Goal: Task Accomplishment & Management: Use online tool/utility

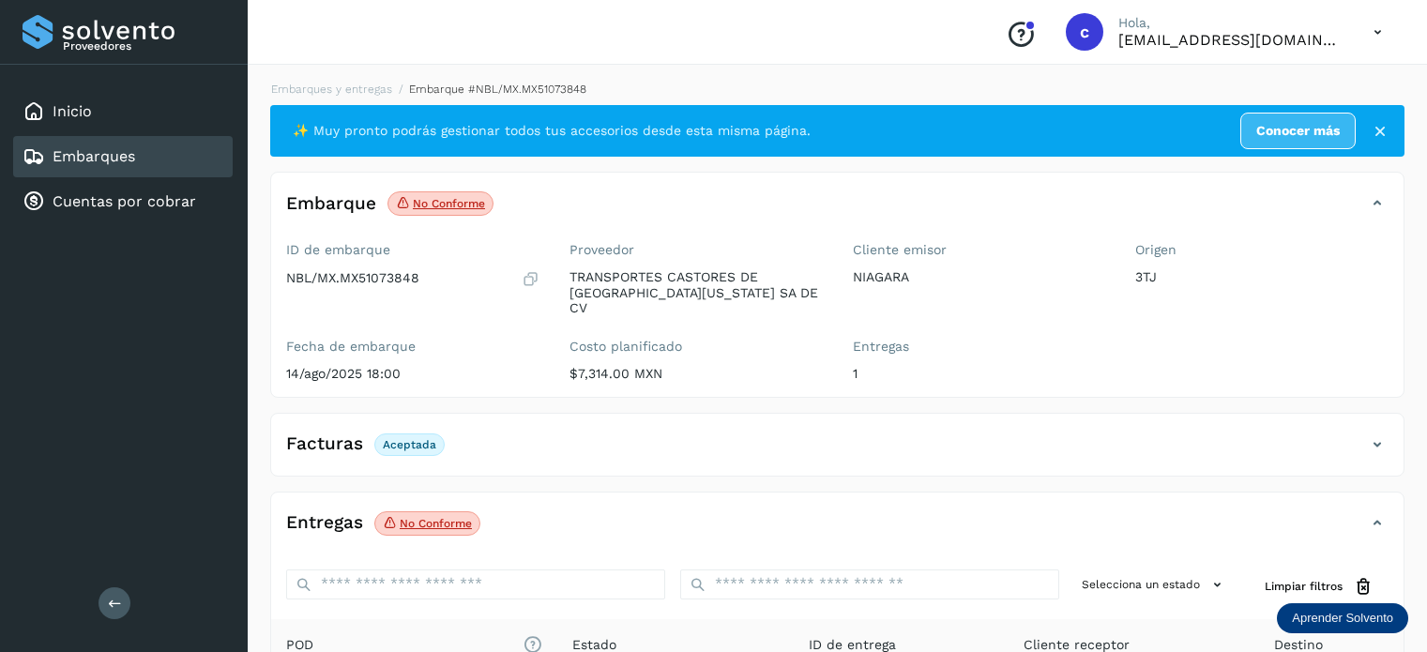
scroll to position [248, 0]
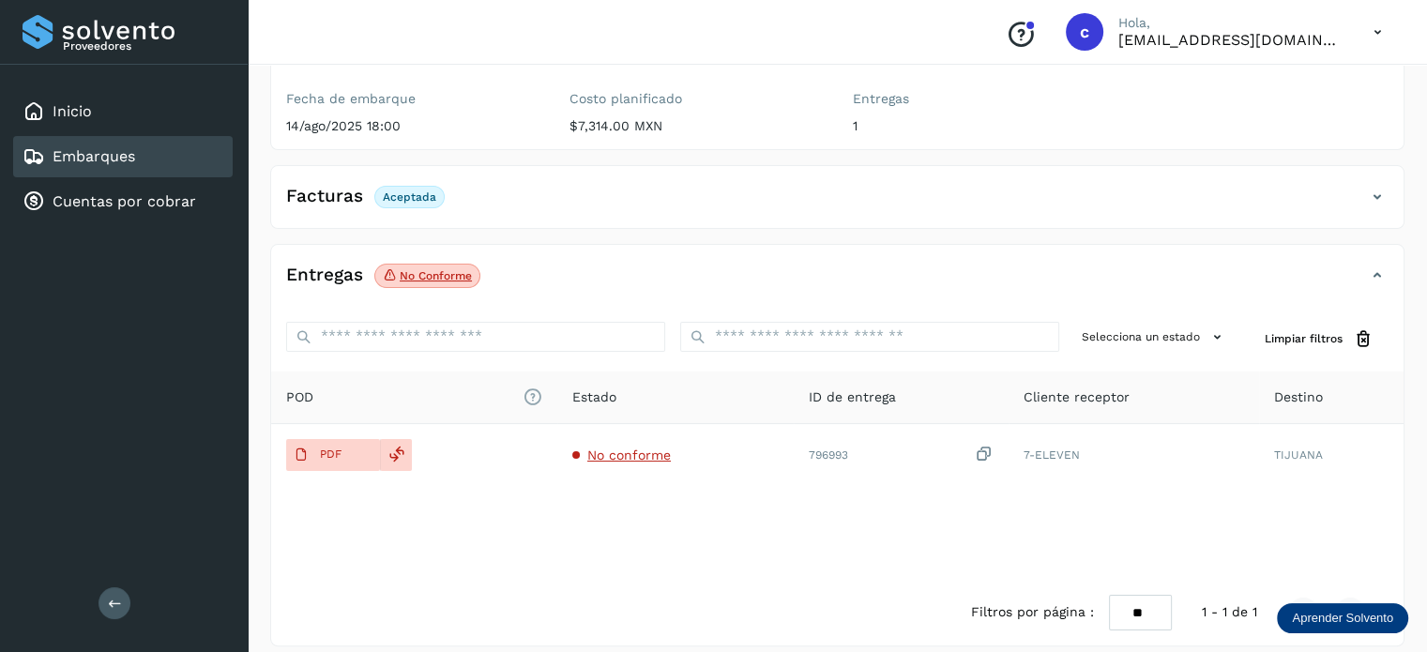
click at [135, 153] on div "Embarques" at bounding box center [122, 156] width 219 height 41
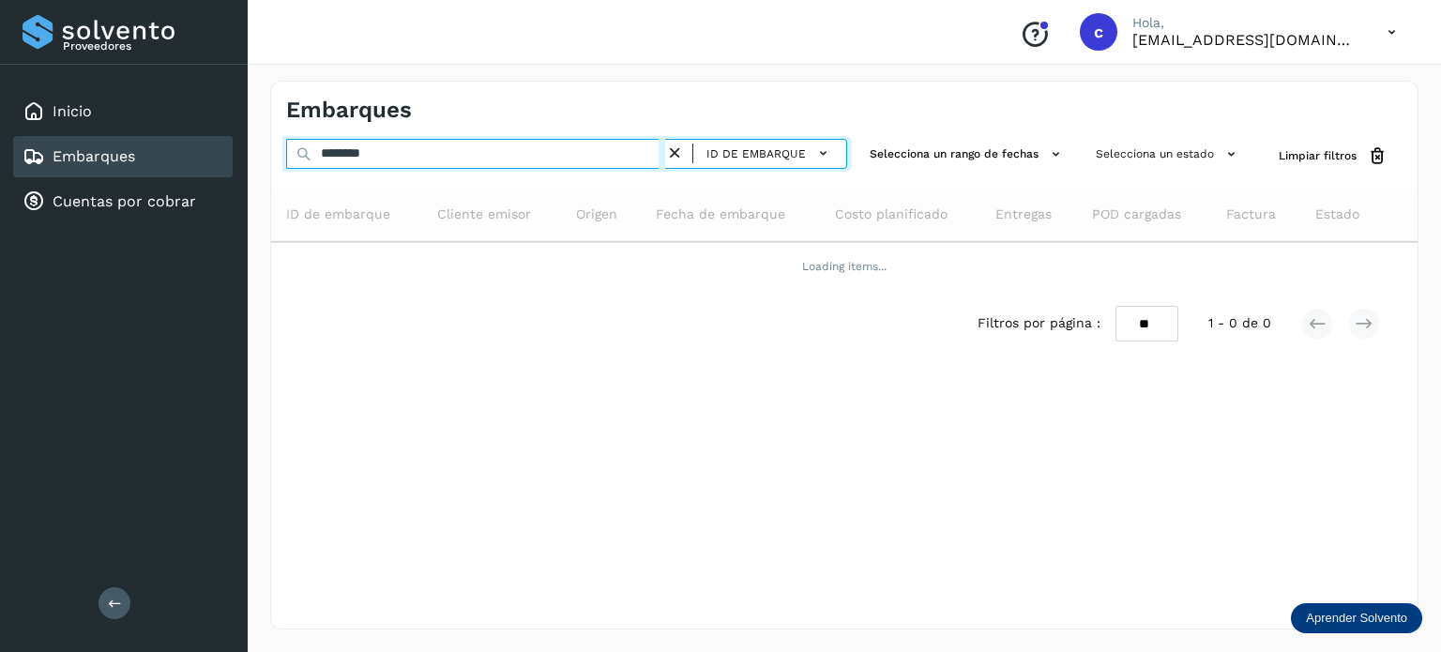
drag, startPoint x: 399, startPoint y: 156, endPoint x: 276, endPoint y: 159, distance: 122.9
click at [274, 159] on div "******** ID de embarque Selecciona un rango de fechas Selecciona un estado Limp…" at bounding box center [844, 156] width 1146 height 35
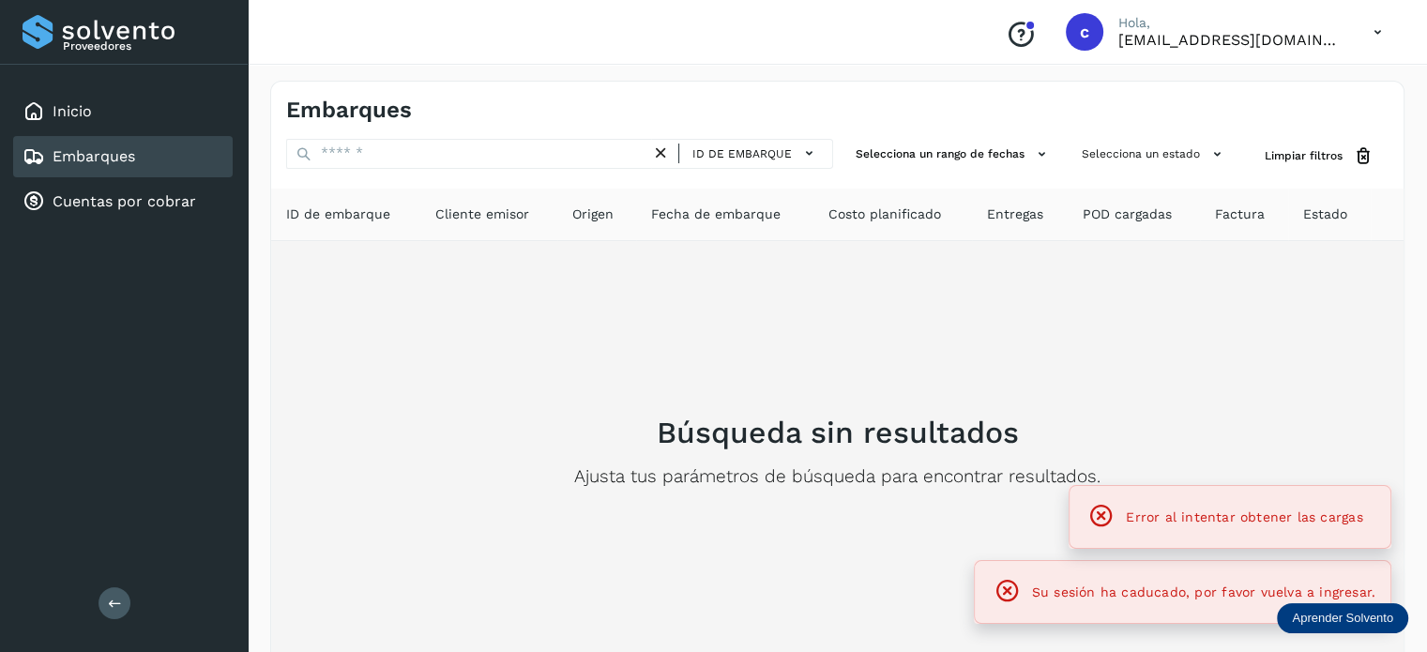
click at [465, 354] on div "Búsqueda sin resultados Ajusta tus parámetros de búsqueda para encontrar result…" at bounding box center [837, 451] width 1102 height 391
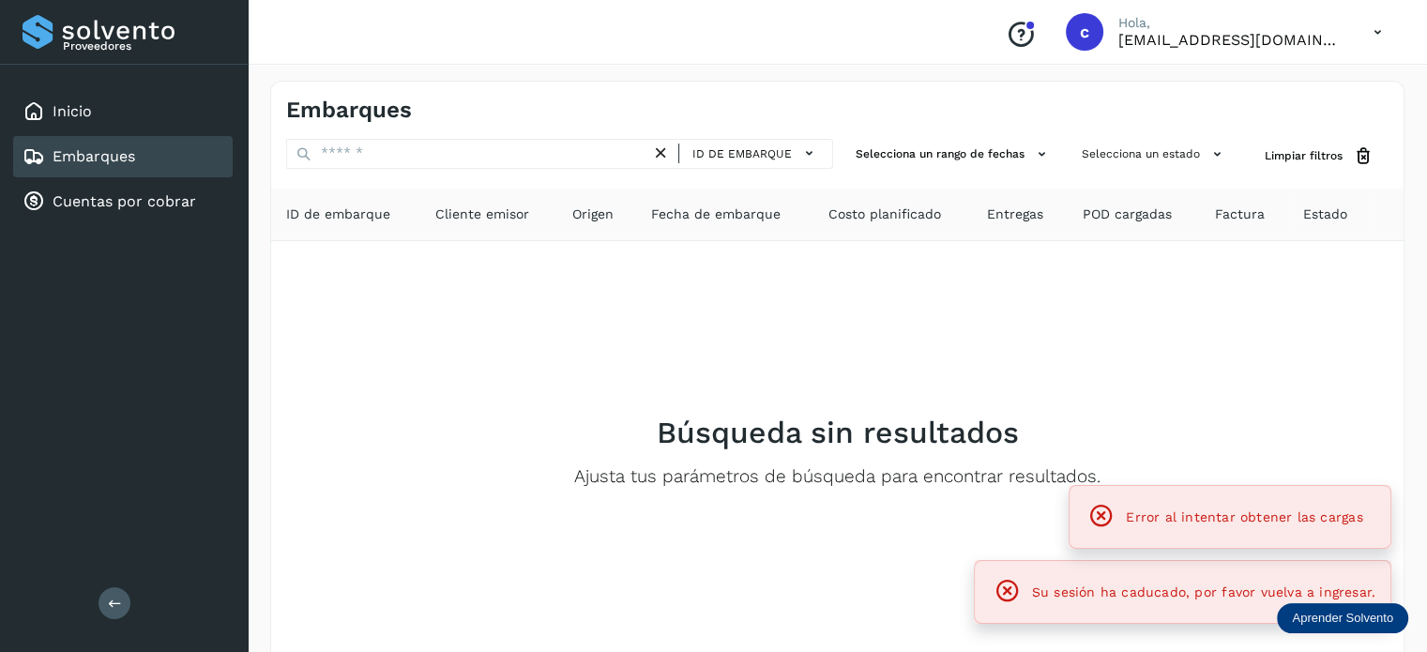
click at [195, 165] on div "Embarques" at bounding box center [122, 156] width 219 height 41
click at [190, 168] on div "Embarques" at bounding box center [122, 156] width 219 height 41
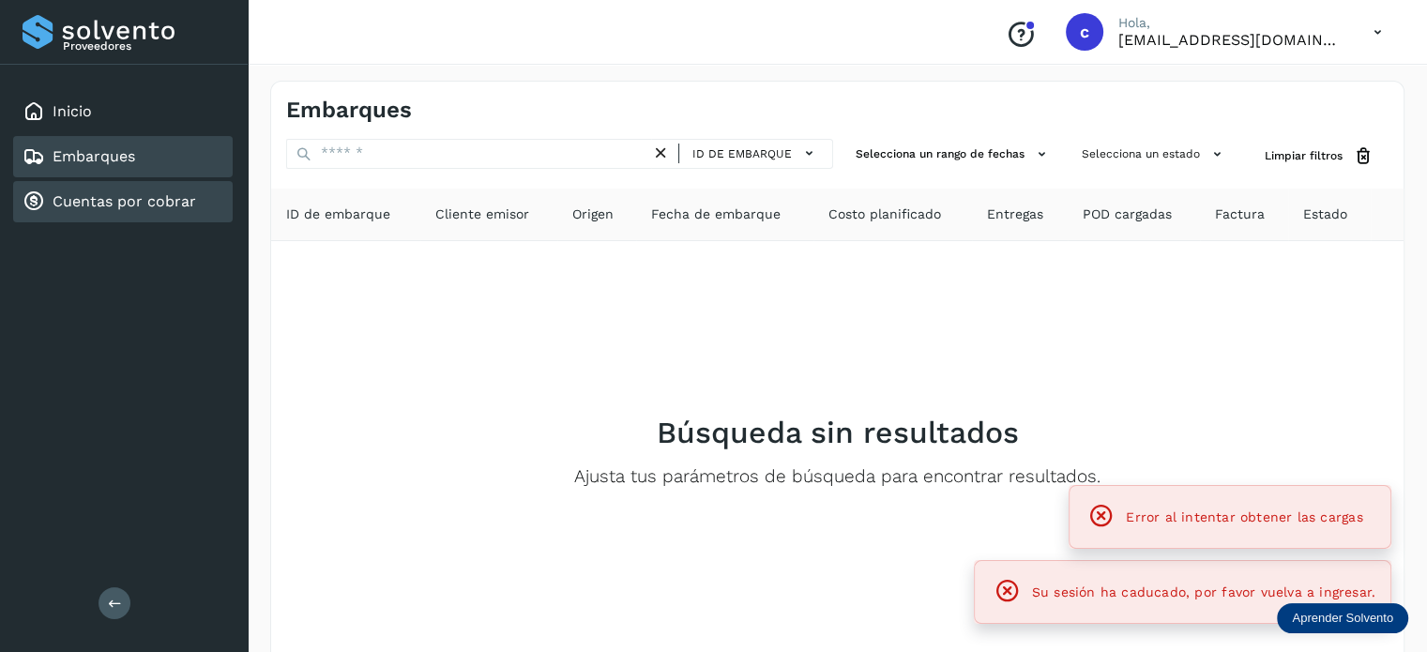
drag, startPoint x: 394, startPoint y: 371, endPoint x: 136, endPoint y: 183, distance: 319.5
click at [383, 356] on div "Búsqueda sin resultados Ajusta tus parámetros de búsqueda para encontrar result…" at bounding box center [837, 451] width 1102 height 391
click at [132, 170] on div "Embarques" at bounding box center [122, 156] width 219 height 41
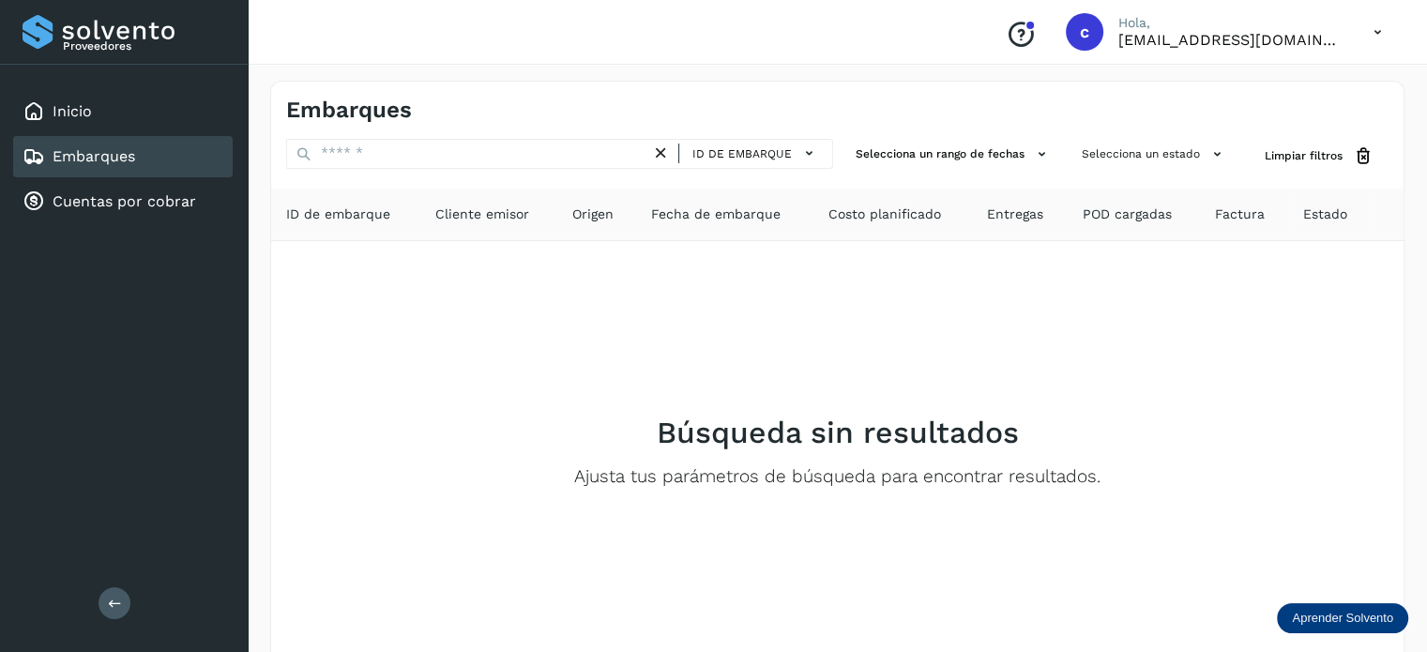
click at [124, 164] on div "Embarques" at bounding box center [79, 156] width 113 height 23
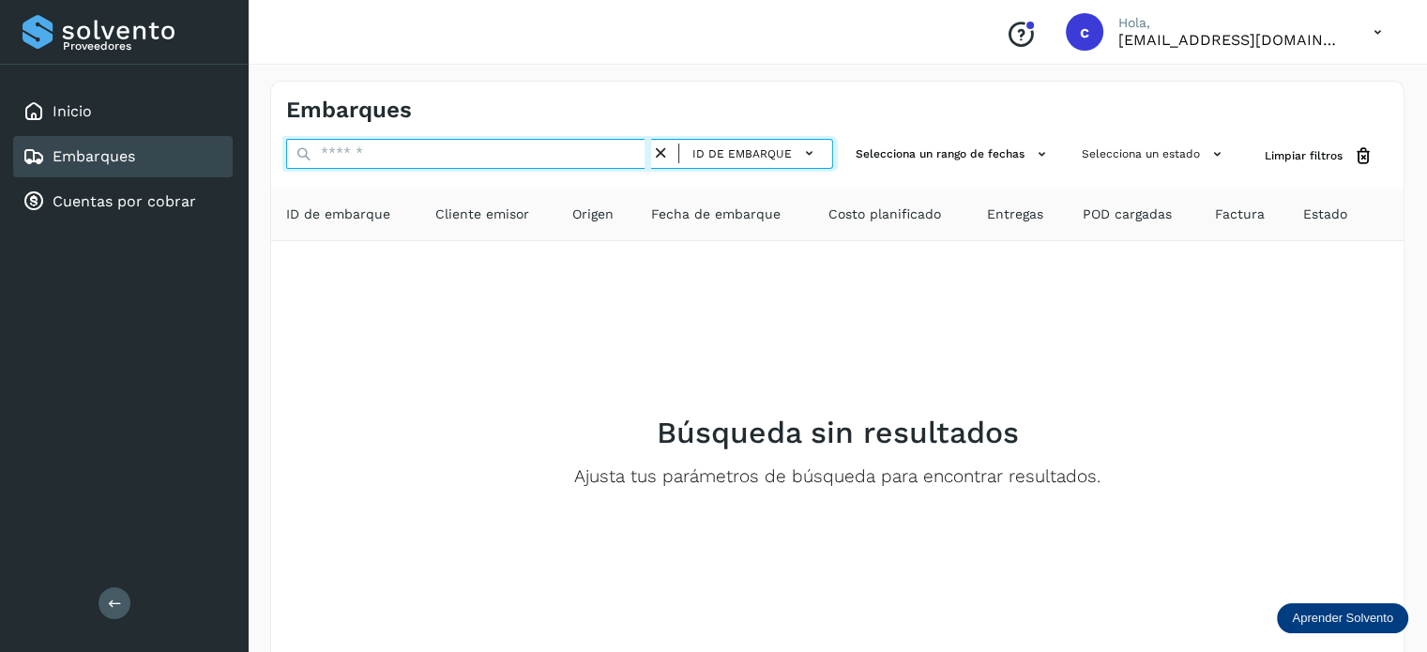
drag, startPoint x: 393, startPoint y: 145, endPoint x: 284, endPoint y: 161, distance: 110.0
click at [284, 161] on div "ID de embarque Selecciona un rango de fechas Selecciona un estado Limpiar filtr…" at bounding box center [837, 156] width 1132 height 35
click at [371, 147] on input "text" at bounding box center [468, 154] width 365 height 30
type input "********"
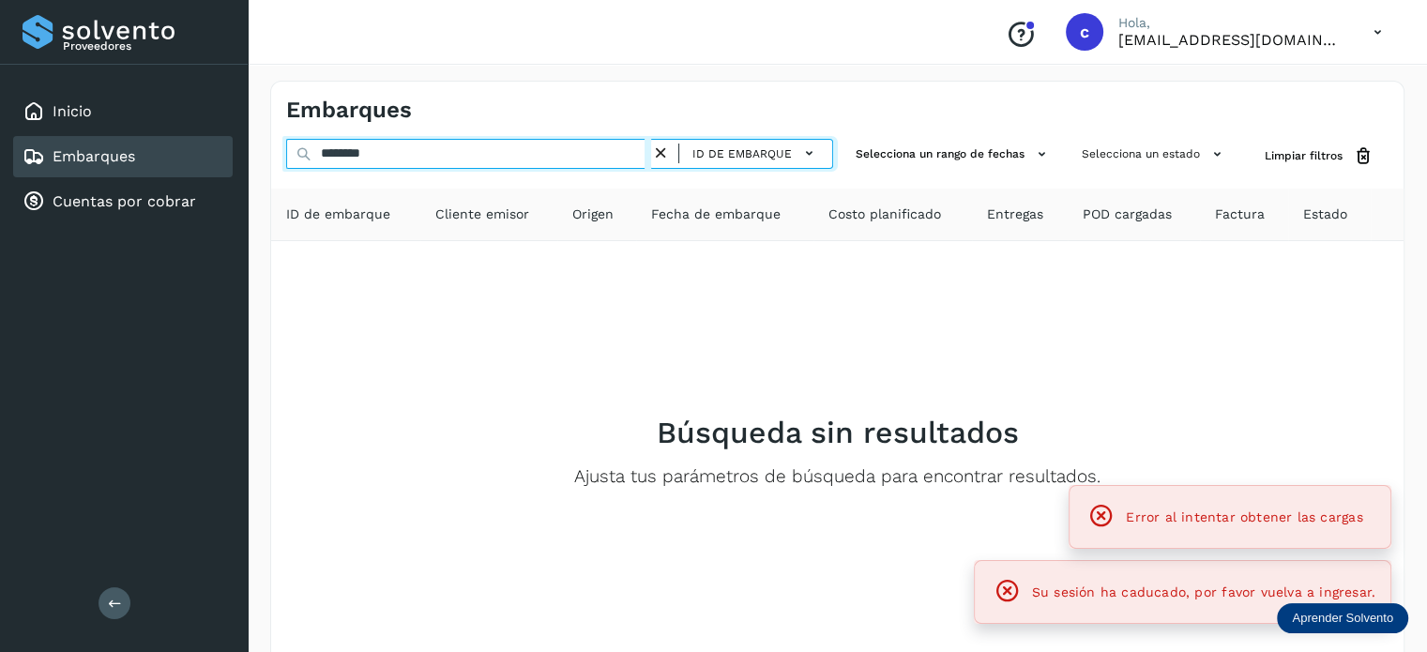
drag, startPoint x: 380, startPoint y: 152, endPoint x: 279, endPoint y: 157, distance: 101.4
click at [280, 157] on div "******** ID de embarque Selecciona un rango de fechas Selecciona un estado Limp…" at bounding box center [837, 156] width 1132 height 35
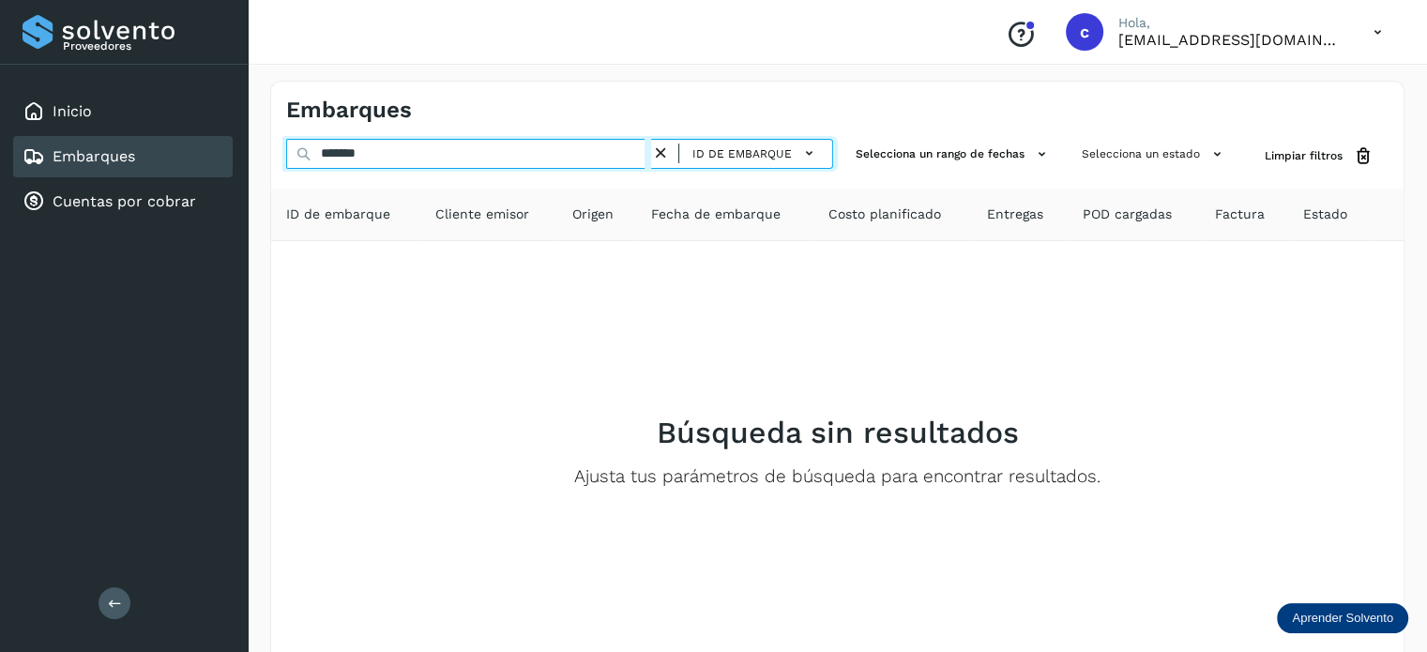
type input "********"
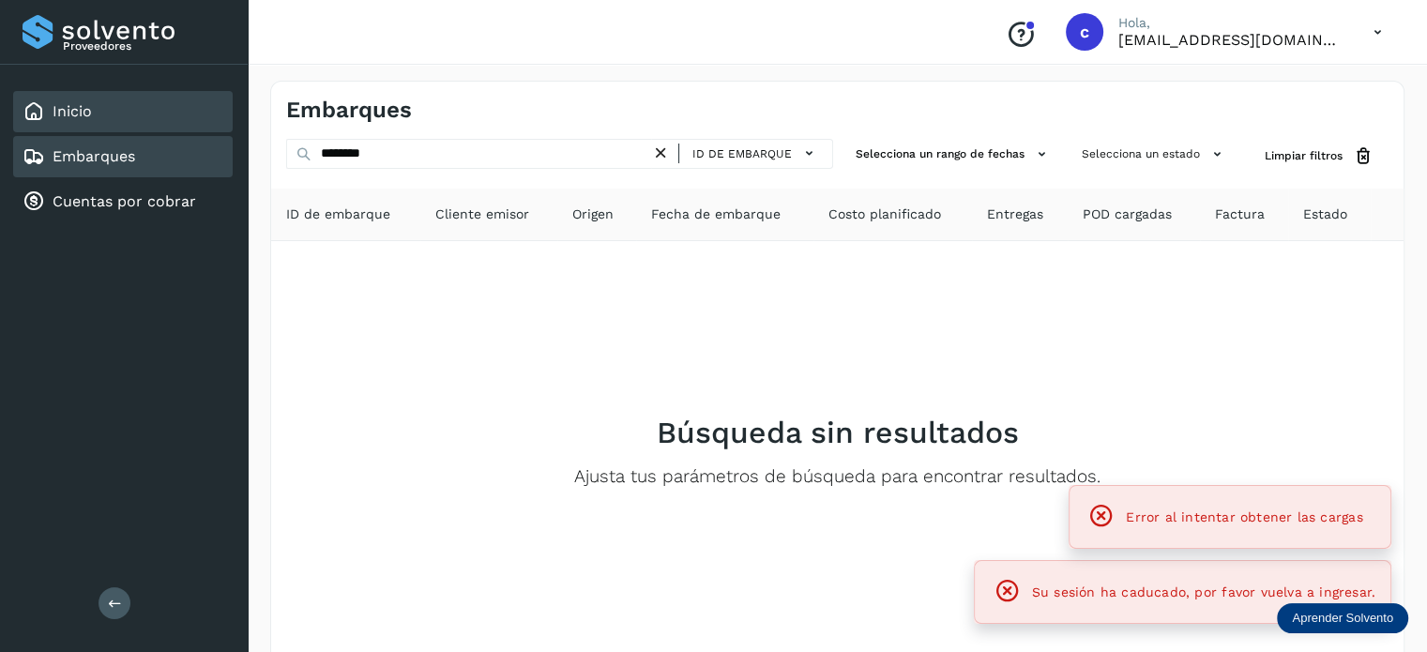
click at [83, 107] on link "Inicio" at bounding box center [72, 111] width 39 height 18
click at [112, 149] on link "Embarques" at bounding box center [94, 156] width 83 height 18
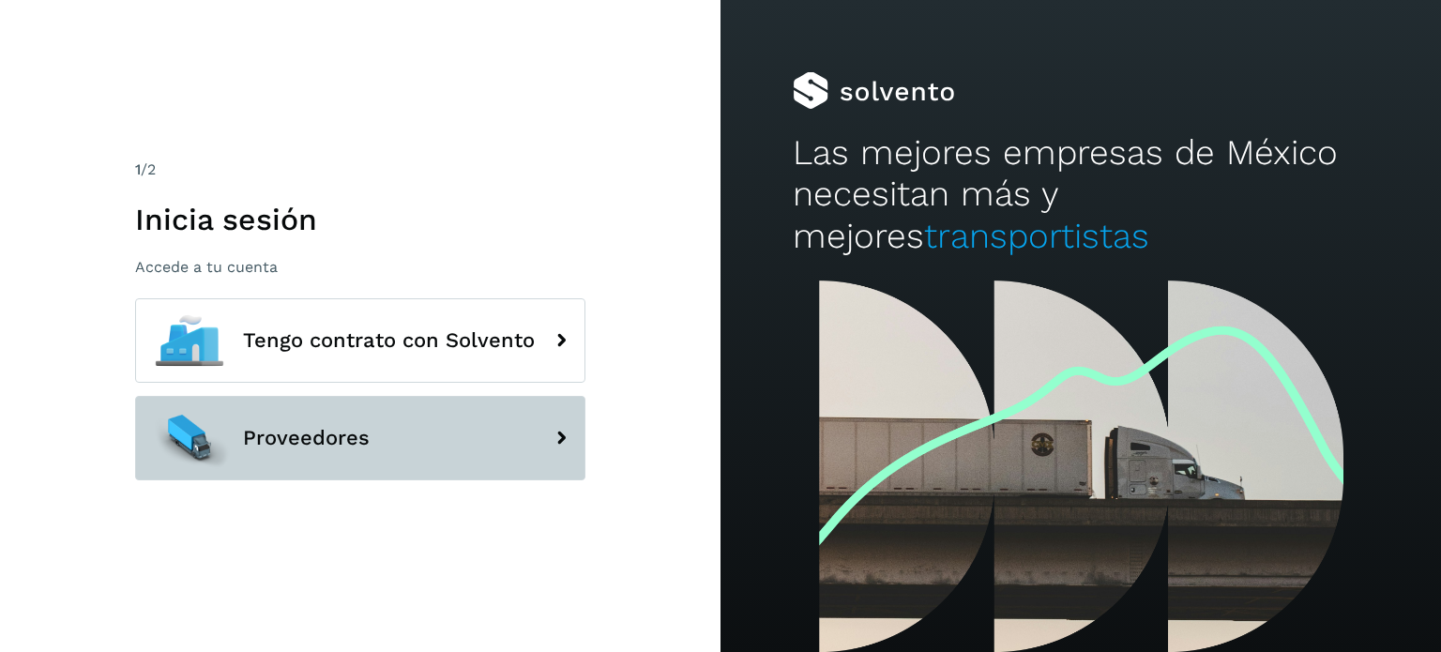
click at [436, 441] on button "Proveedores" at bounding box center [360, 438] width 450 height 84
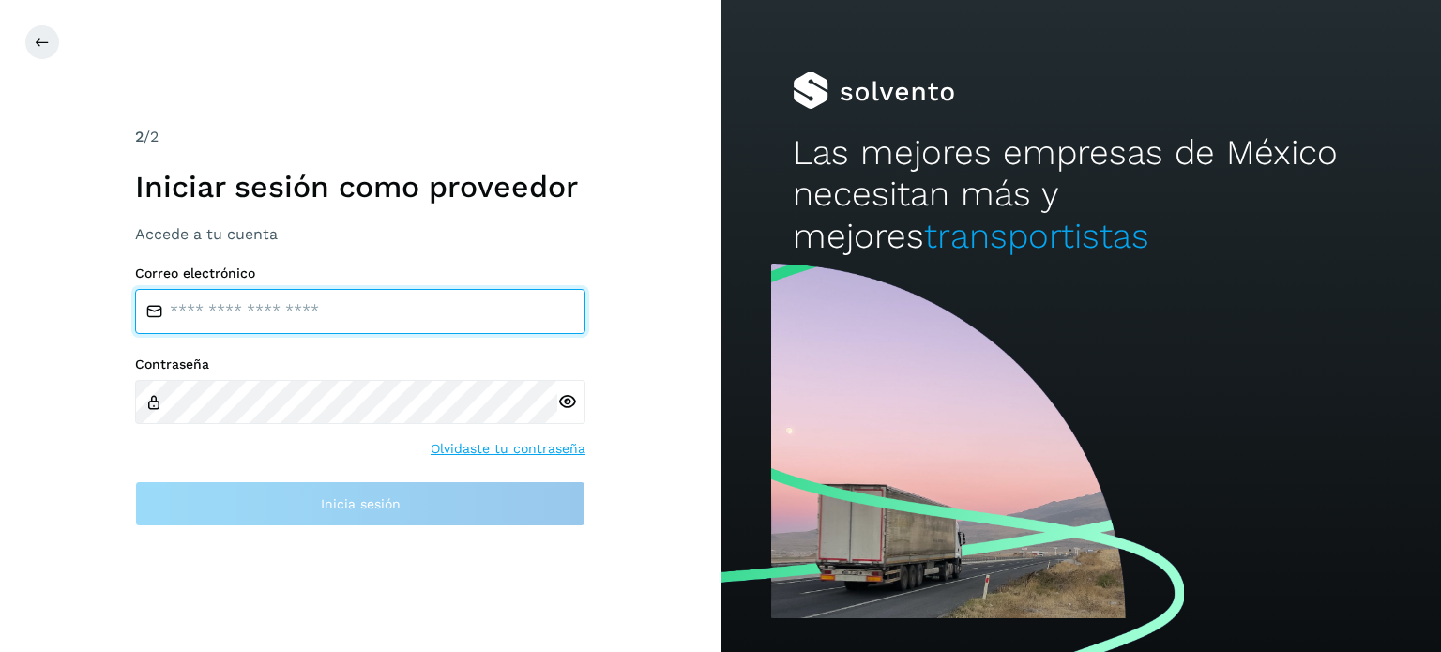
type input "**********"
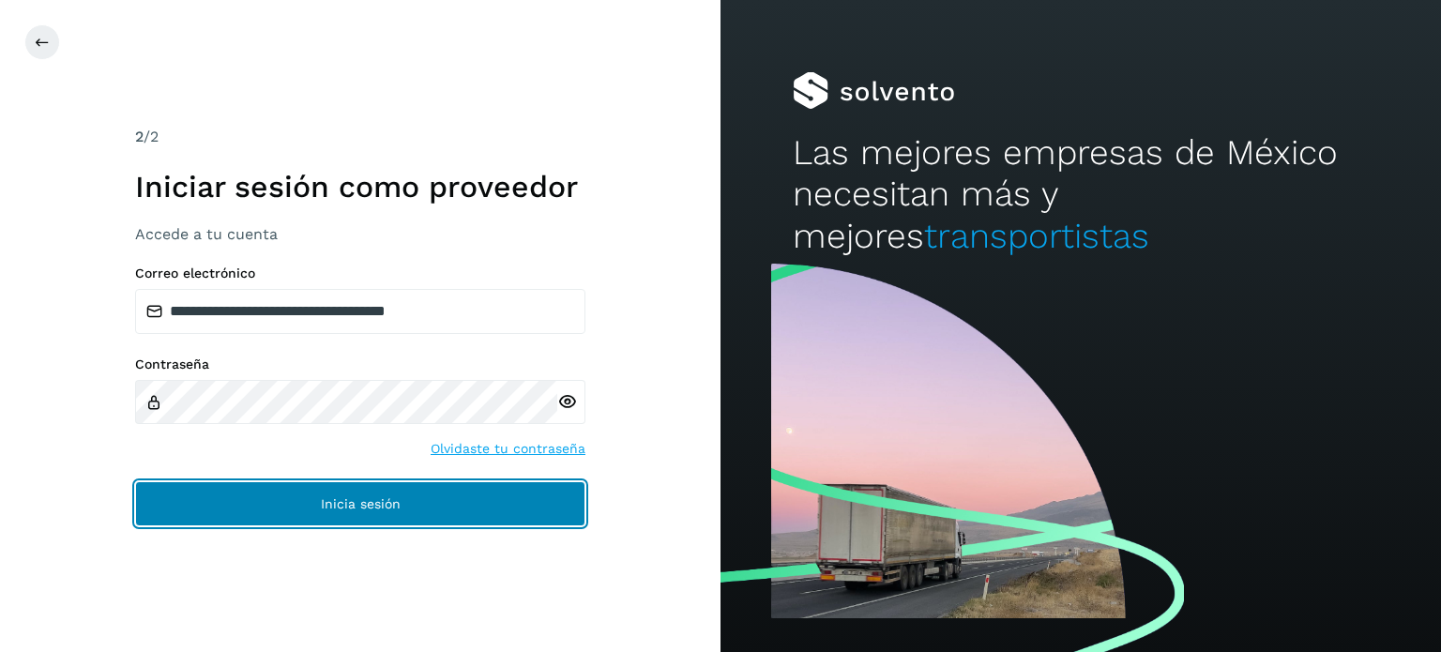
click at [341, 494] on button "Inicia sesión" at bounding box center [360, 503] width 450 height 45
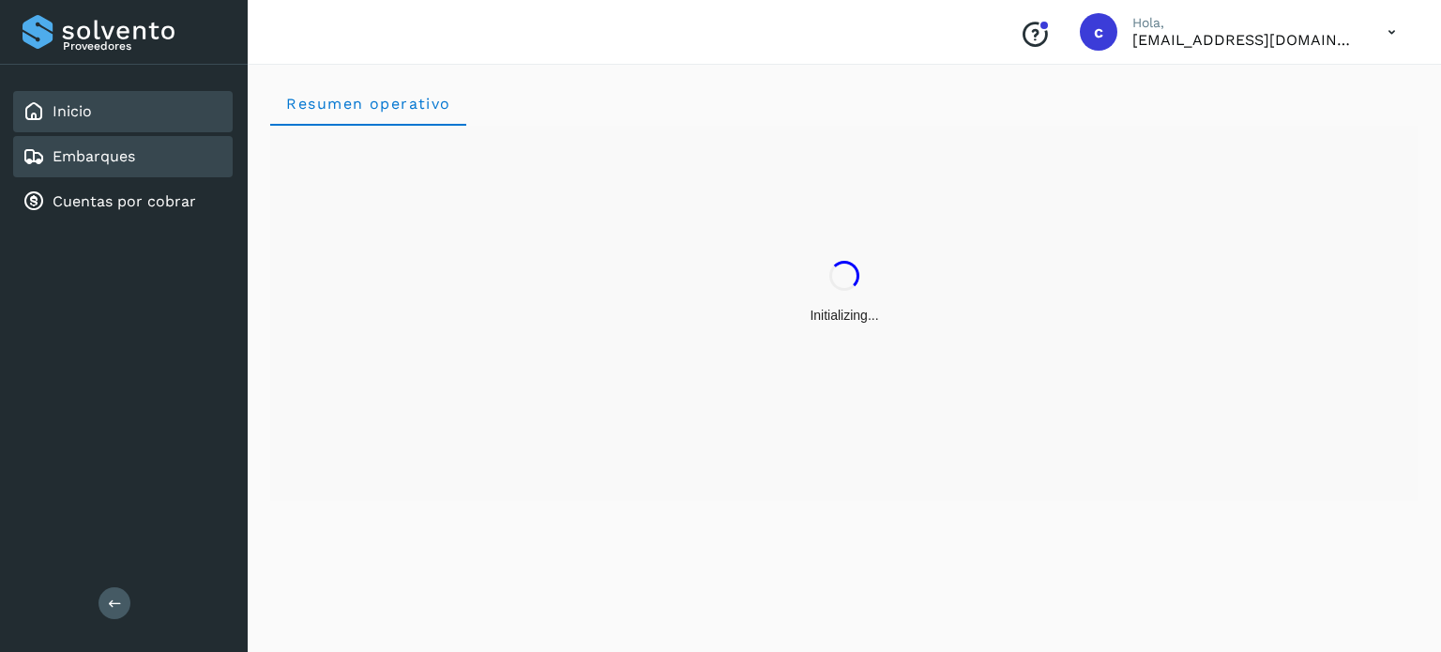
click at [133, 157] on link "Embarques" at bounding box center [94, 156] width 83 height 18
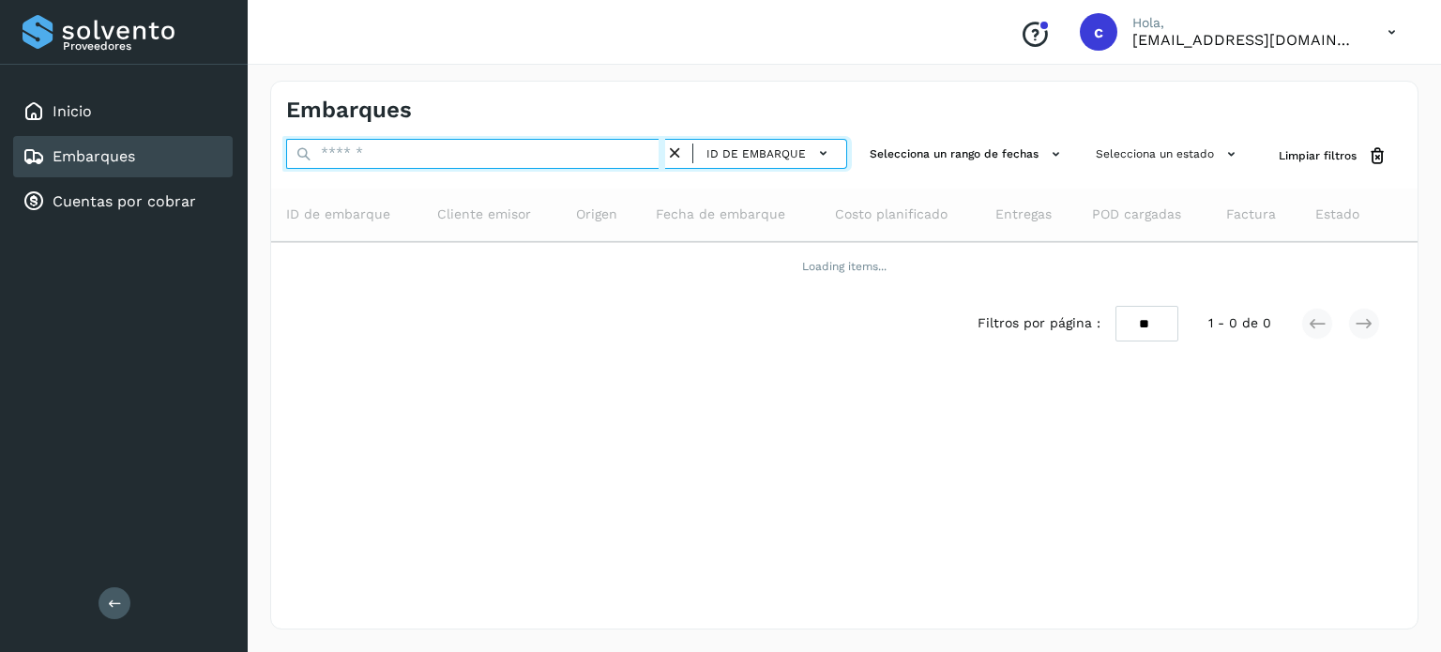
click at [375, 147] on input "text" at bounding box center [475, 154] width 379 height 30
type input "********"
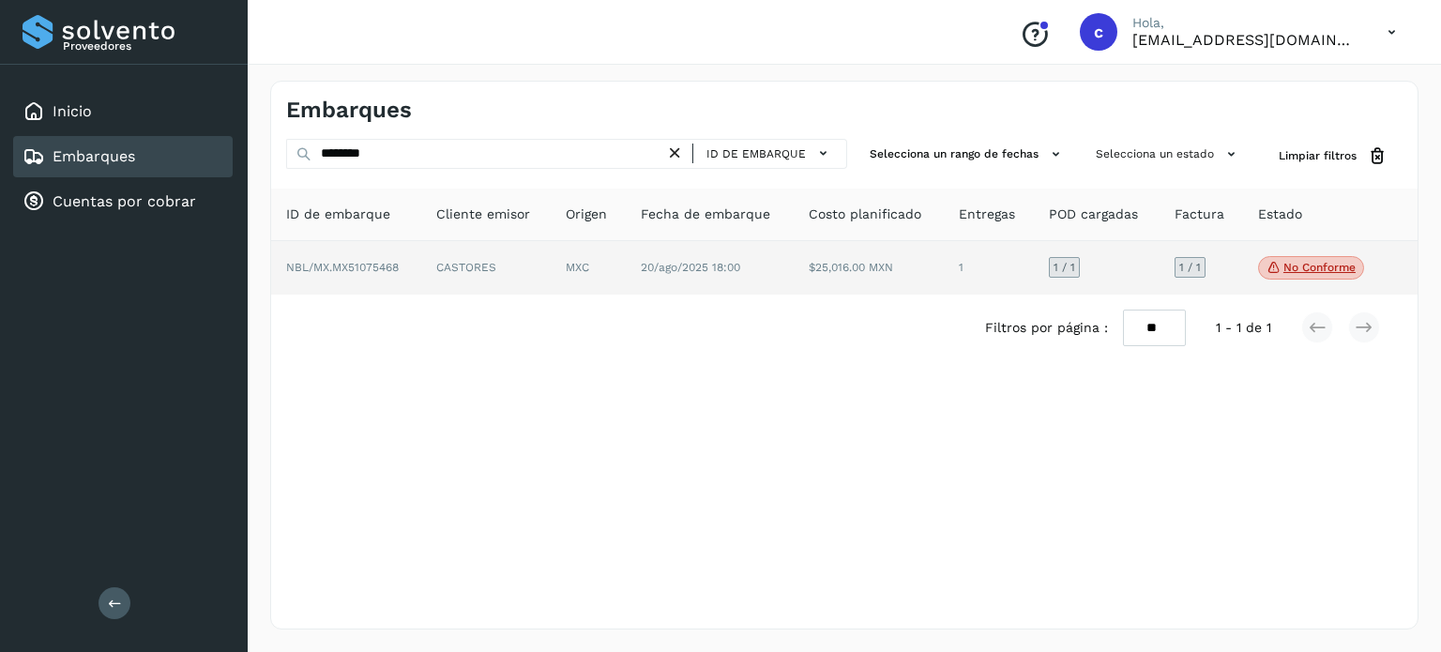
click at [626, 267] on td "MXC" at bounding box center [710, 268] width 168 height 54
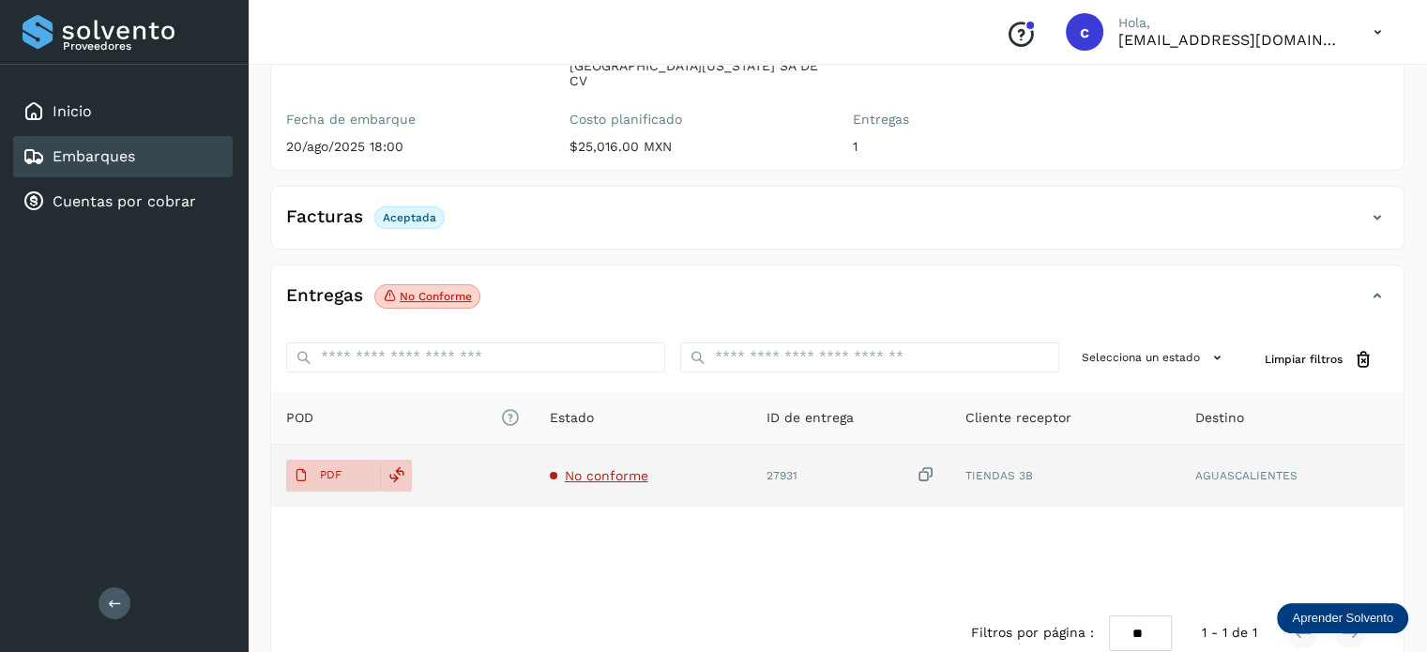
scroll to position [248, 0]
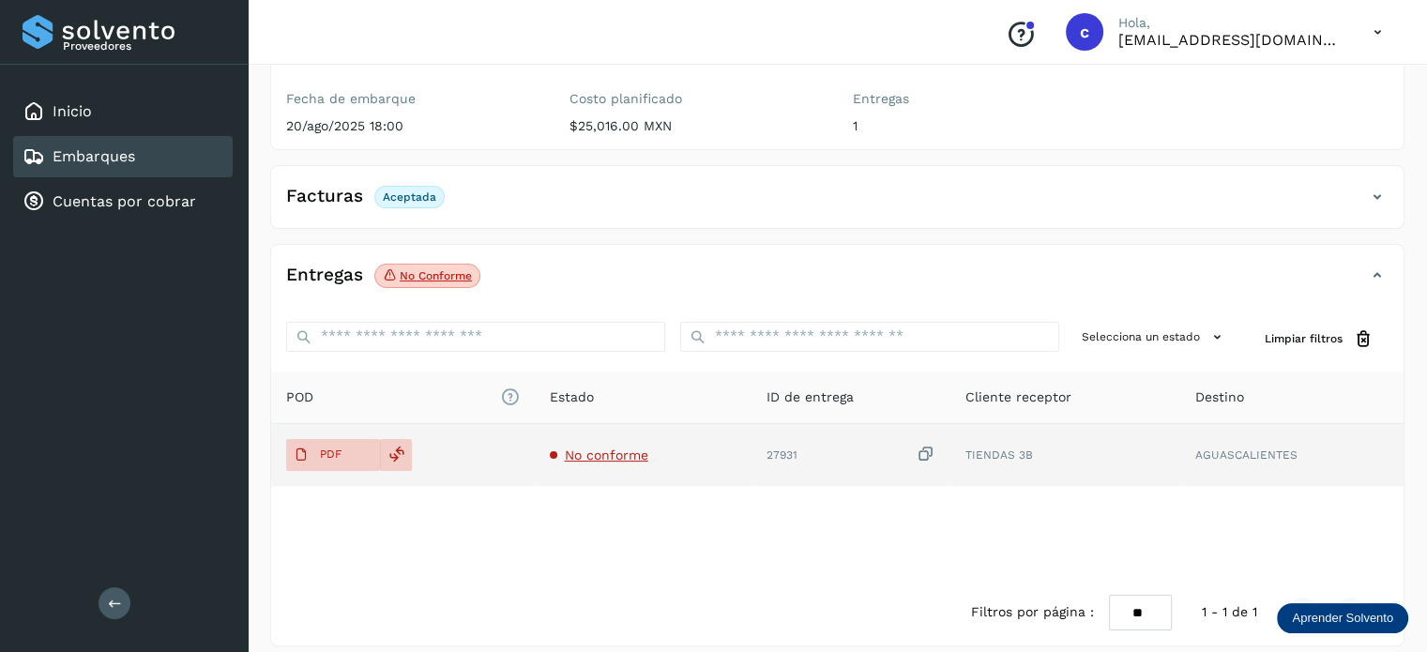
click at [574, 447] on span "No conforme" at bounding box center [606, 454] width 83 height 15
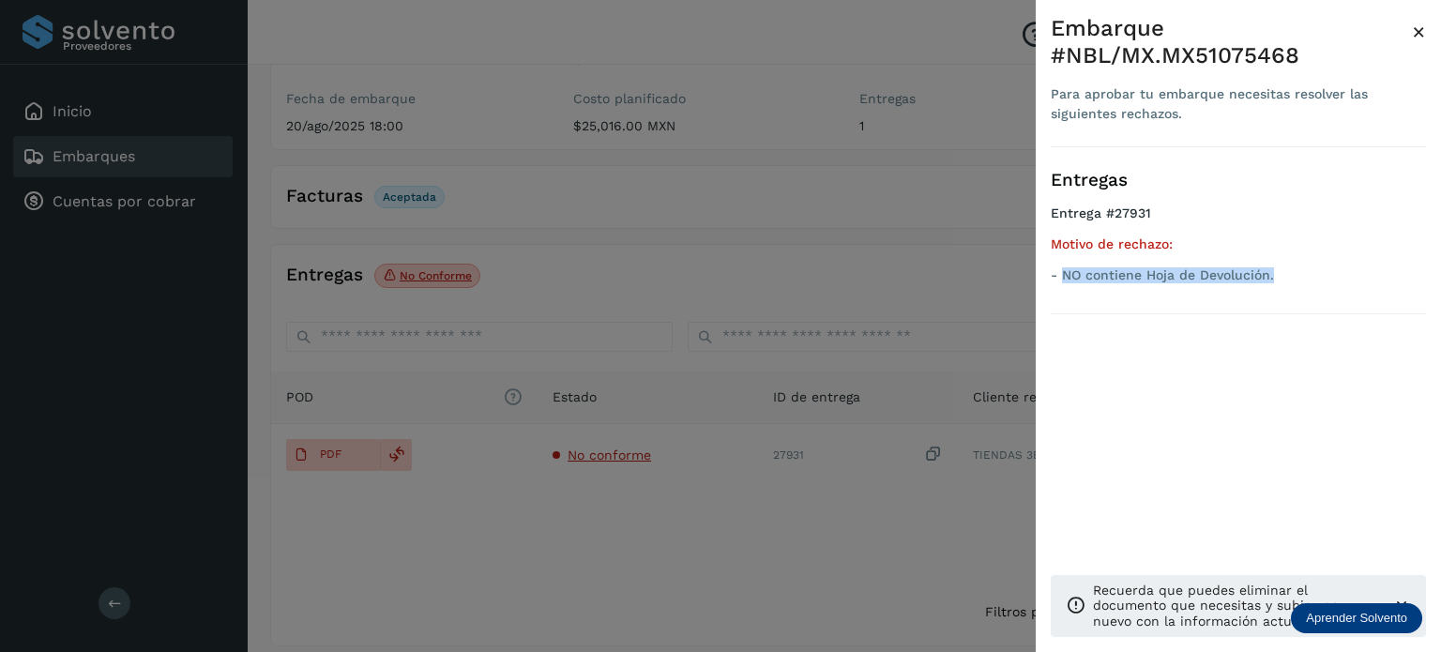
drag, startPoint x: 1272, startPoint y: 277, endPoint x: 1065, endPoint y: 288, distance: 207.6
click at [1065, 288] on ul "Entrega #27931 Motivo de rechazo: - NO contiene Hoja de Devolución." at bounding box center [1238, 247] width 375 height 84
click at [870, 254] on div at bounding box center [720, 326] width 1441 height 652
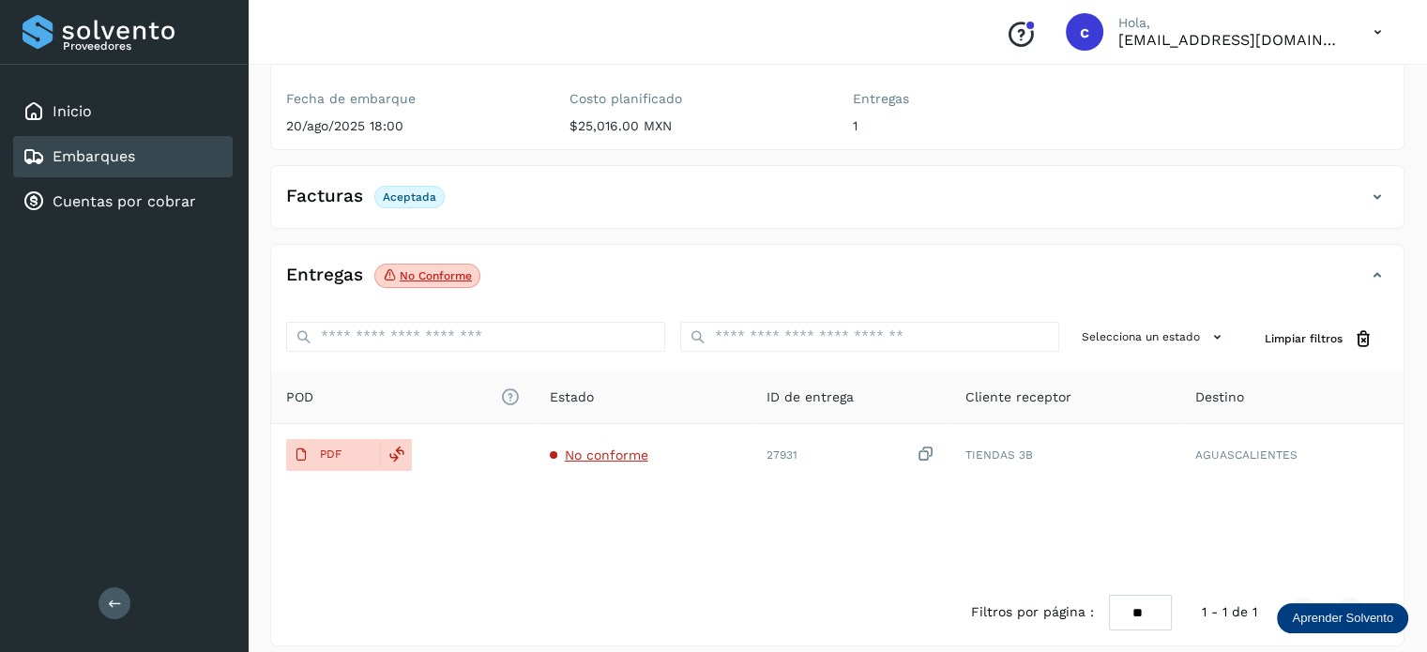
click at [120, 164] on link "Embarques" at bounding box center [94, 156] width 83 height 18
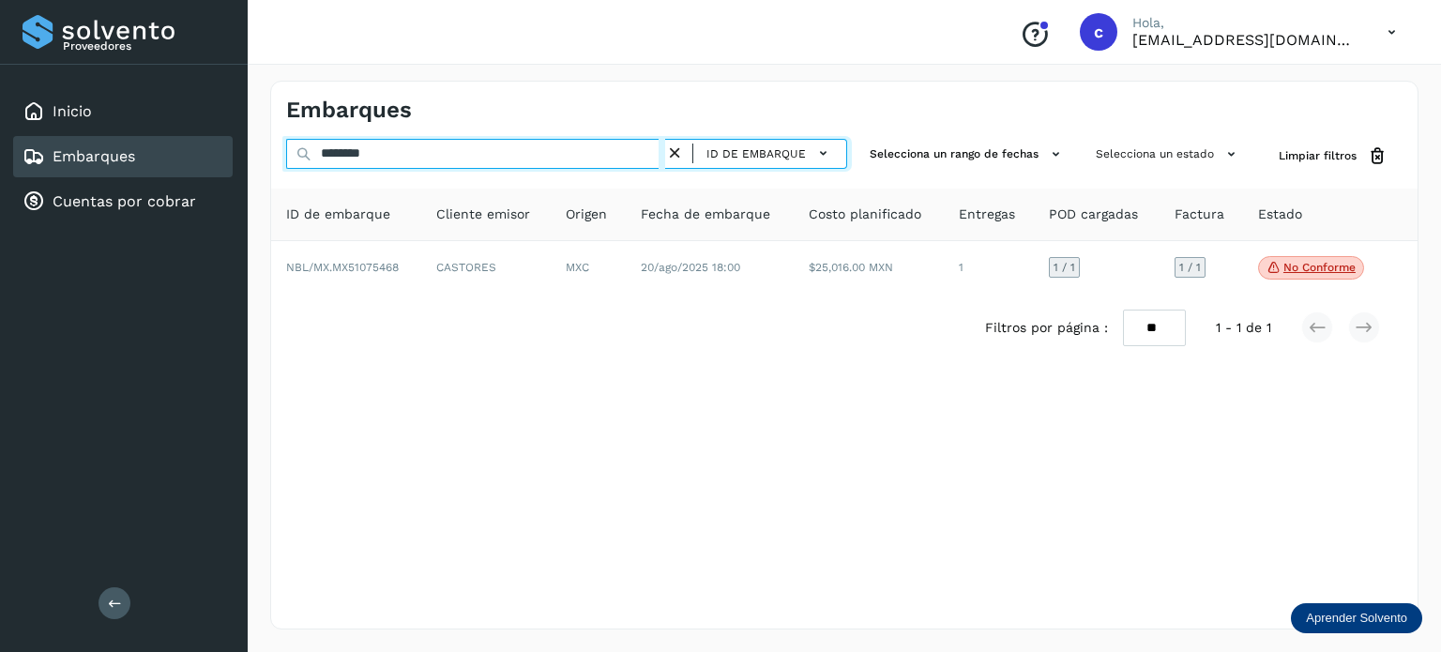
drag, startPoint x: 394, startPoint y: 155, endPoint x: 326, endPoint y: 172, distance: 69.6
click at [327, 172] on div "******** ID de embarque" at bounding box center [566, 156] width 561 height 35
type input "*"
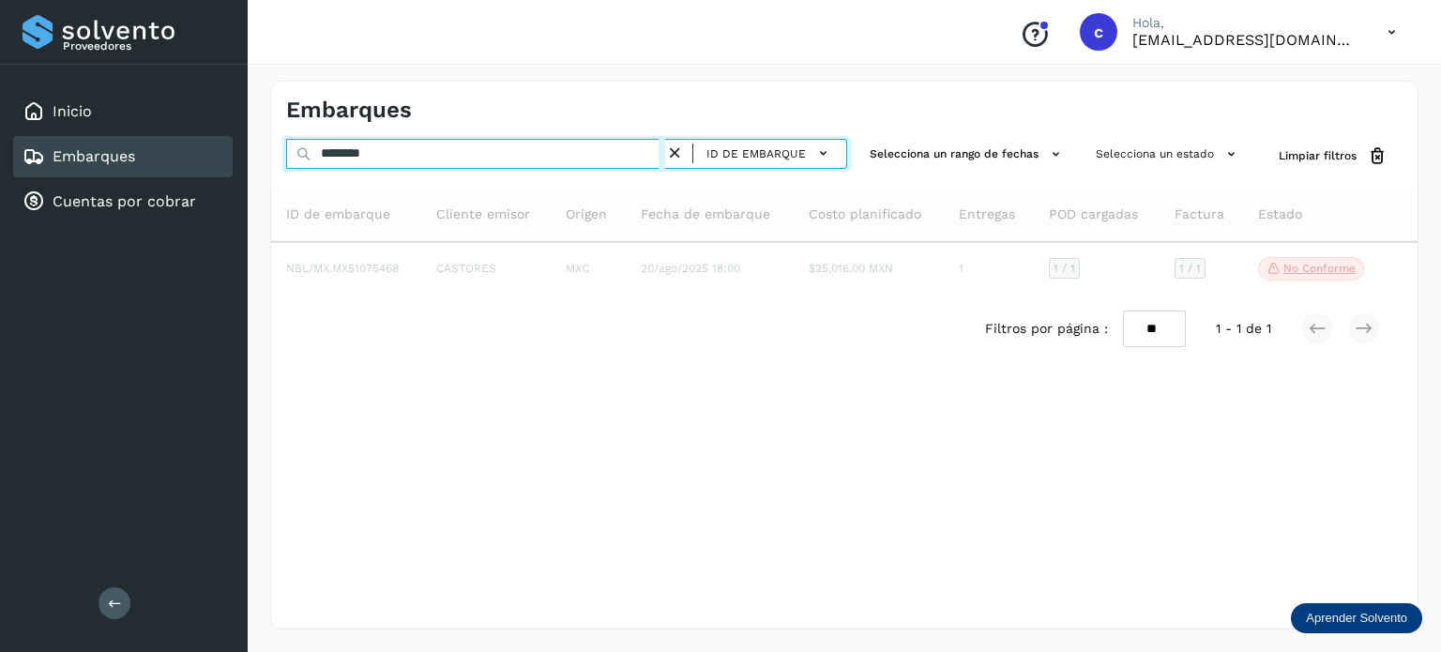
type input "********"
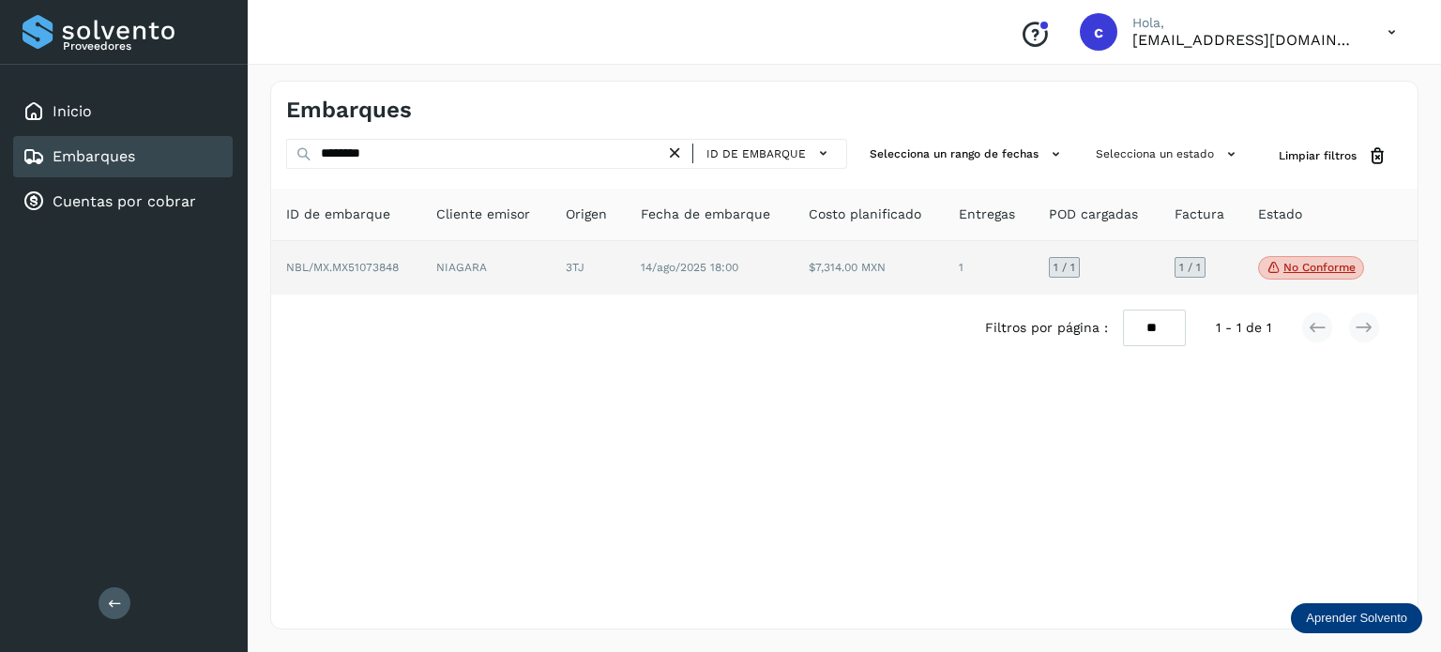
click at [682, 273] on span "14/ago/2025 18:00" at bounding box center [690, 267] width 98 height 13
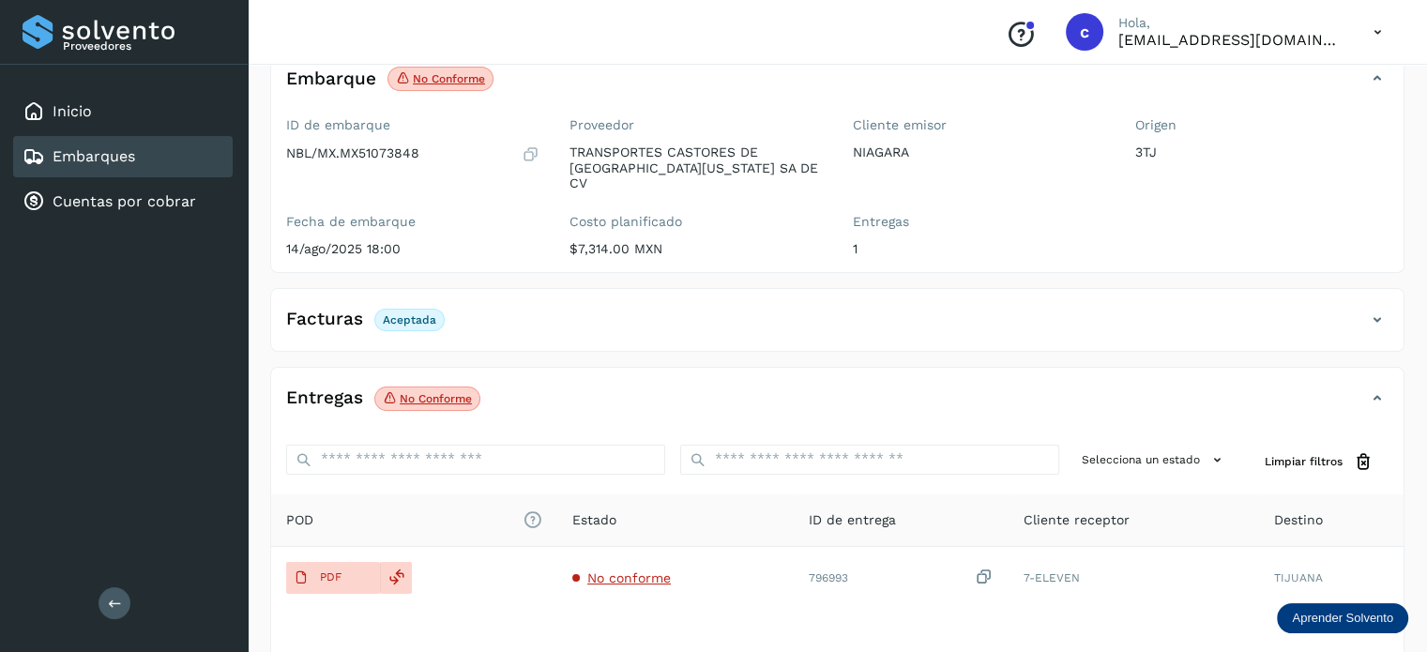
scroll to position [188, 0]
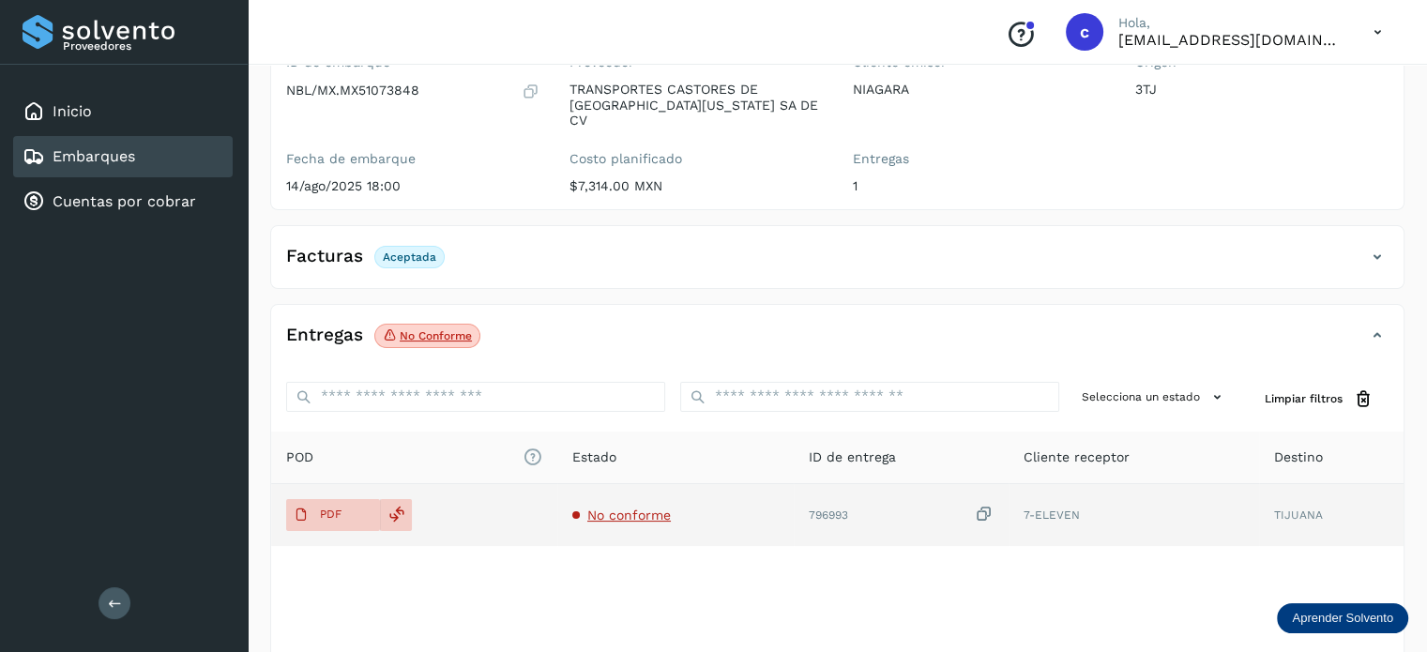
click at [599, 507] on span "No conforme" at bounding box center [628, 514] width 83 height 15
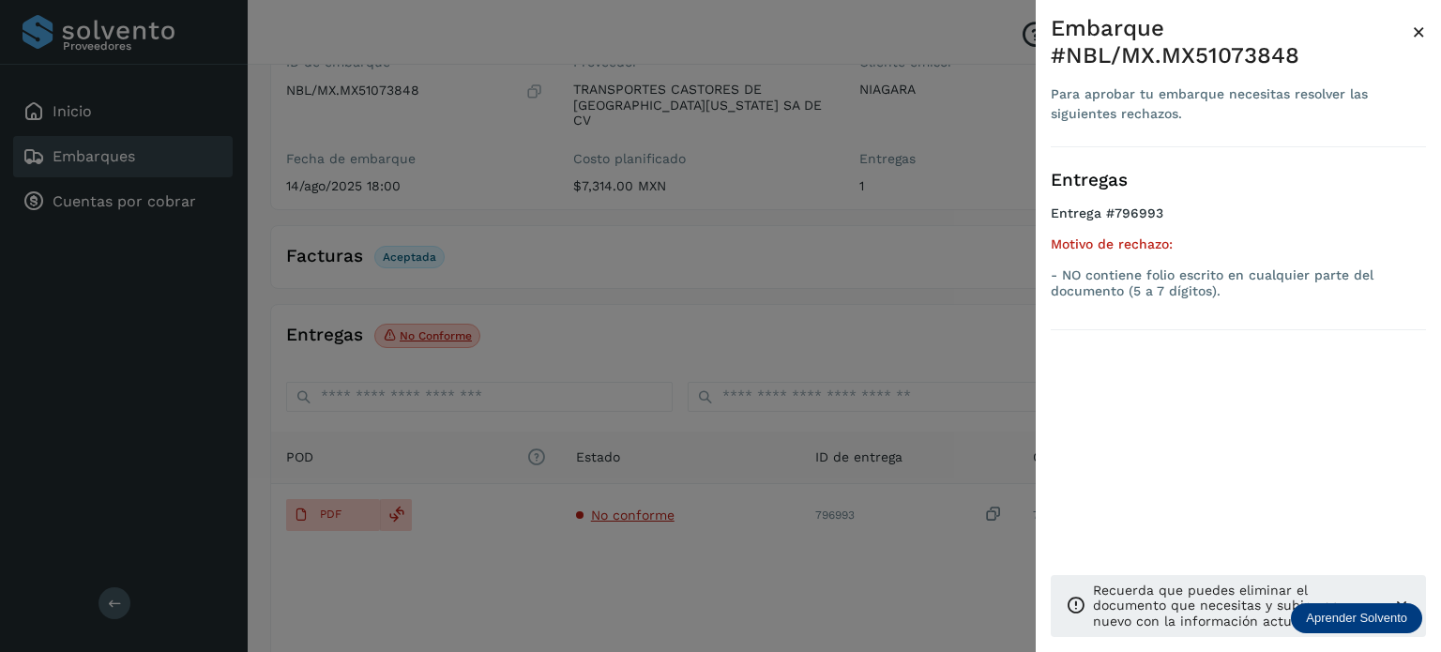
click at [746, 313] on div at bounding box center [720, 326] width 1441 height 652
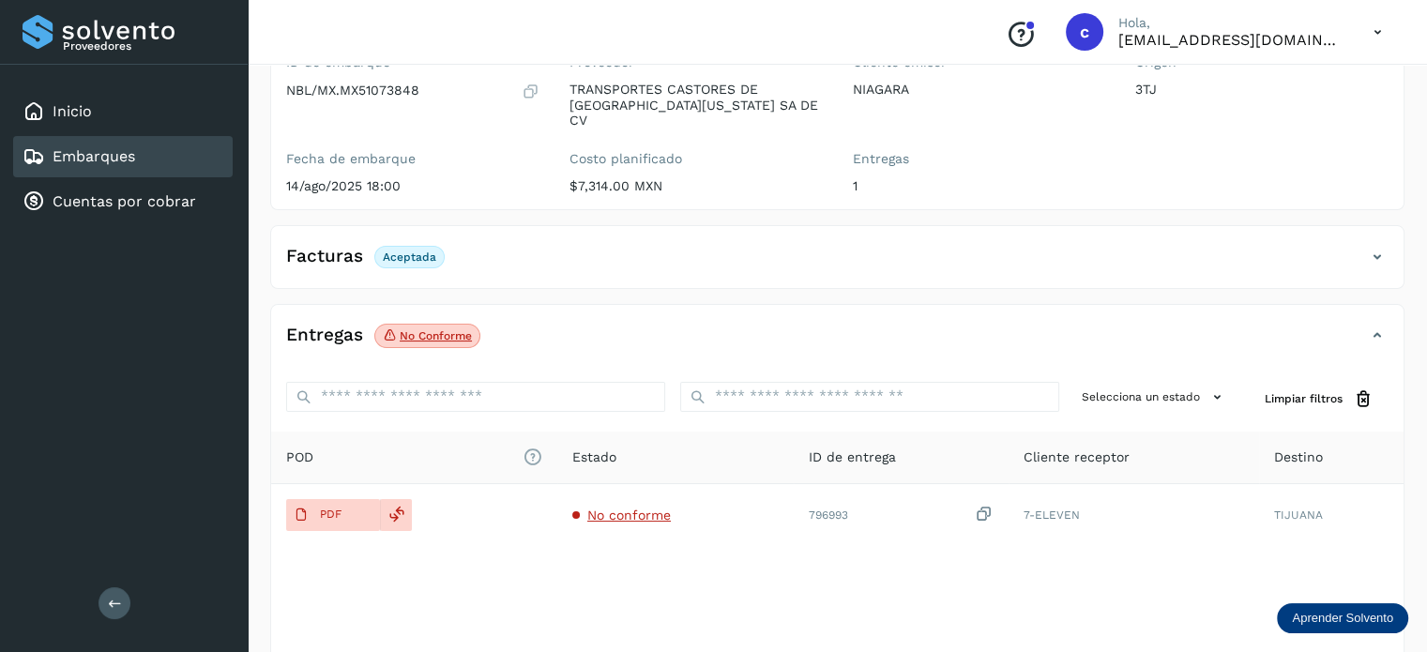
click at [92, 160] on link "Embarques" at bounding box center [94, 156] width 83 height 18
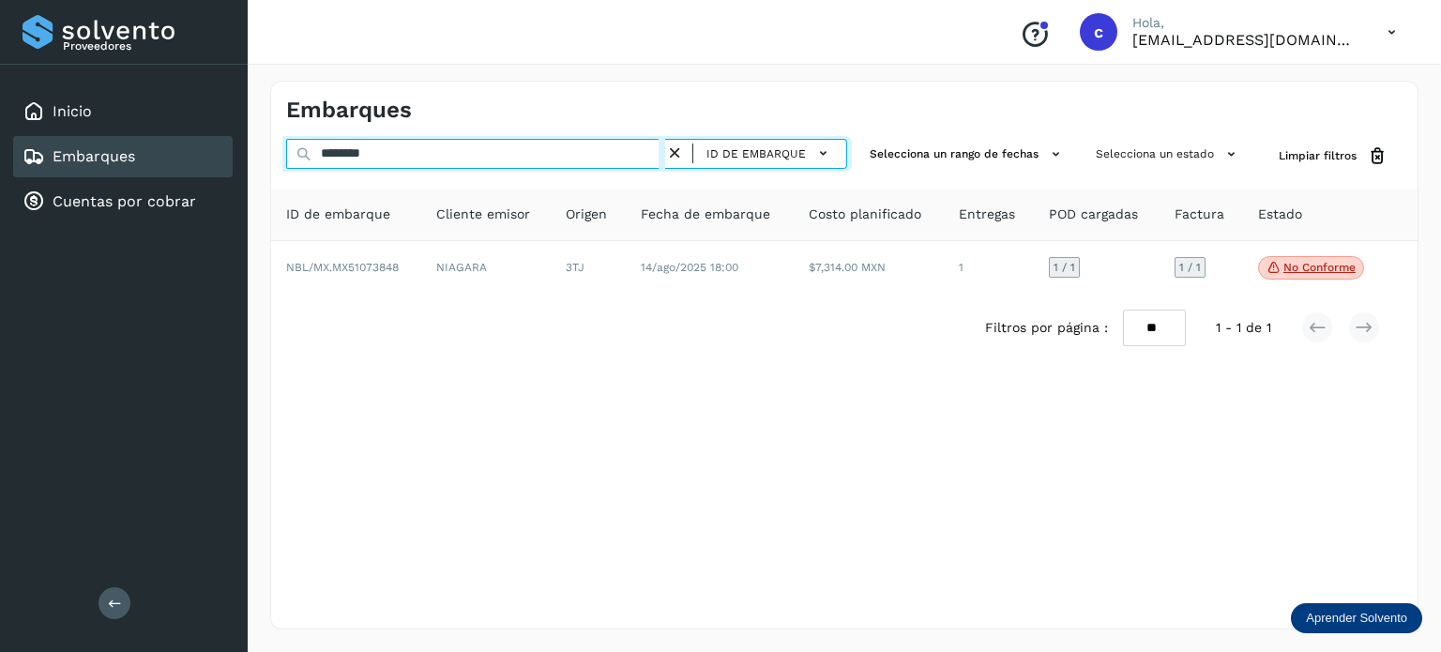
drag, startPoint x: 407, startPoint y: 162, endPoint x: 262, endPoint y: 164, distance: 145.4
click at [274, 168] on div "******** ID de embarque Selecciona un rango de fechas Selecciona un estado Limp…" at bounding box center [844, 156] width 1146 height 35
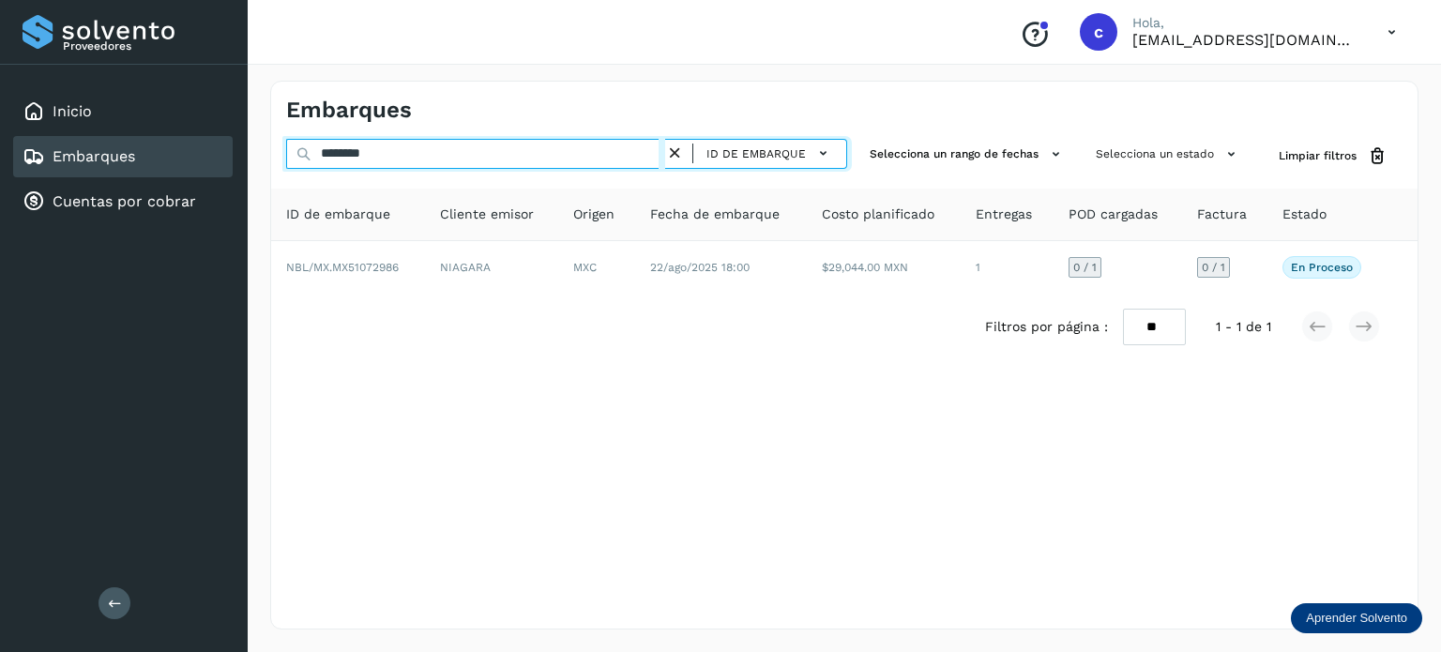
type input "********"
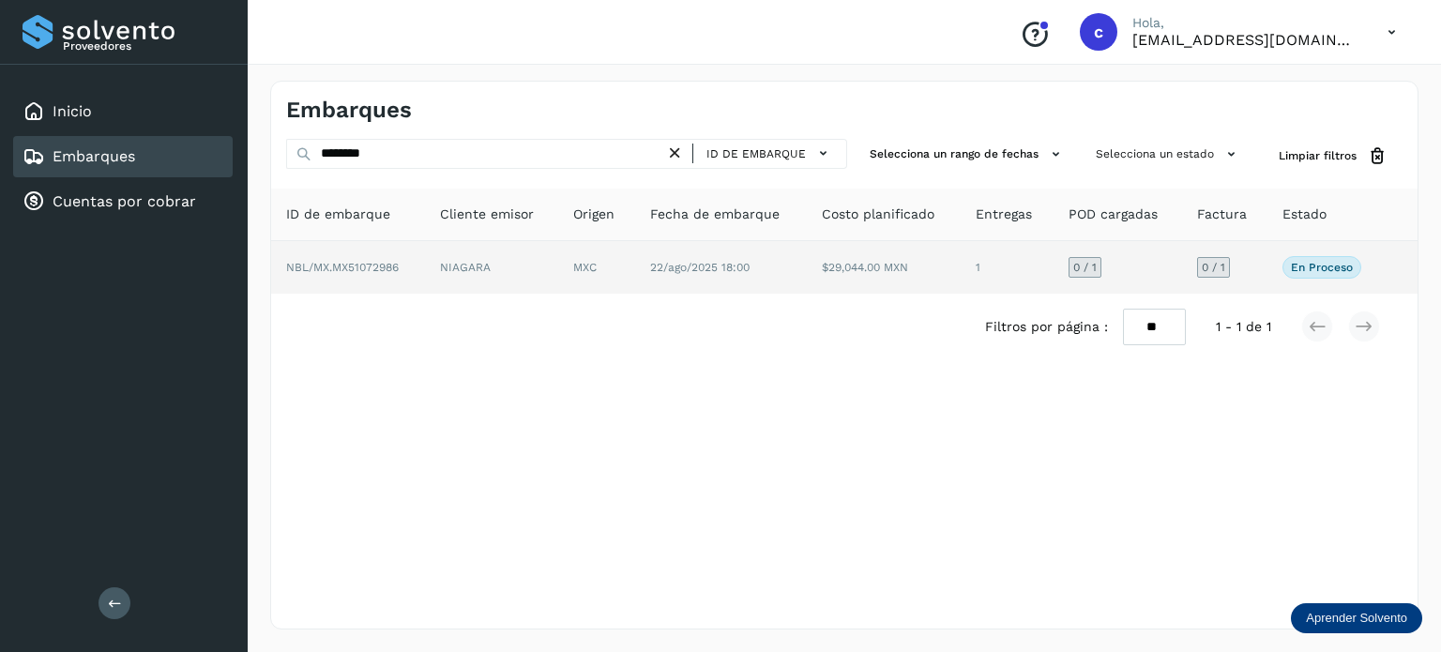
click at [558, 283] on td "NIAGARA" at bounding box center [596, 267] width 77 height 53
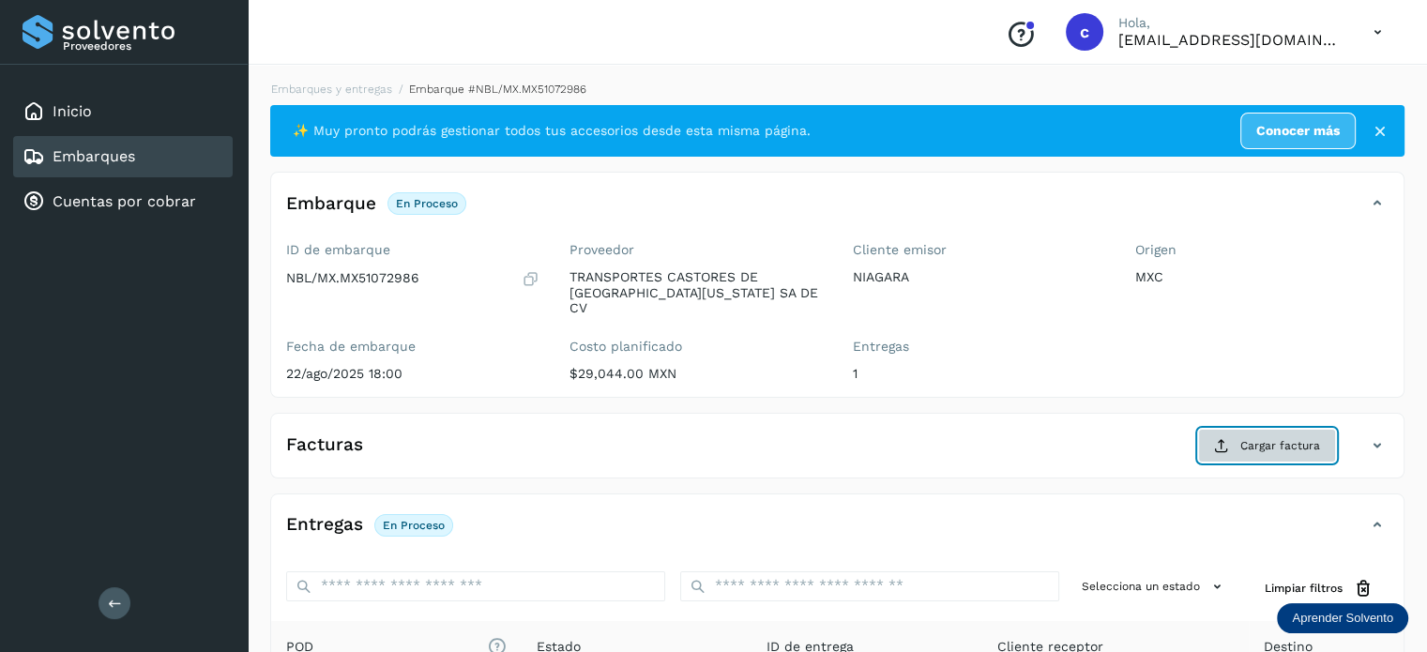
click at [1273, 438] on button "Cargar factura" at bounding box center [1267, 446] width 138 height 34
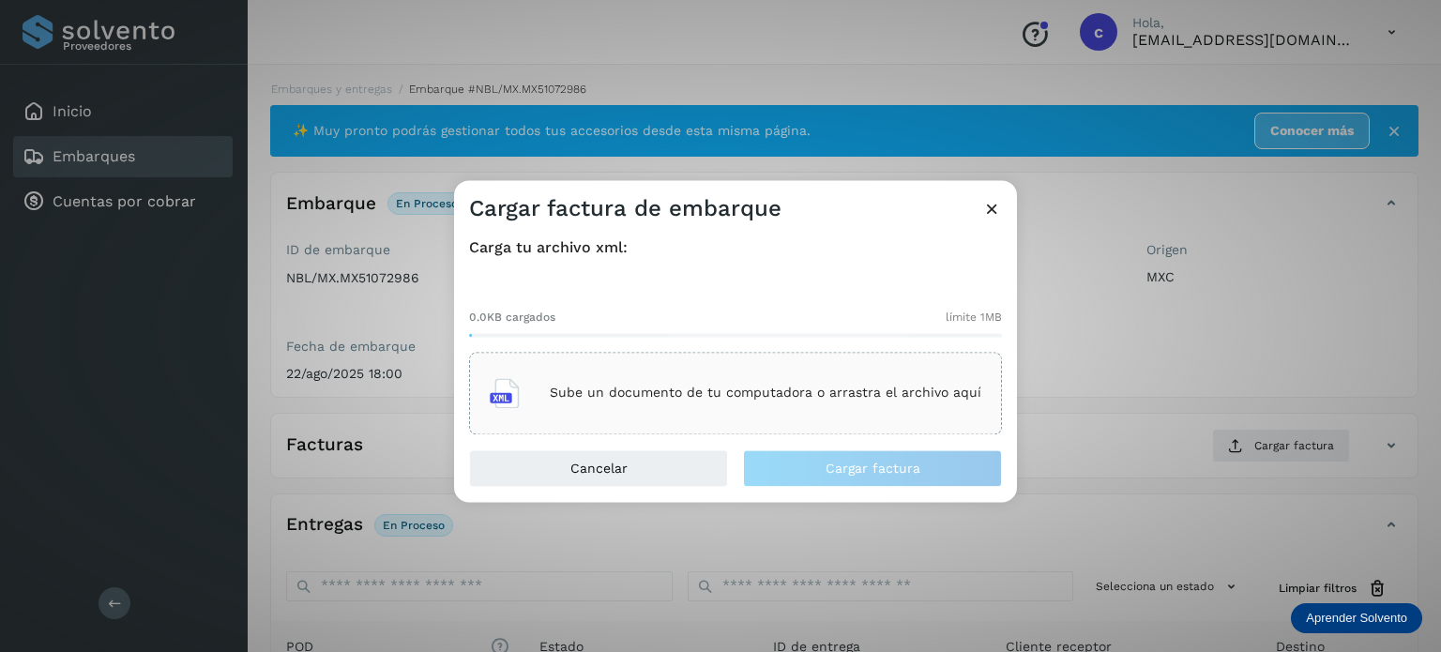
drag, startPoint x: 714, startPoint y: 403, endPoint x: 713, endPoint y: 420, distance: 16.9
click at [714, 416] on div "Sube un documento de tu computadora o arrastra el archivo aquí" at bounding box center [736, 393] width 492 height 51
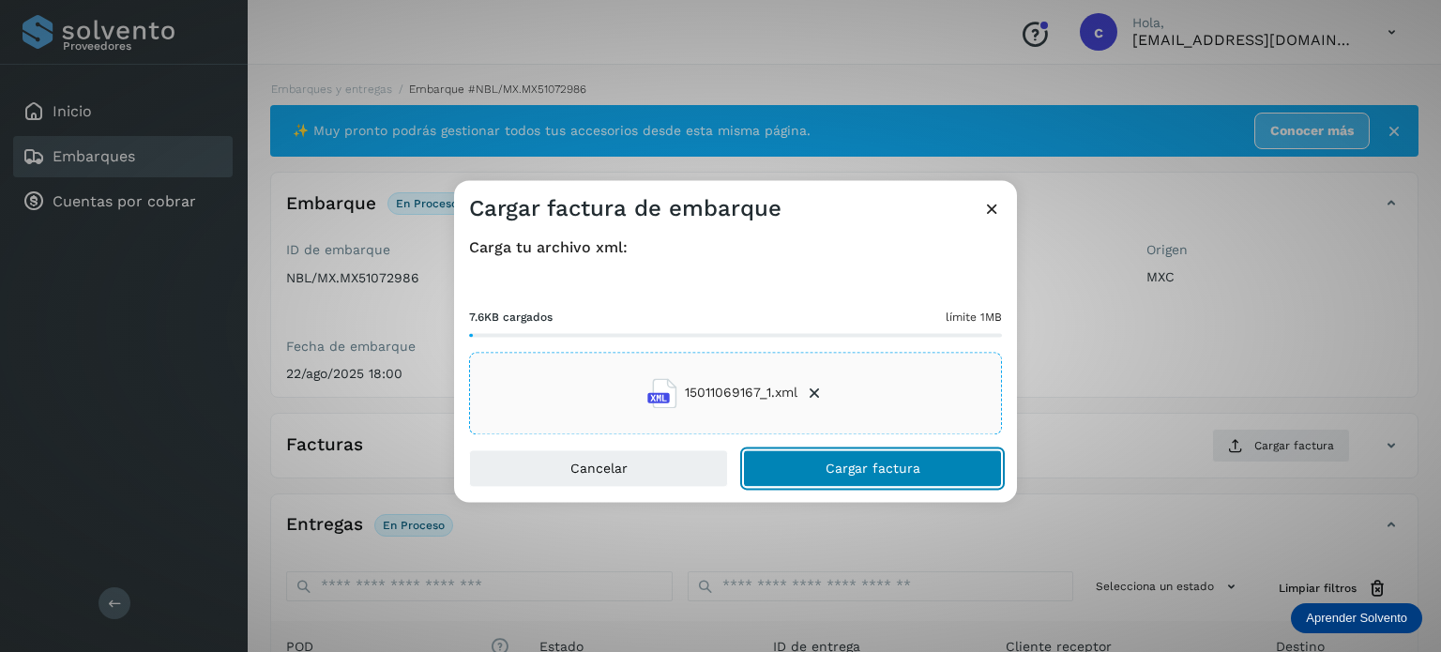
click at [850, 457] on button "Cargar factura" at bounding box center [872, 468] width 259 height 38
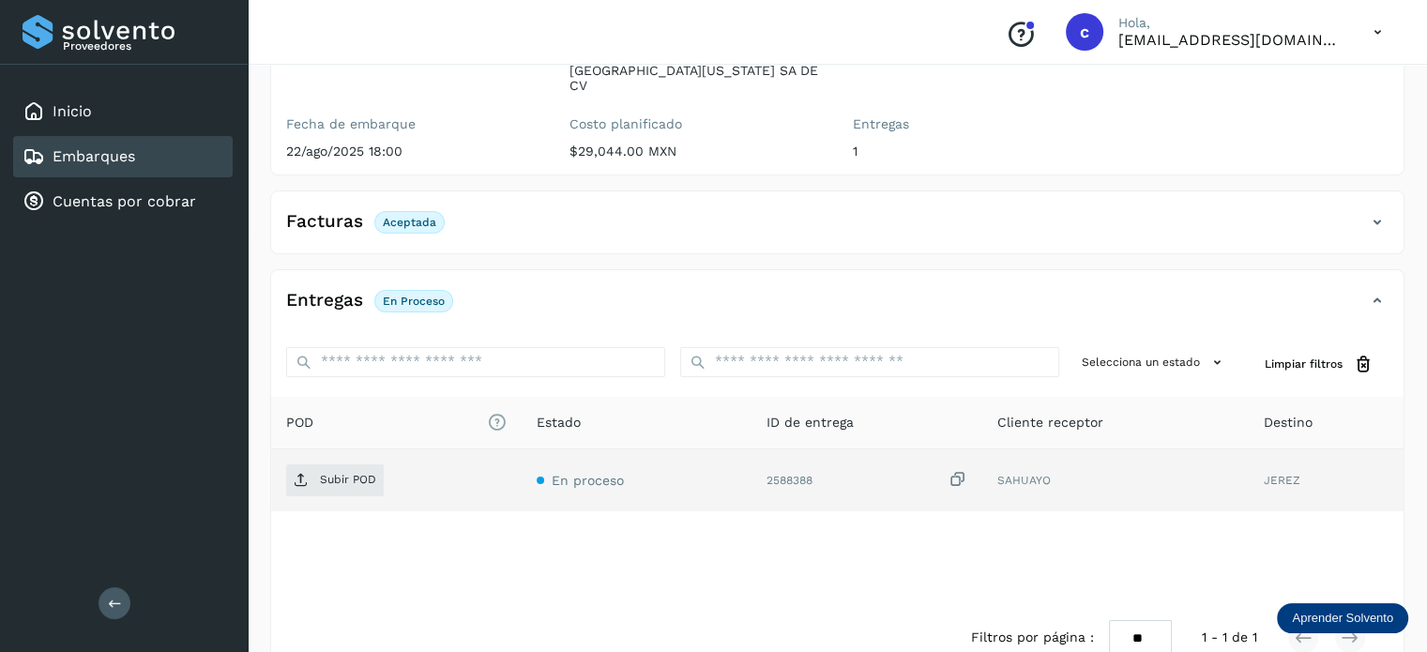
scroll to position [248, 0]
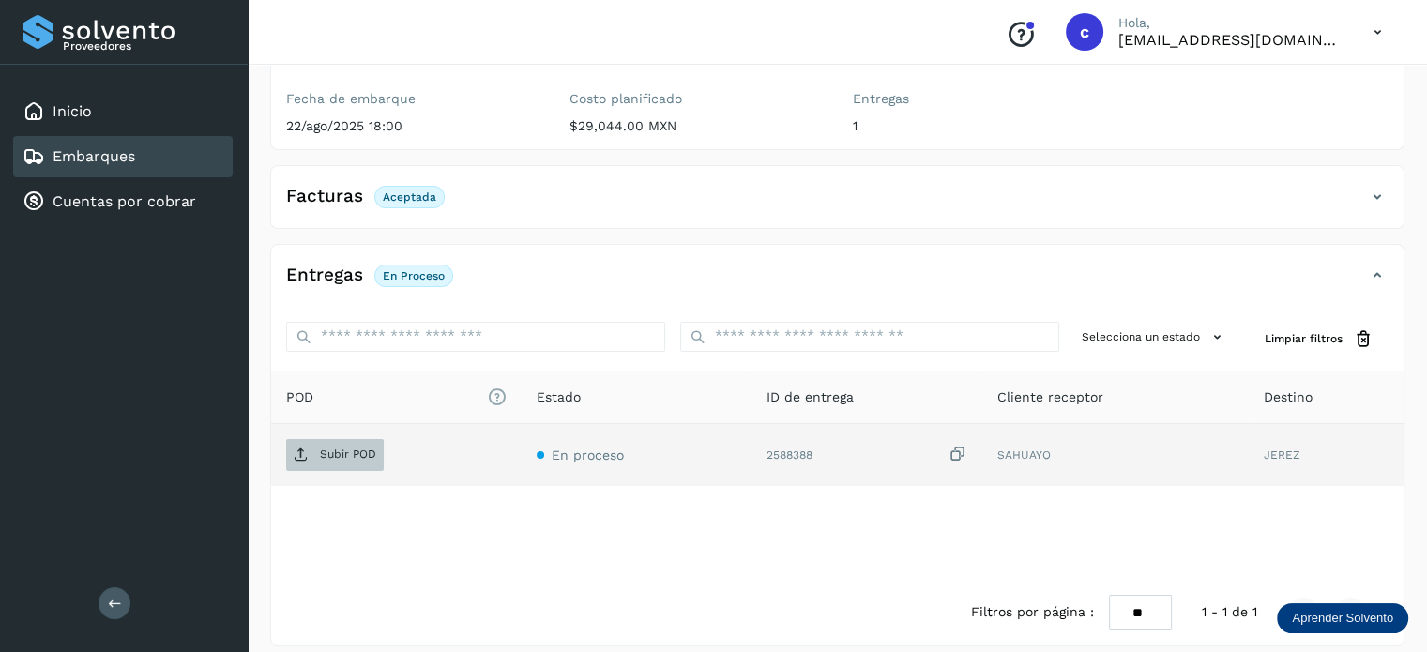
click at [344, 447] on p "Subir POD" at bounding box center [348, 453] width 56 height 13
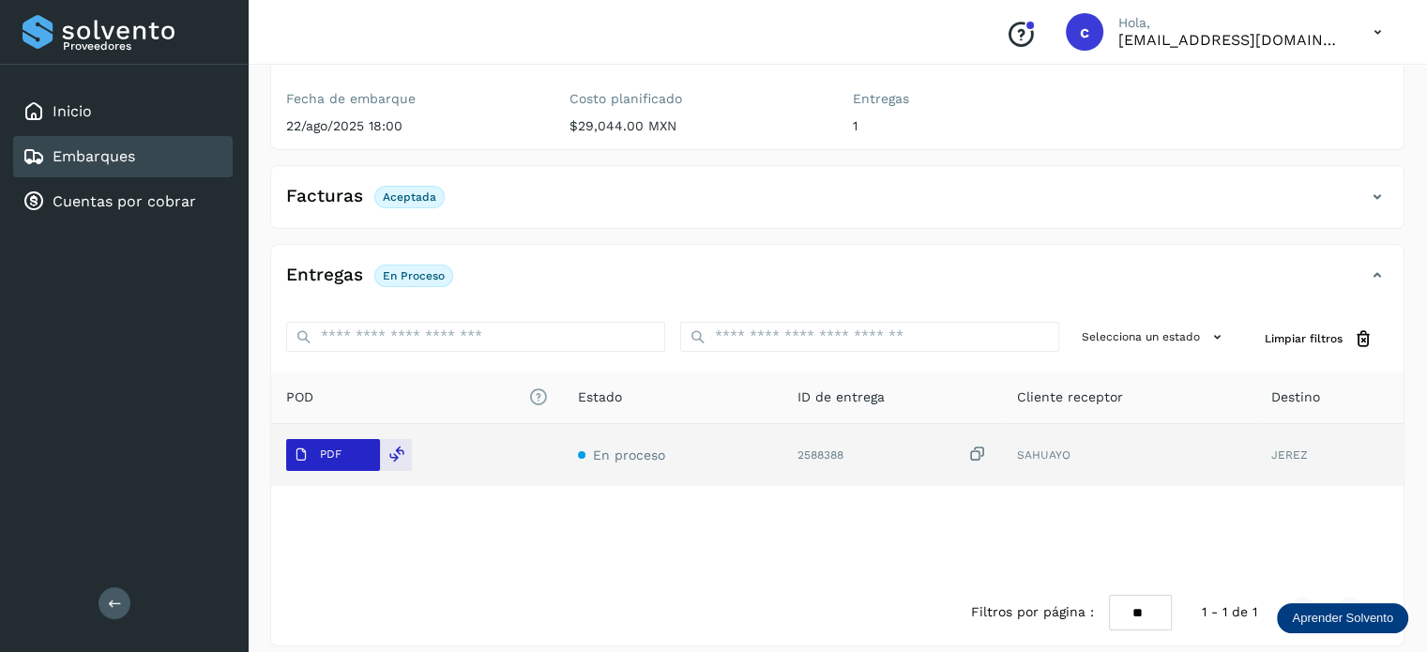
click at [338, 447] on p "PDF" at bounding box center [331, 453] width 22 height 13
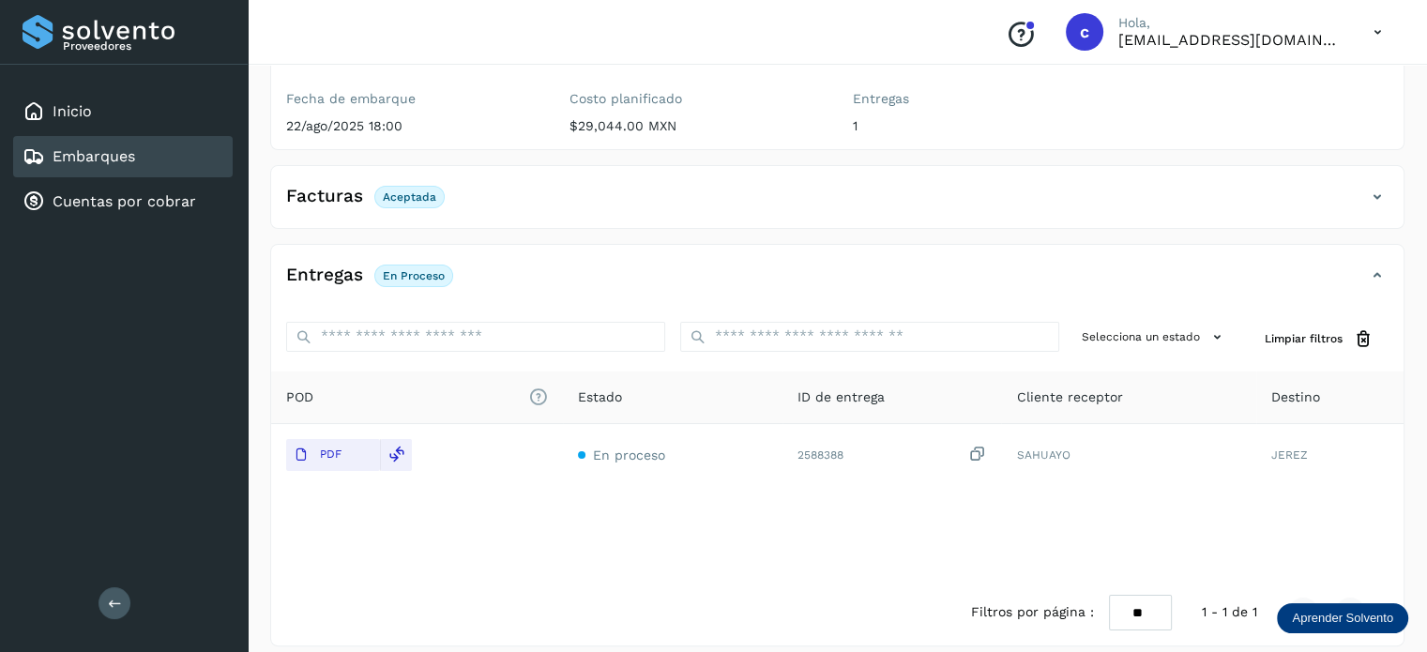
click at [114, 168] on div "Embarques" at bounding box center [122, 156] width 219 height 41
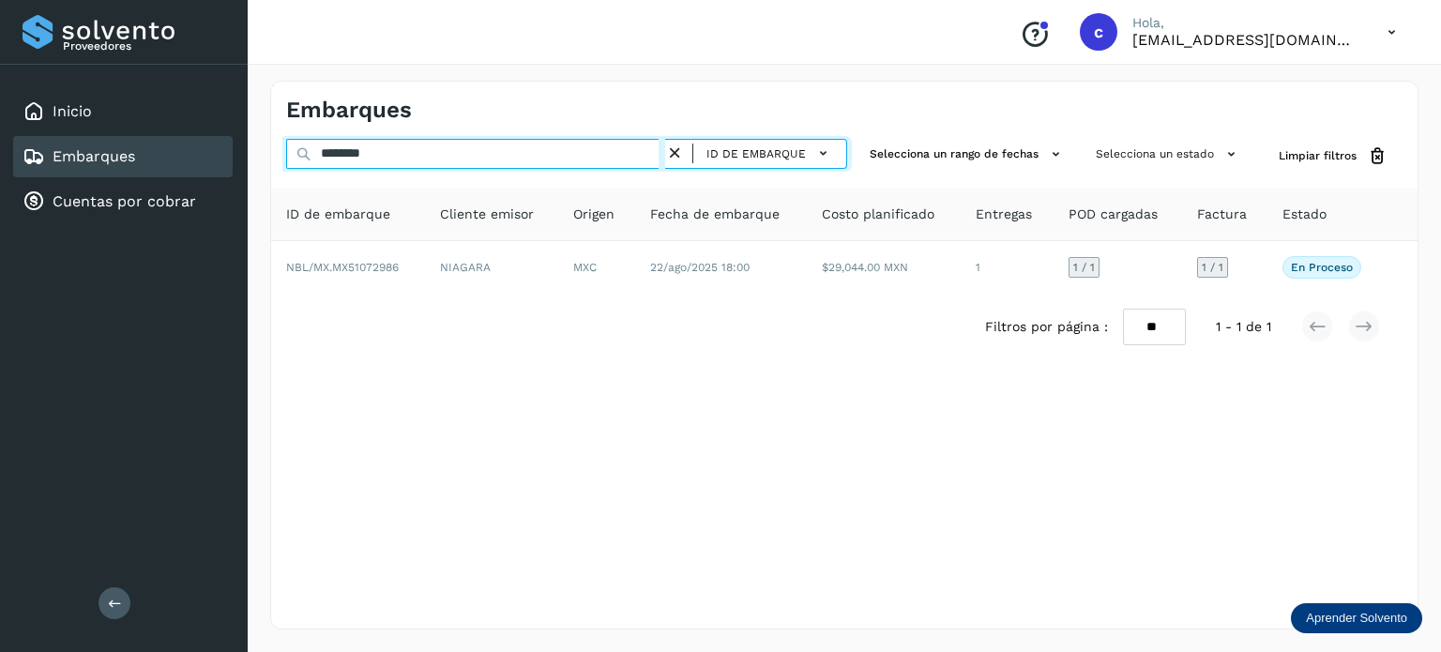
drag, startPoint x: 387, startPoint y: 157, endPoint x: 220, endPoint y: 159, distance: 167.0
click at [220, 159] on div "Proveedores Inicio Embarques Cuentas por cobrar Salir Conoce nuestros beneficio…" at bounding box center [720, 326] width 1441 height 652
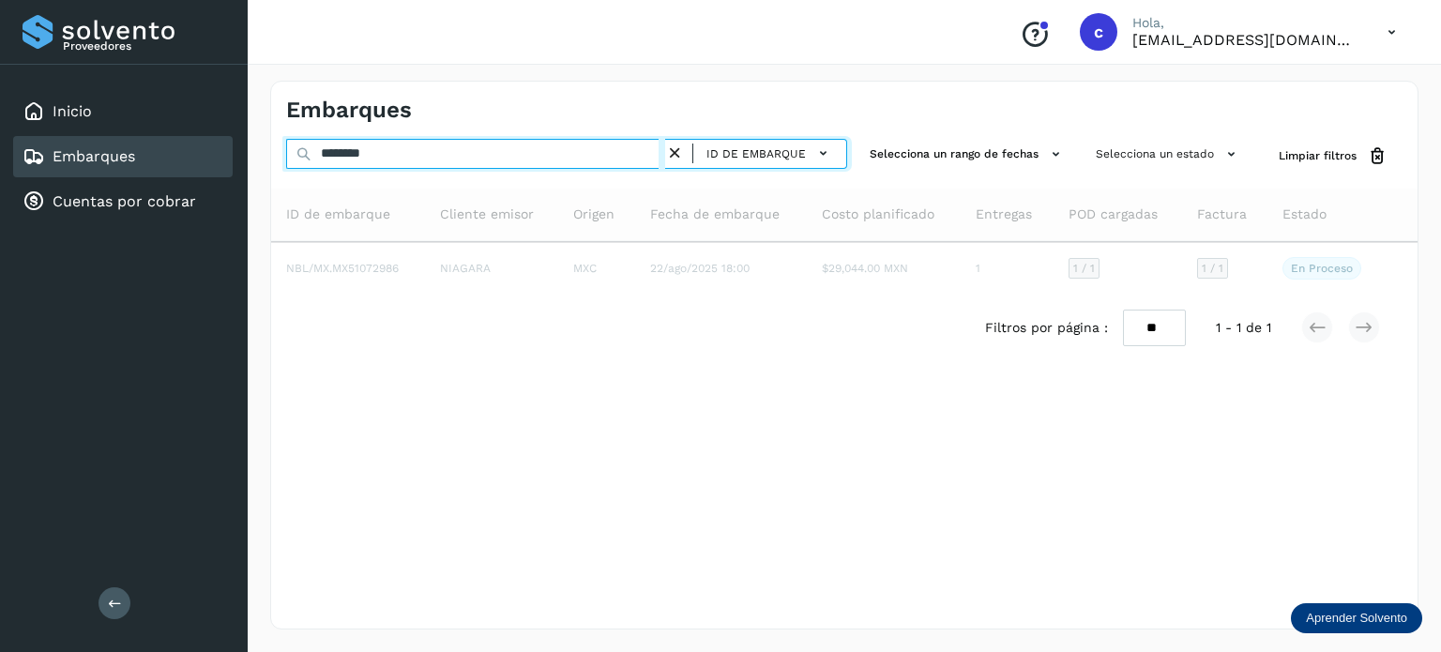
type input "********"
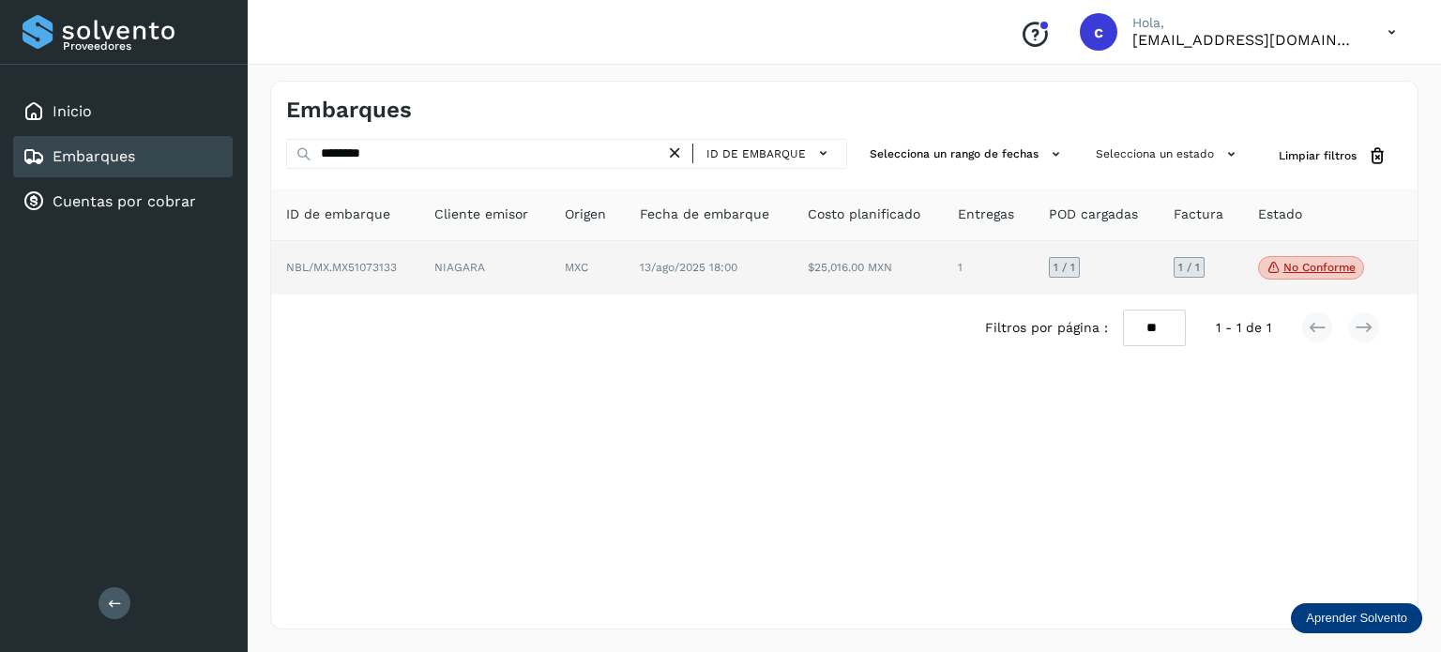
click at [793, 275] on td "13/ago/2025 18:00" at bounding box center [868, 268] width 150 height 54
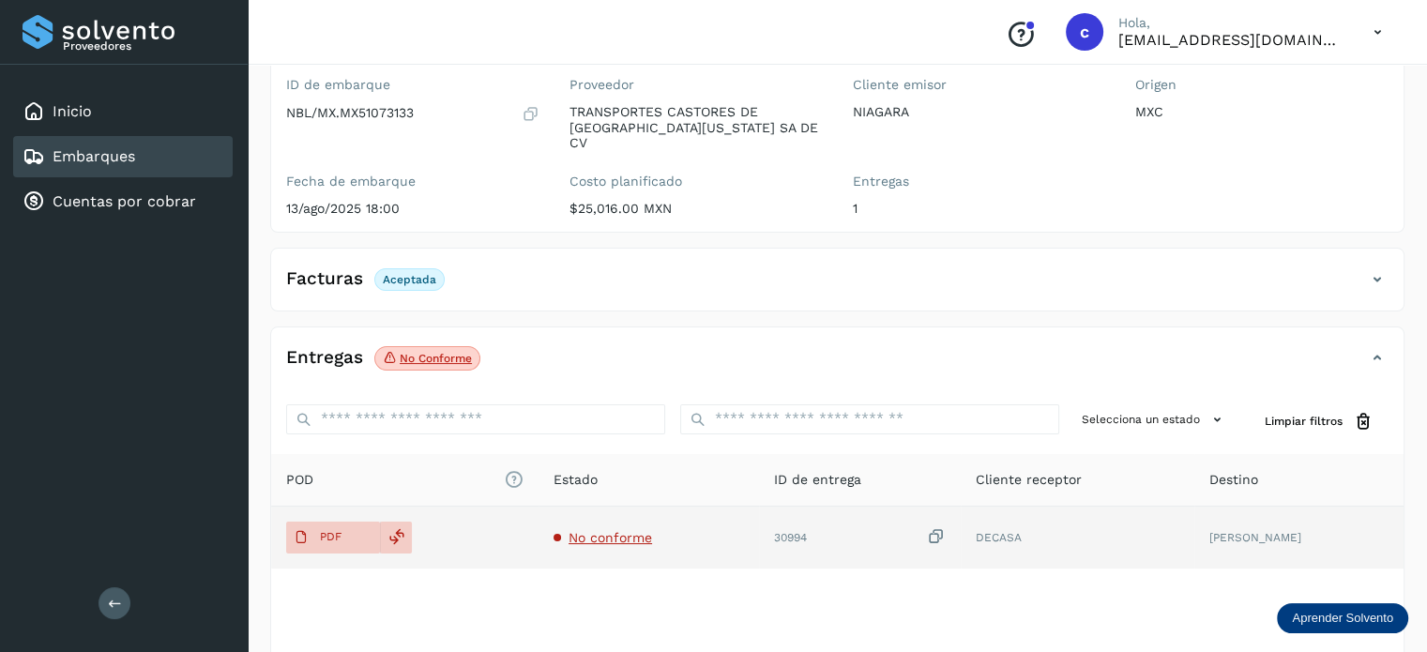
scroll to position [188, 0]
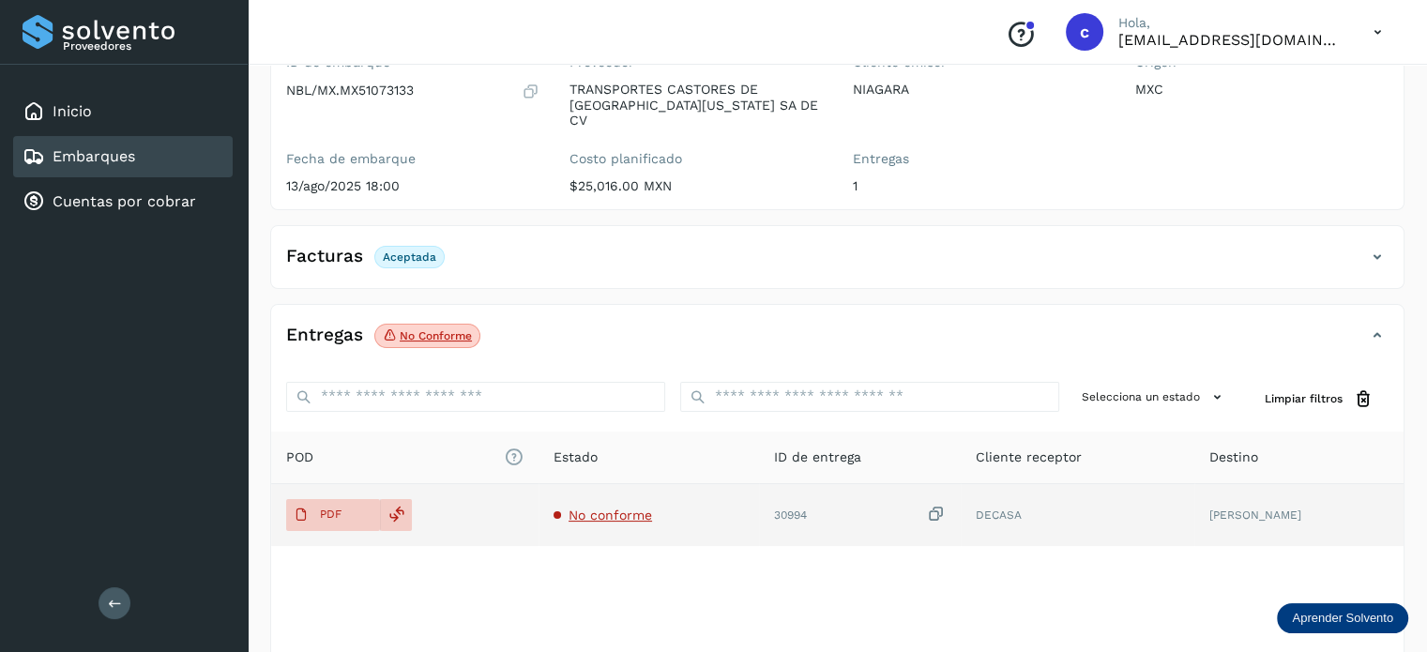
click at [601, 507] on span "No conforme" at bounding box center [609, 514] width 83 height 15
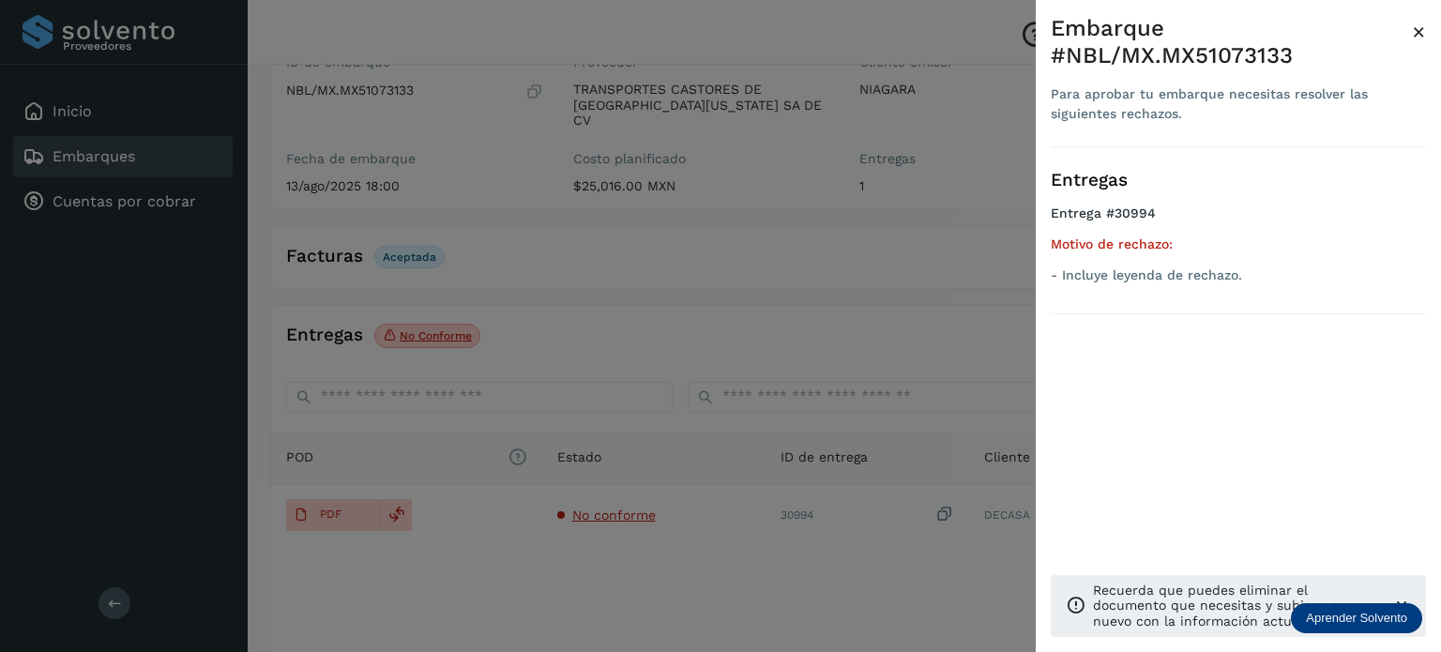
click at [636, 332] on div at bounding box center [720, 326] width 1441 height 652
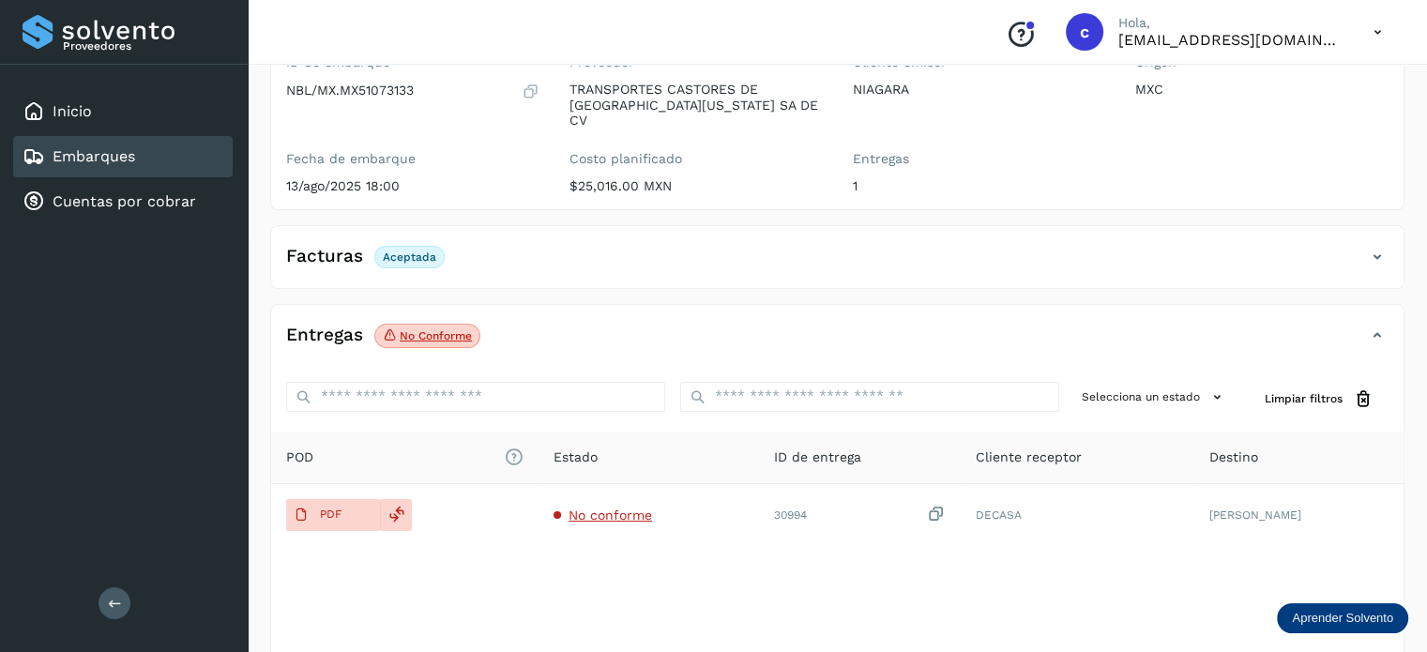
click at [98, 149] on link "Embarques" at bounding box center [94, 156] width 83 height 18
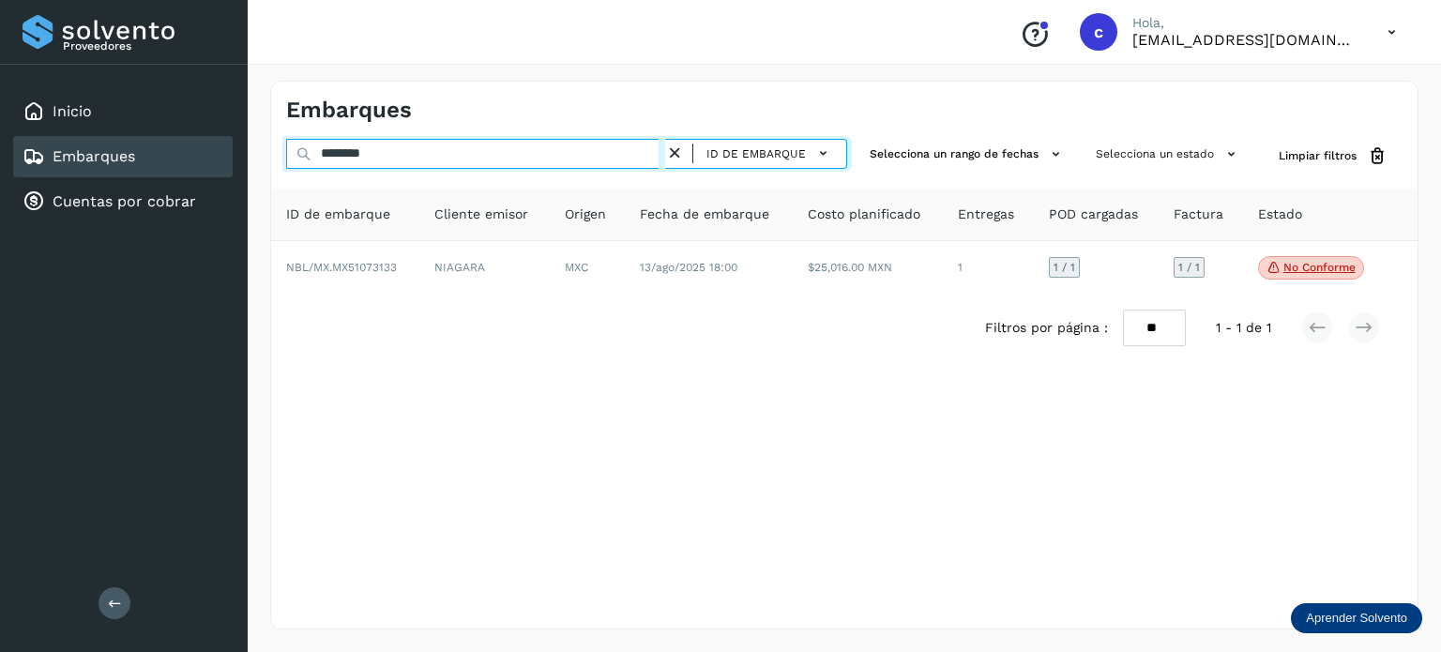
drag, startPoint x: 321, startPoint y: 158, endPoint x: 284, endPoint y: 154, distance: 36.8
click at [289, 156] on input "********" at bounding box center [475, 154] width 379 height 30
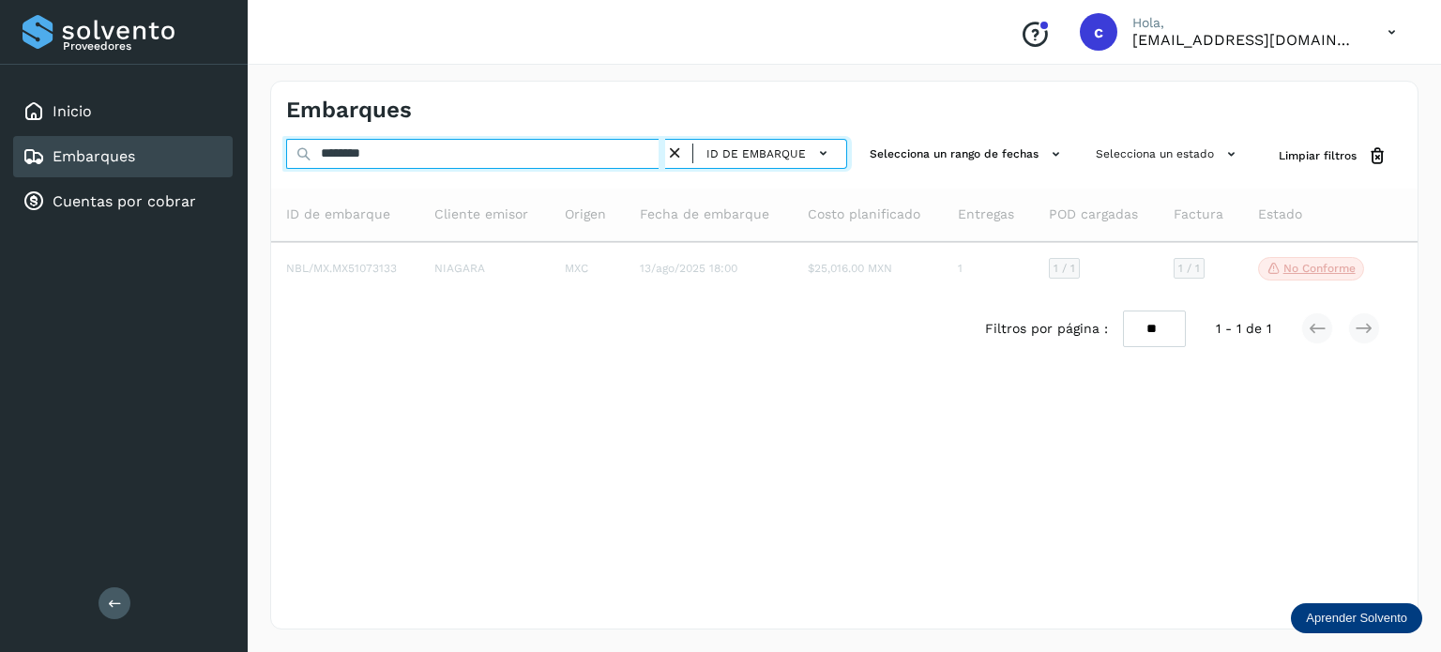
type input "********"
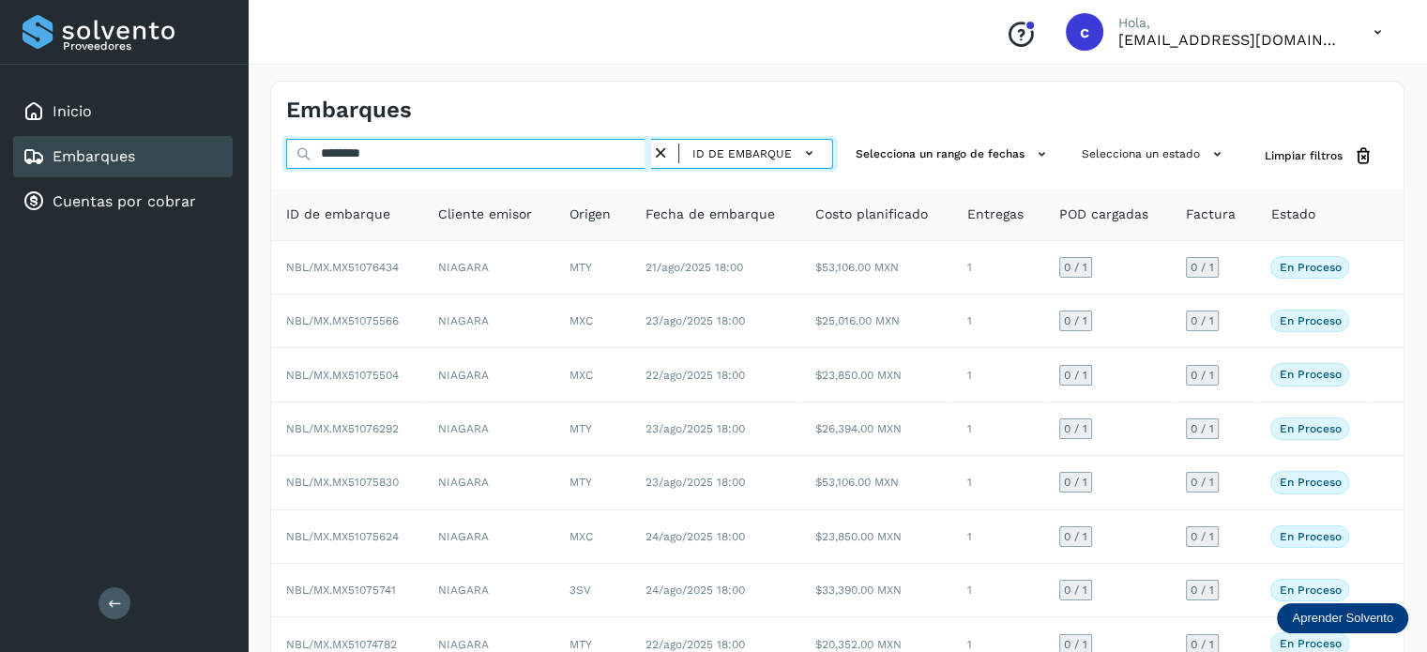
drag, startPoint x: 392, startPoint y: 149, endPoint x: 312, endPoint y: 153, distance: 79.8
click at [322, 153] on input "********" at bounding box center [468, 154] width 365 height 30
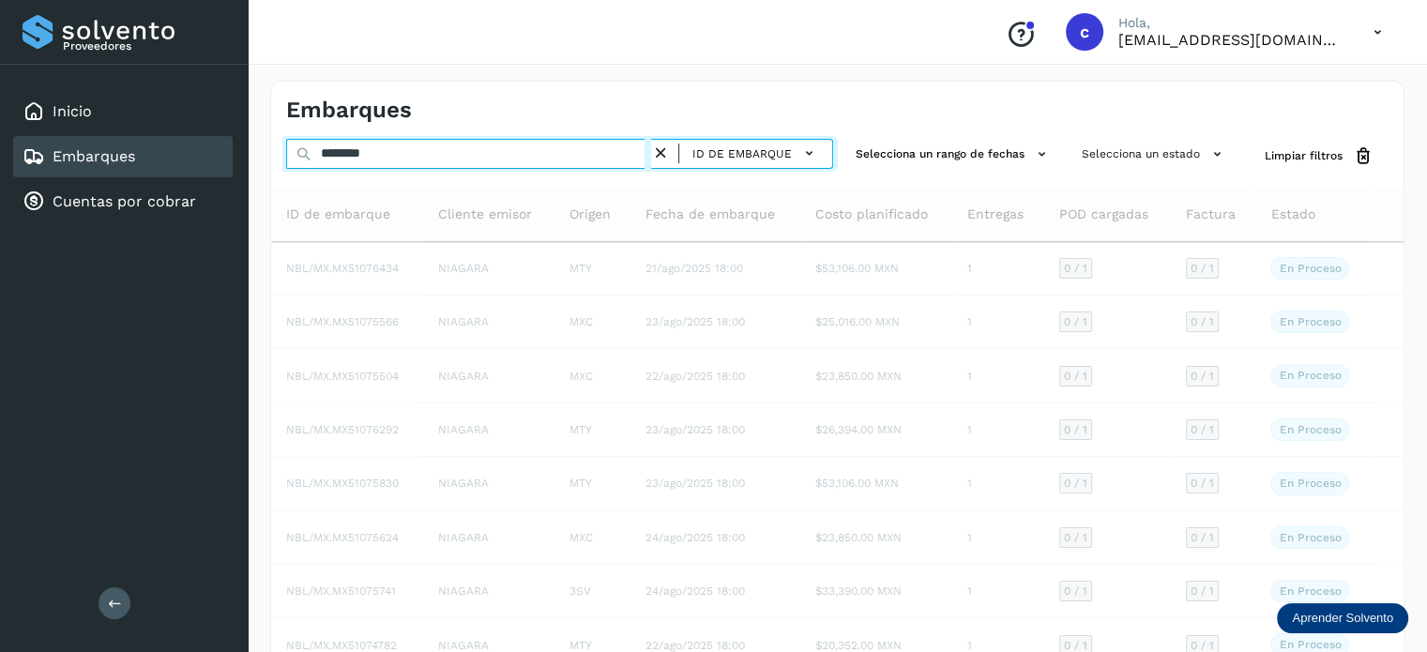
type input "********"
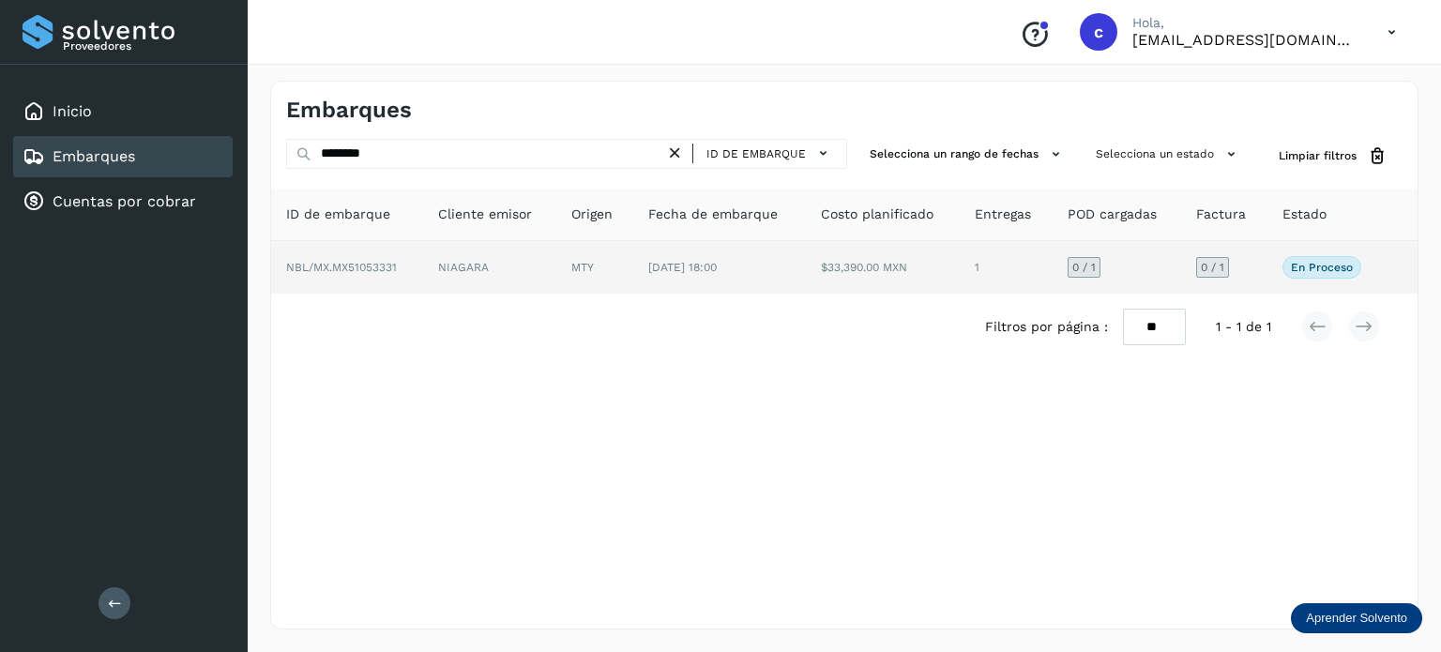
click at [556, 270] on td "NIAGARA" at bounding box center [594, 267] width 77 height 53
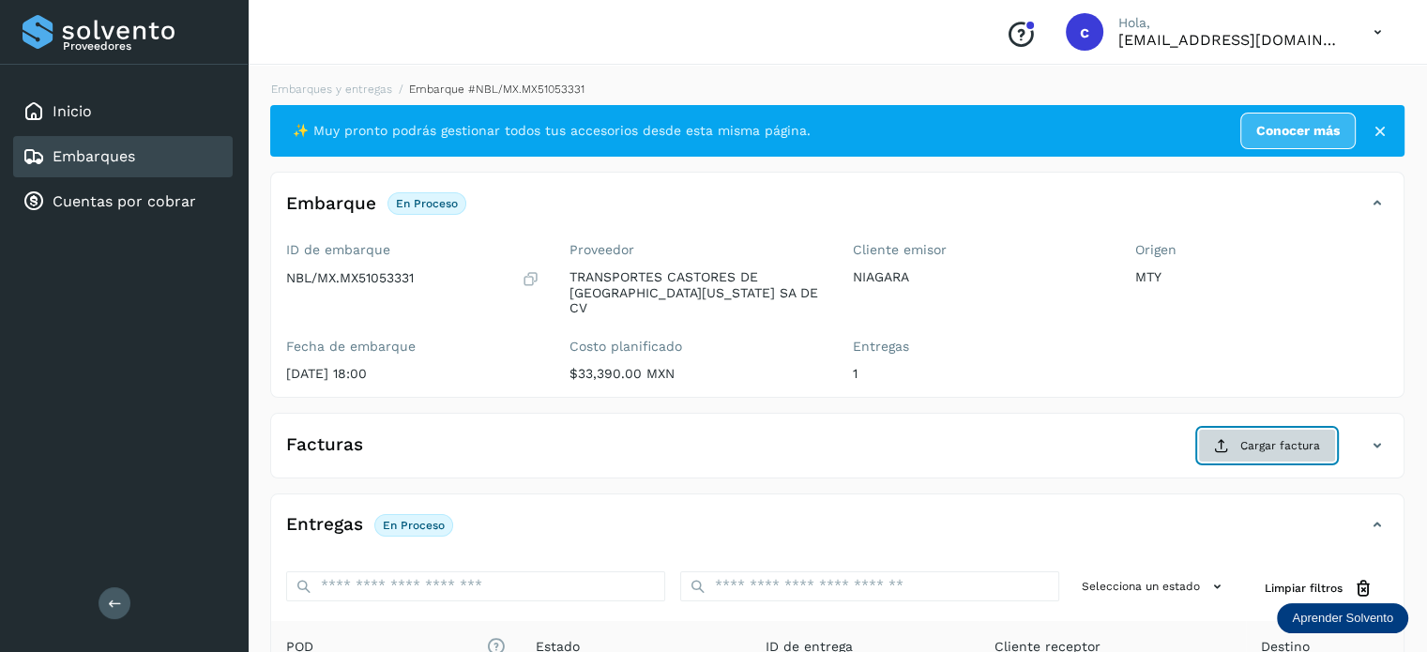
click at [1276, 437] on span "Cargar factura" at bounding box center [1280, 445] width 80 height 17
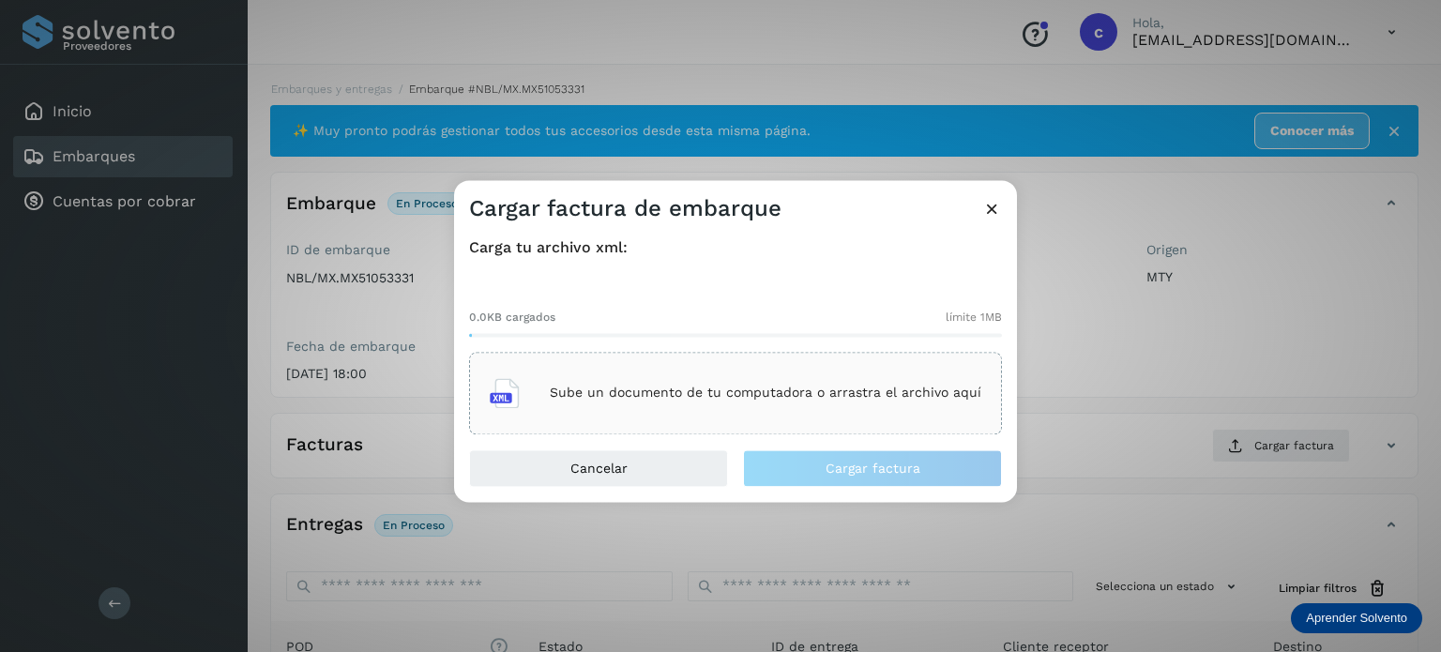
click at [766, 393] on p "Sube un documento de tu computadora o arrastra el archivo aquí" at bounding box center [765, 394] width 431 height 16
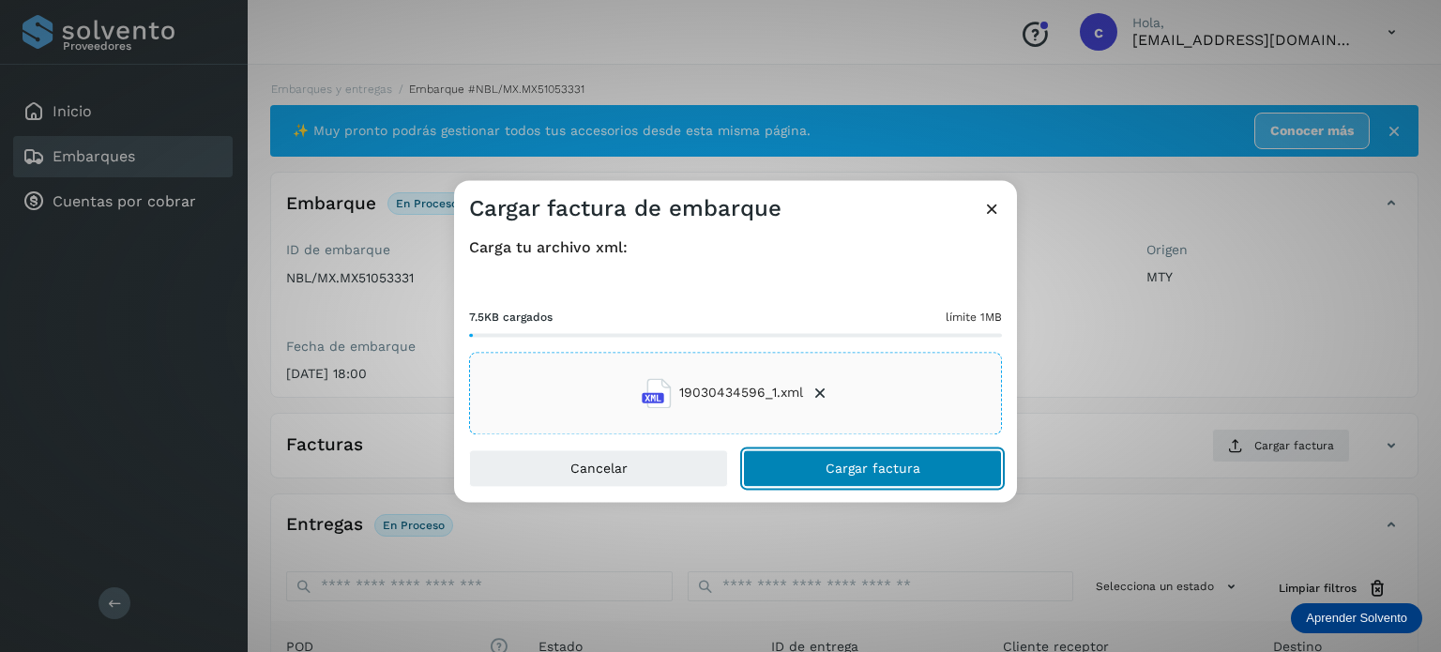
click at [792, 453] on button "Cargar factura" at bounding box center [872, 468] width 259 height 38
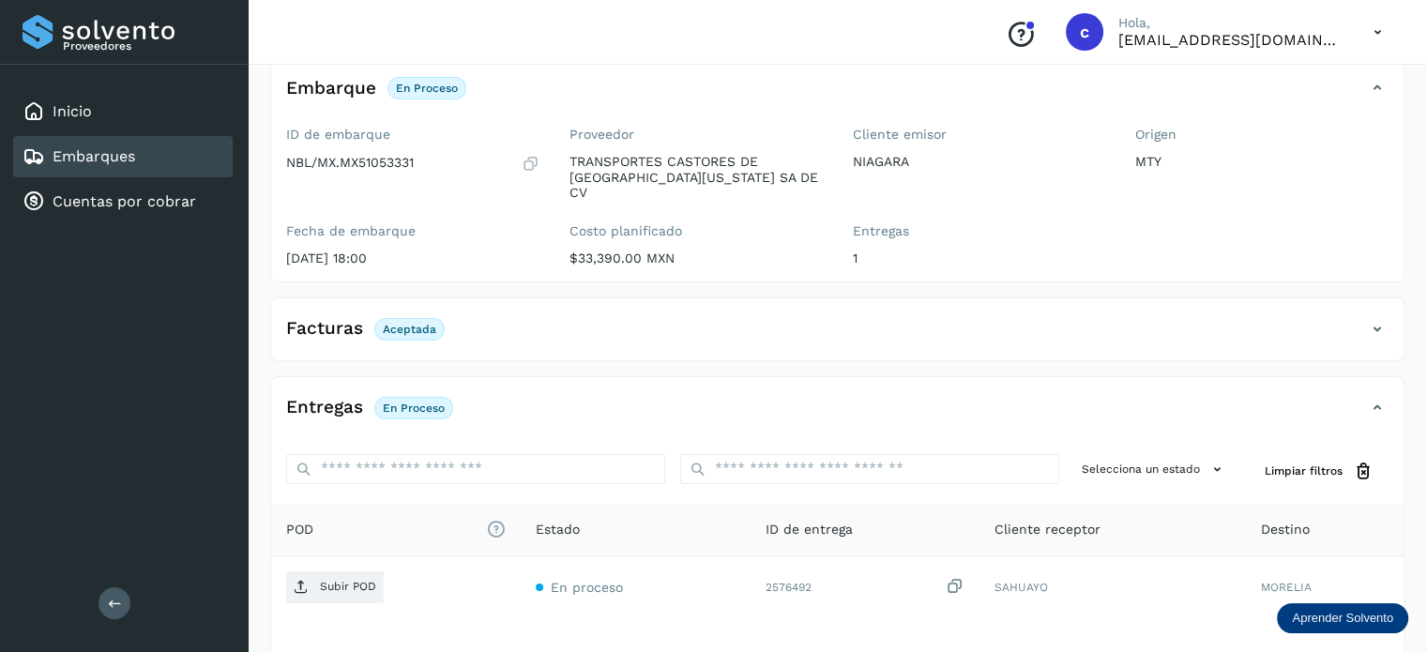
scroll to position [248, 0]
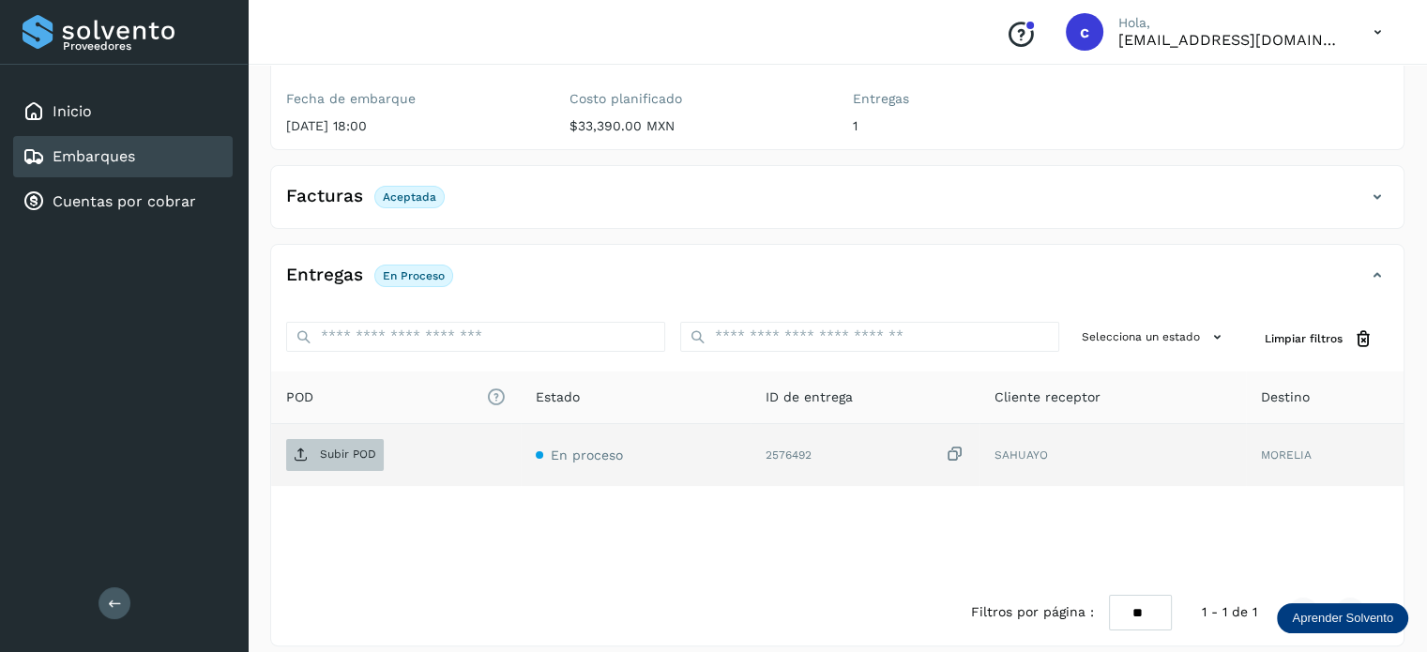
click at [361, 440] on span "Subir POD" at bounding box center [335, 455] width 98 height 30
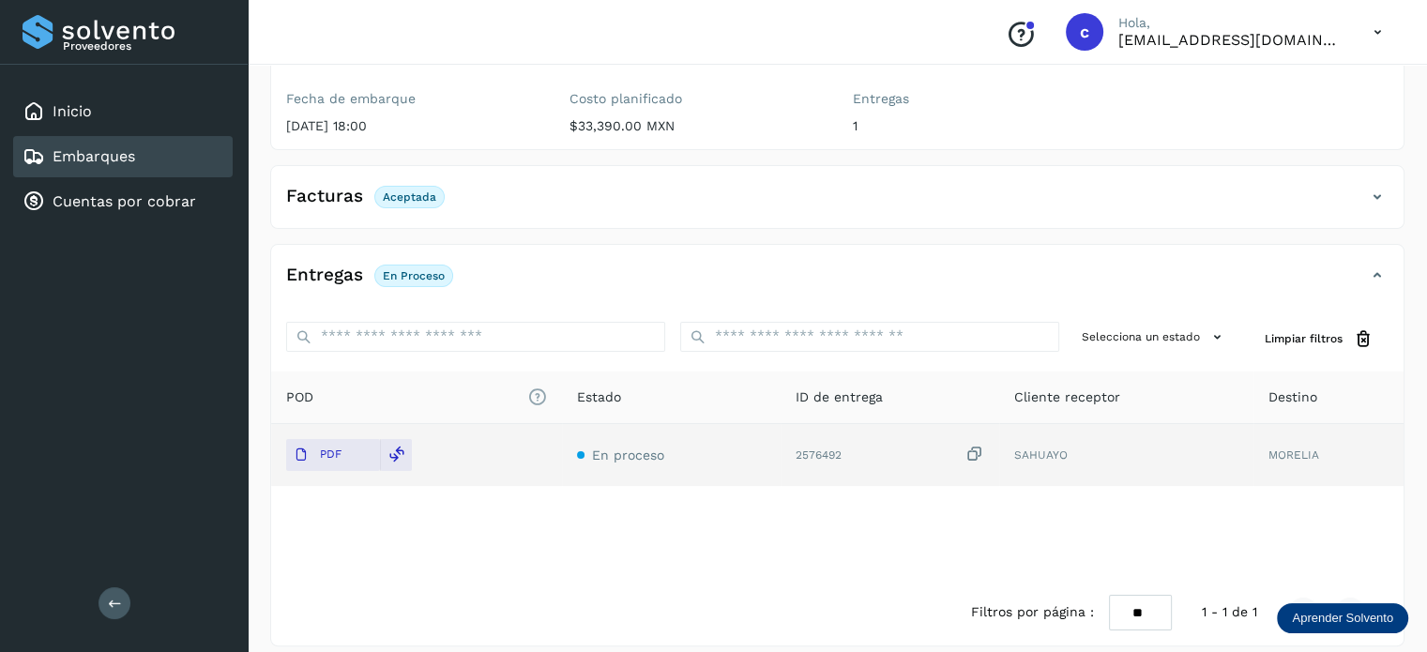
click at [103, 147] on link "Embarques" at bounding box center [94, 156] width 83 height 18
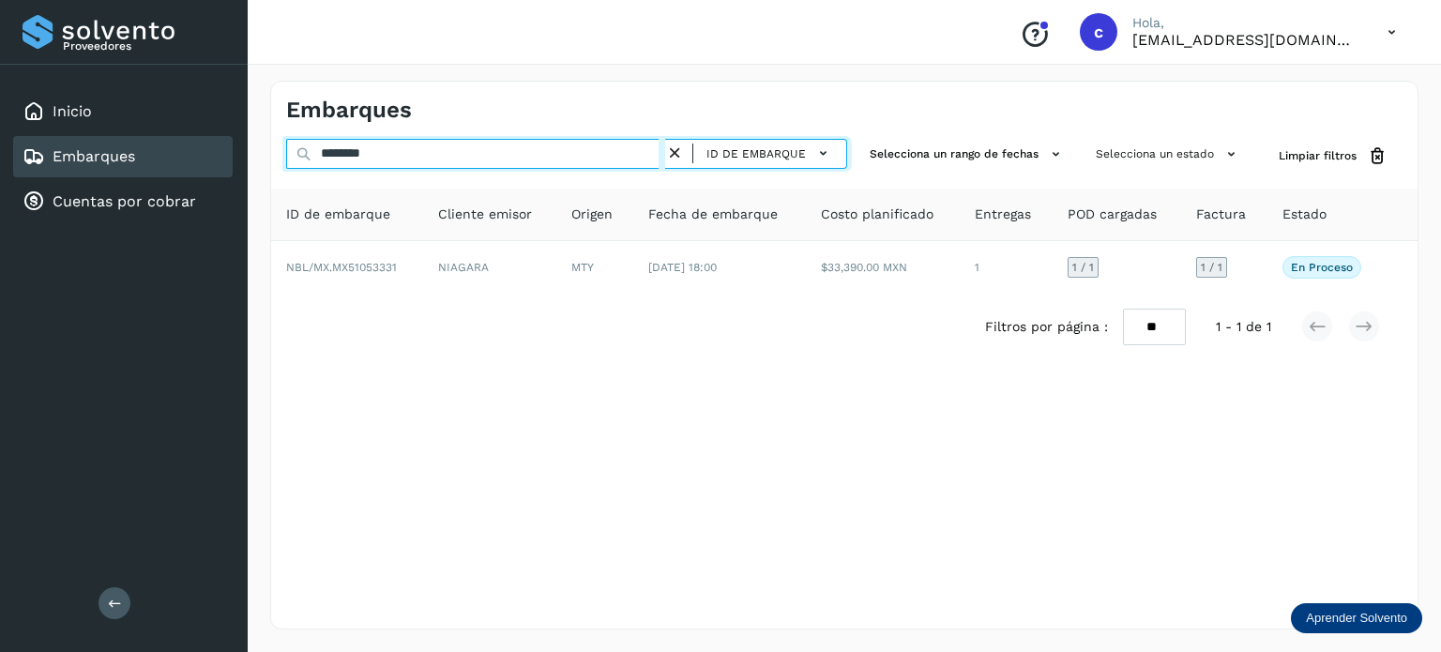
drag, startPoint x: 350, startPoint y: 159, endPoint x: 261, endPoint y: 143, distance: 90.5
click at [274, 151] on div "******** ID de embarque Selecciona un rango de fechas Selecciona un estado Limp…" at bounding box center [844, 156] width 1146 height 35
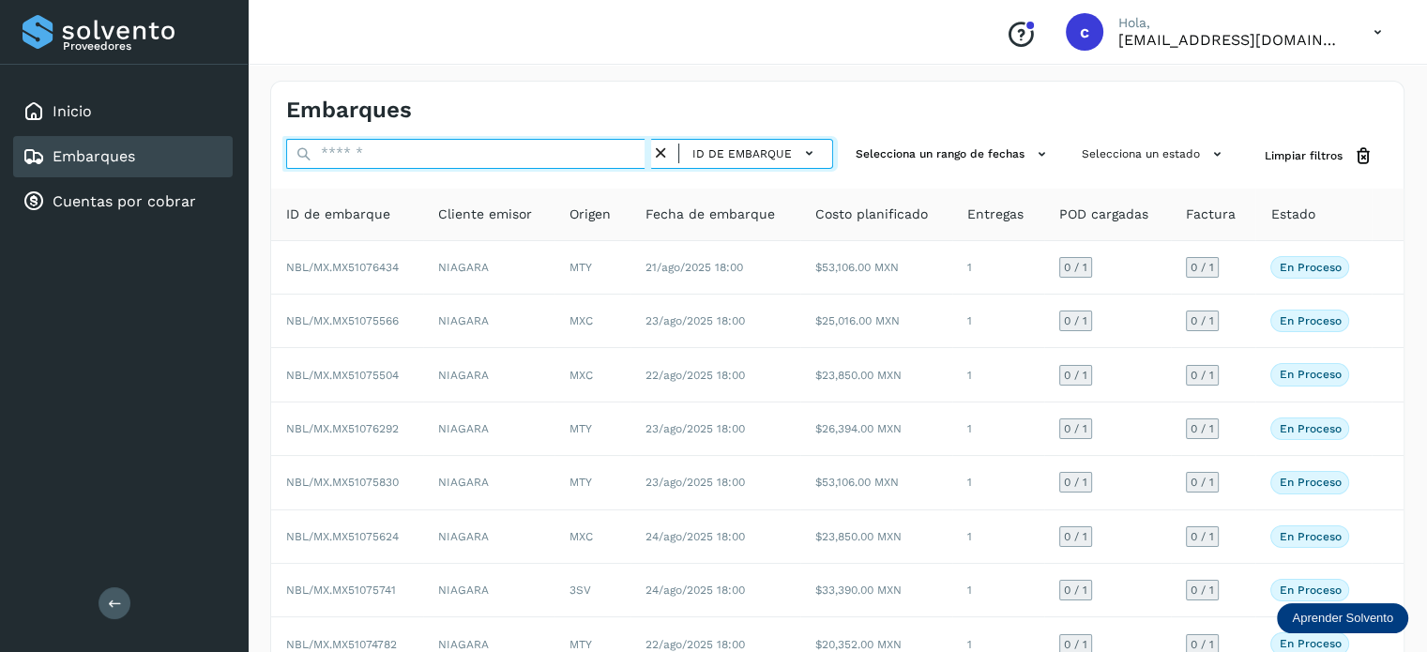
click at [356, 159] on input "text" at bounding box center [468, 154] width 365 height 30
type input "********"
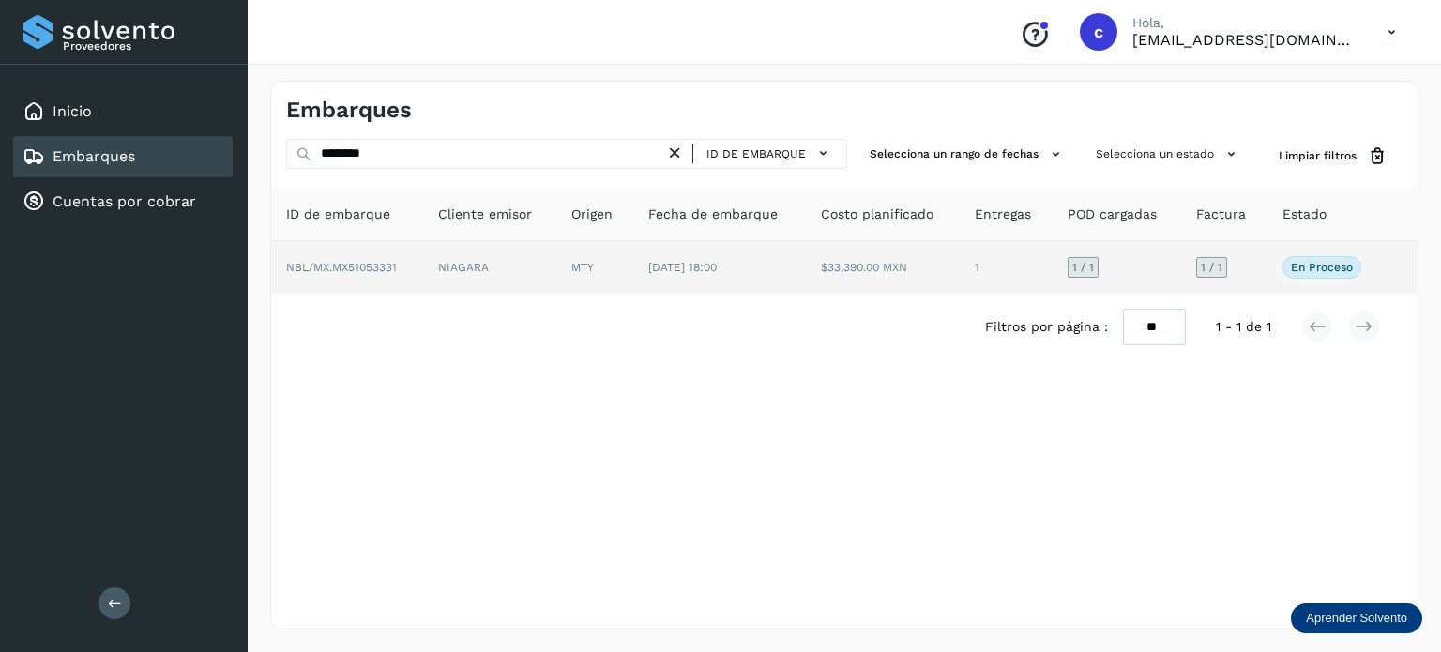
click at [556, 291] on td "NIAGARA" at bounding box center [594, 267] width 77 height 53
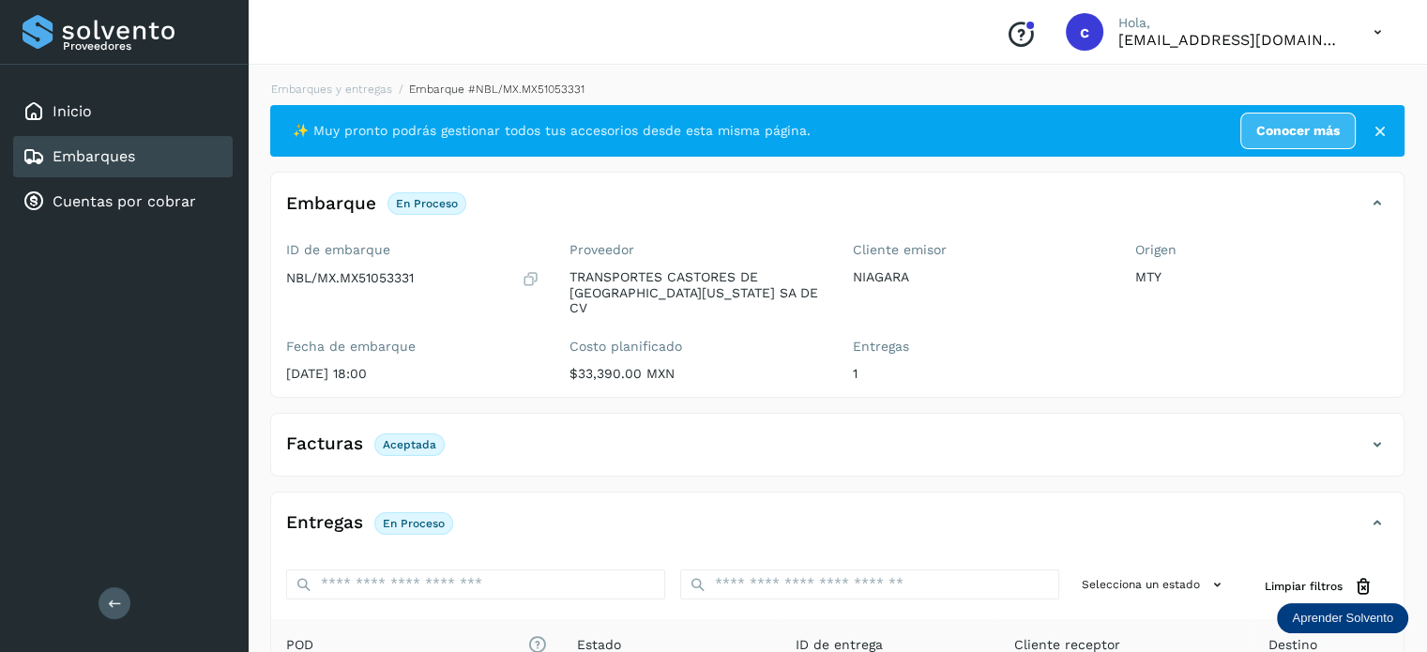
scroll to position [248, 0]
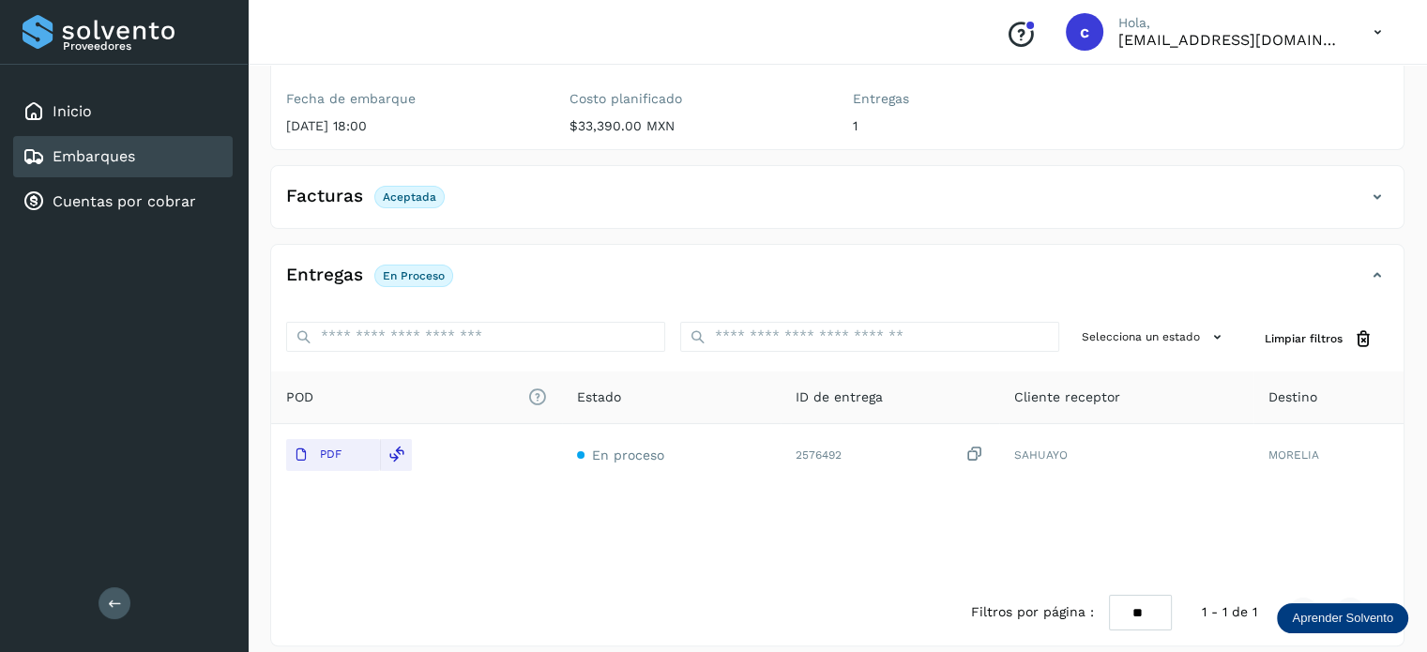
click at [106, 159] on link "Embarques" at bounding box center [94, 156] width 83 height 18
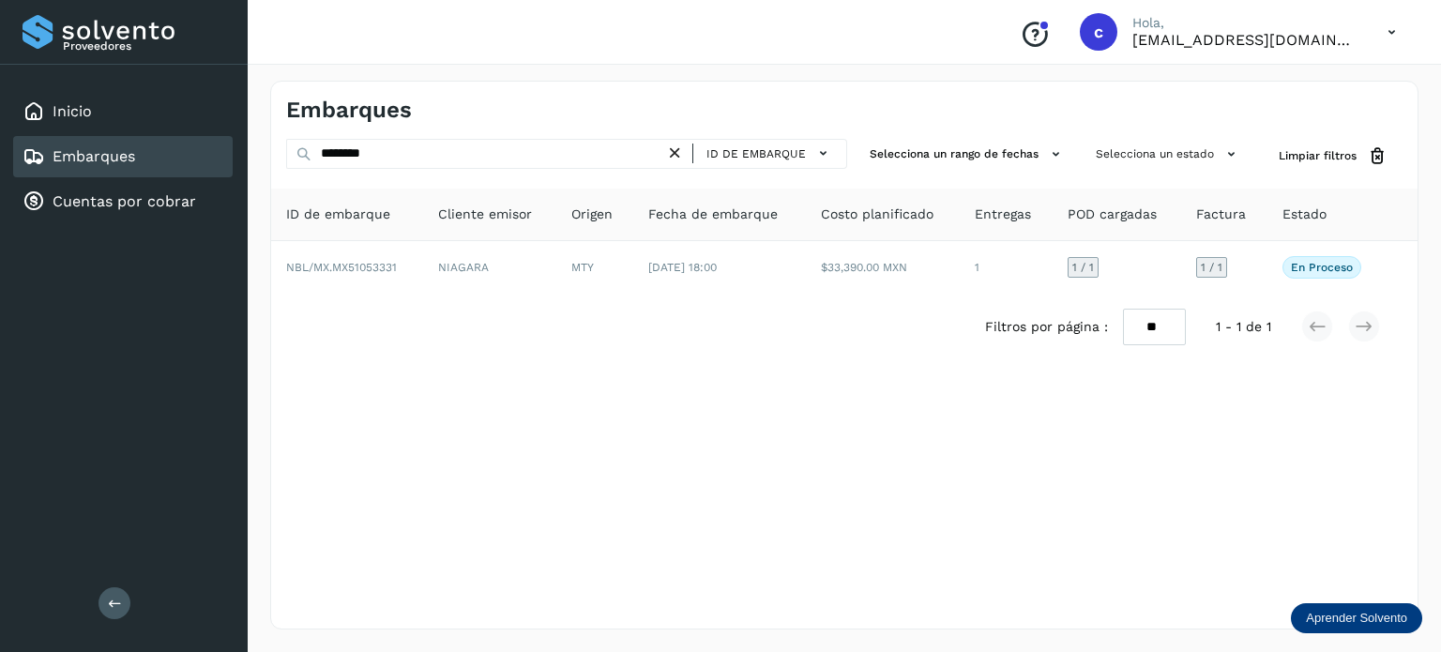
click at [649, 365] on div "Embarques ******** ID de embarque Selecciona un rango de fechas Selecciona un e…" at bounding box center [844, 355] width 1148 height 549
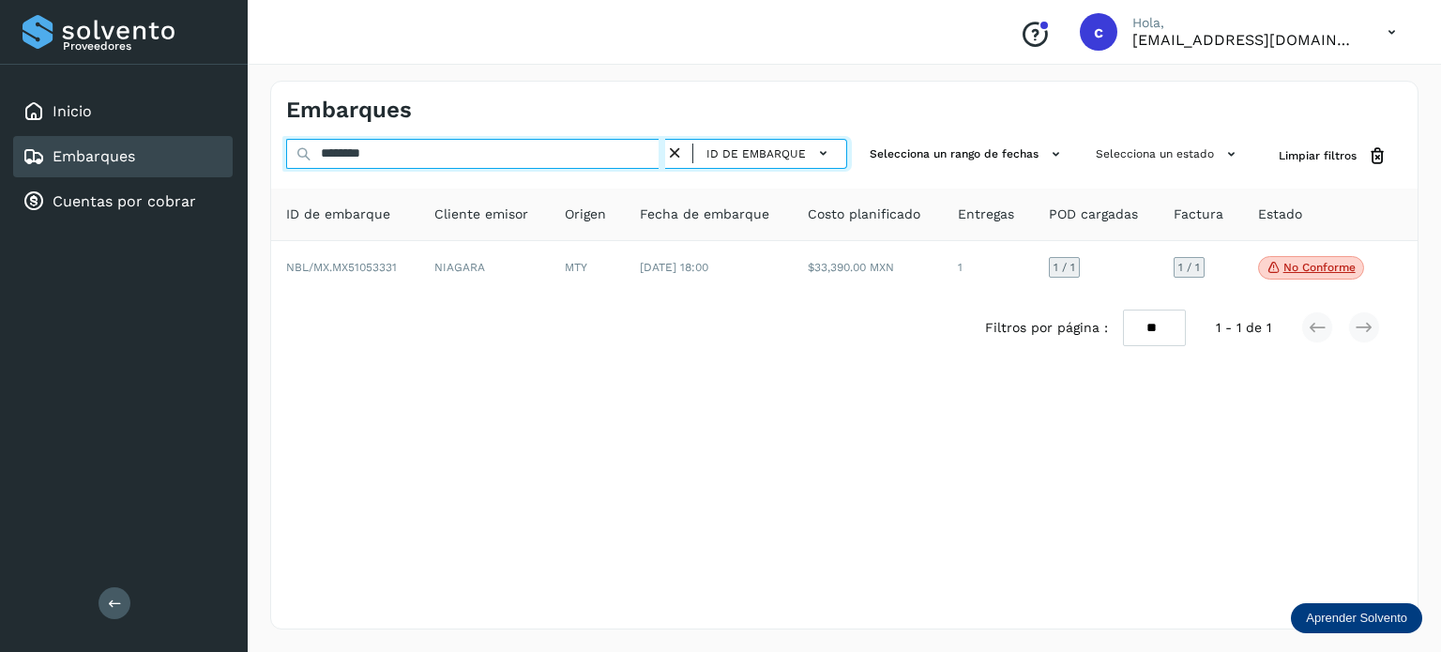
drag, startPoint x: 269, startPoint y: 152, endPoint x: 128, endPoint y: 140, distance: 142.2
click at [155, 138] on div "Proveedores Inicio Embarques Cuentas por cobrar Salir Conoce nuestros beneficio…" at bounding box center [720, 326] width 1441 height 652
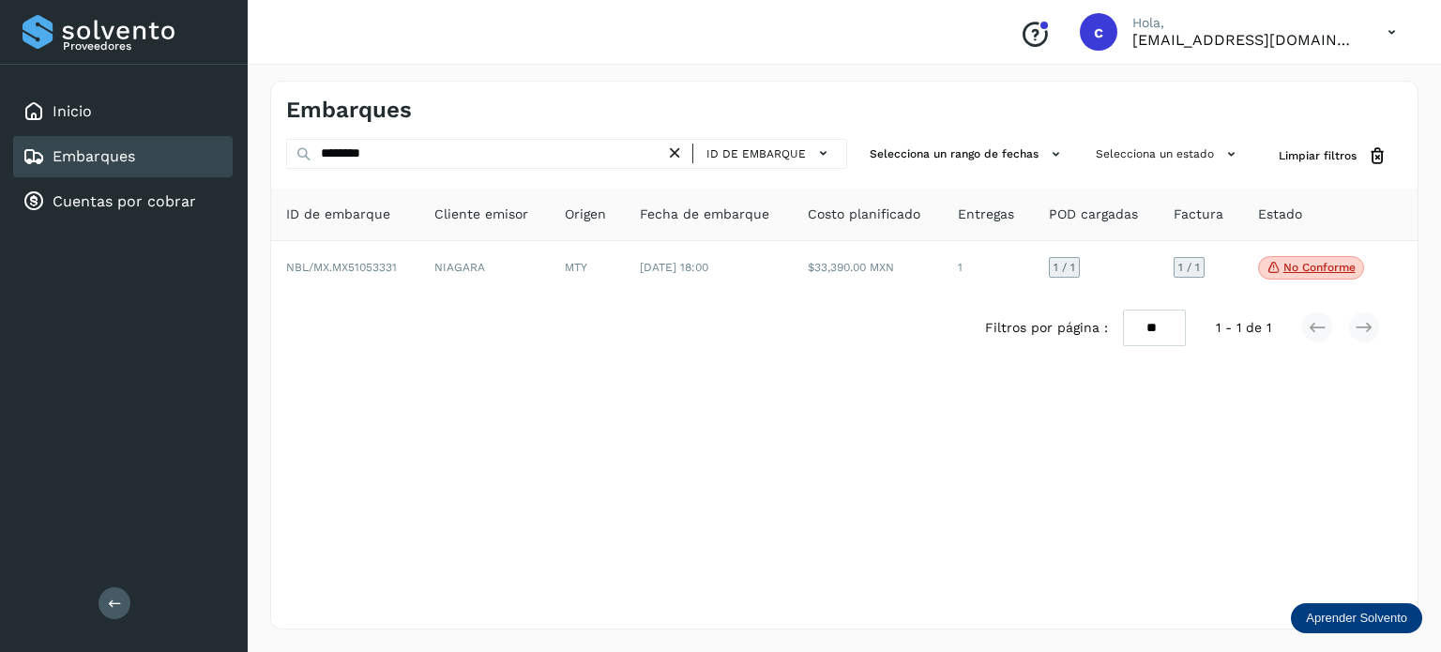
click at [77, 169] on div "Embarques" at bounding box center [122, 156] width 219 height 41
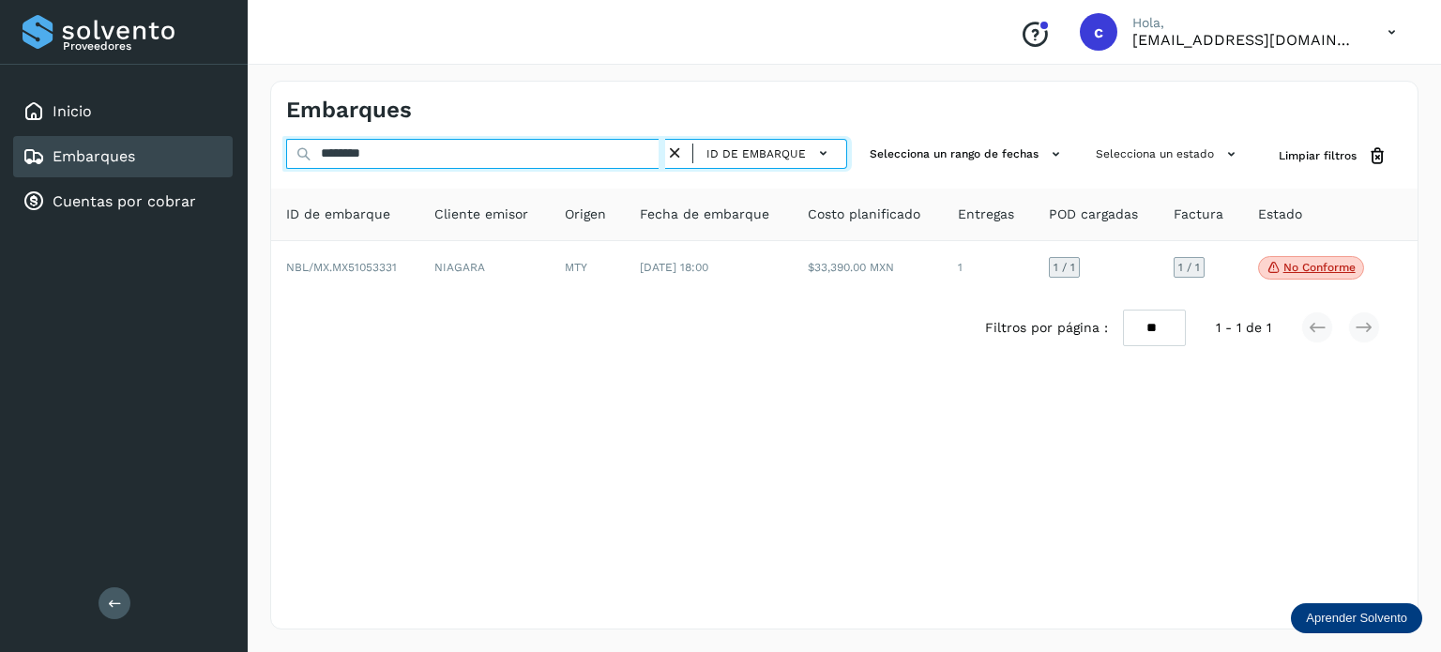
drag, startPoint x: 409, startPoint y: 157, endPoint x: 338, endPoint y: 150, distance: 71.6
click at [338, 152] on input "********" at bounding box center [475, 154] width 379 height 30
type input "*"
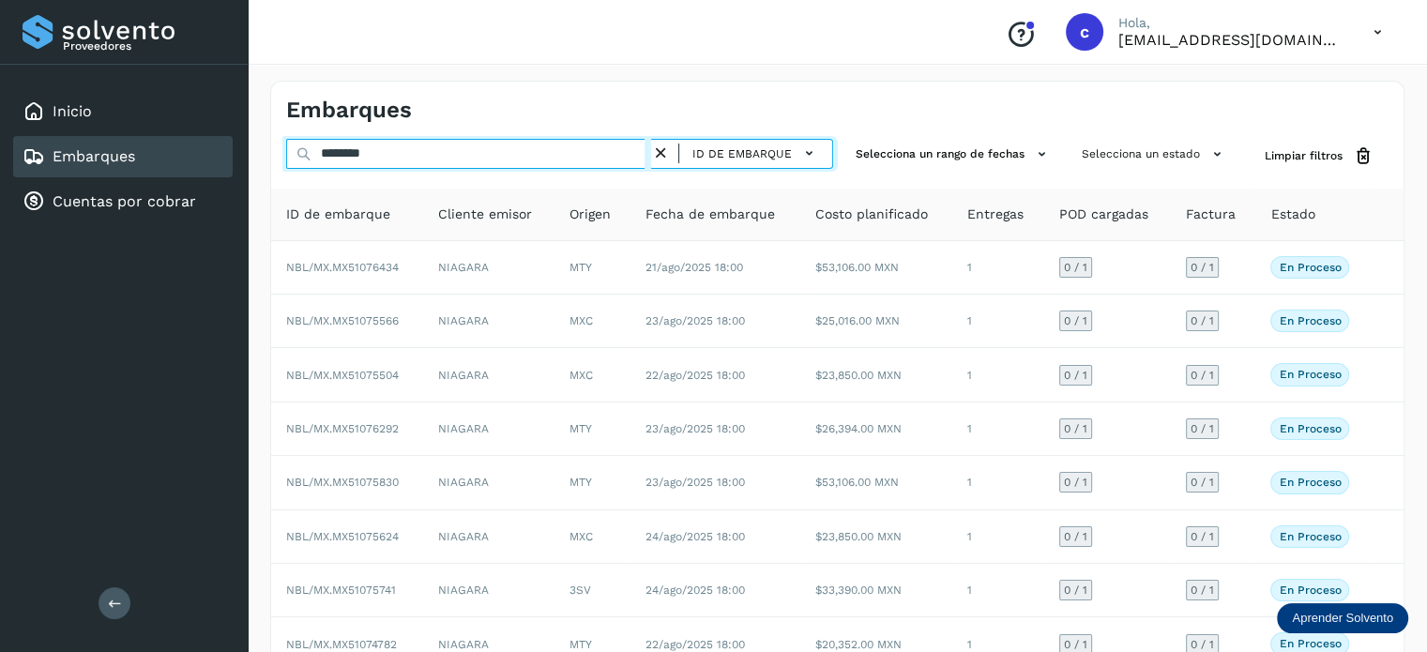
drag, startPoint x: 399, startPoint y: 149, endPoint x: 191, endPoint y: 143, distance: 207.4
click at [191, 143] on div "Proveedores Inicio Embarques Cuentas por cobrar Salir Conoce nuestros beneficio…" at bounding box center [713, 434] width 1427 height 868
paste input "text"
type input "*******"
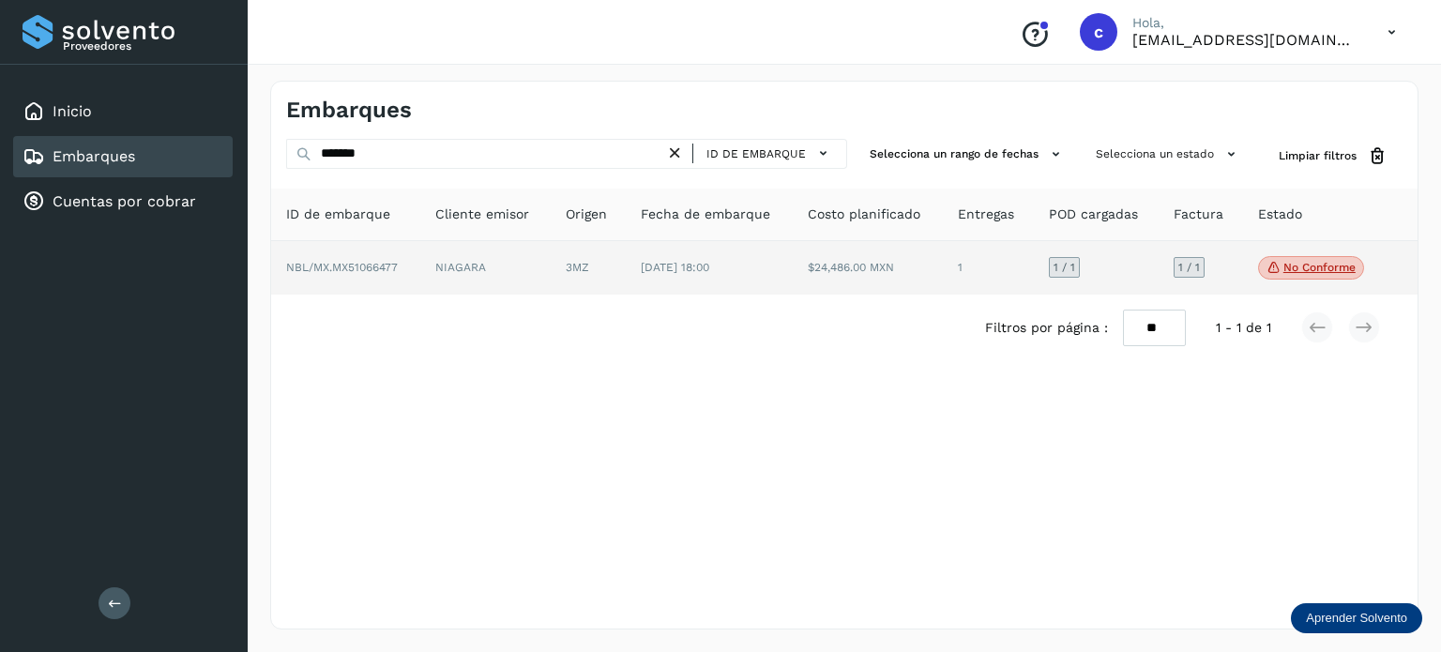
click at [626, 262] on td "3MZ" at bounding box center [710, 268] width 168 height 54
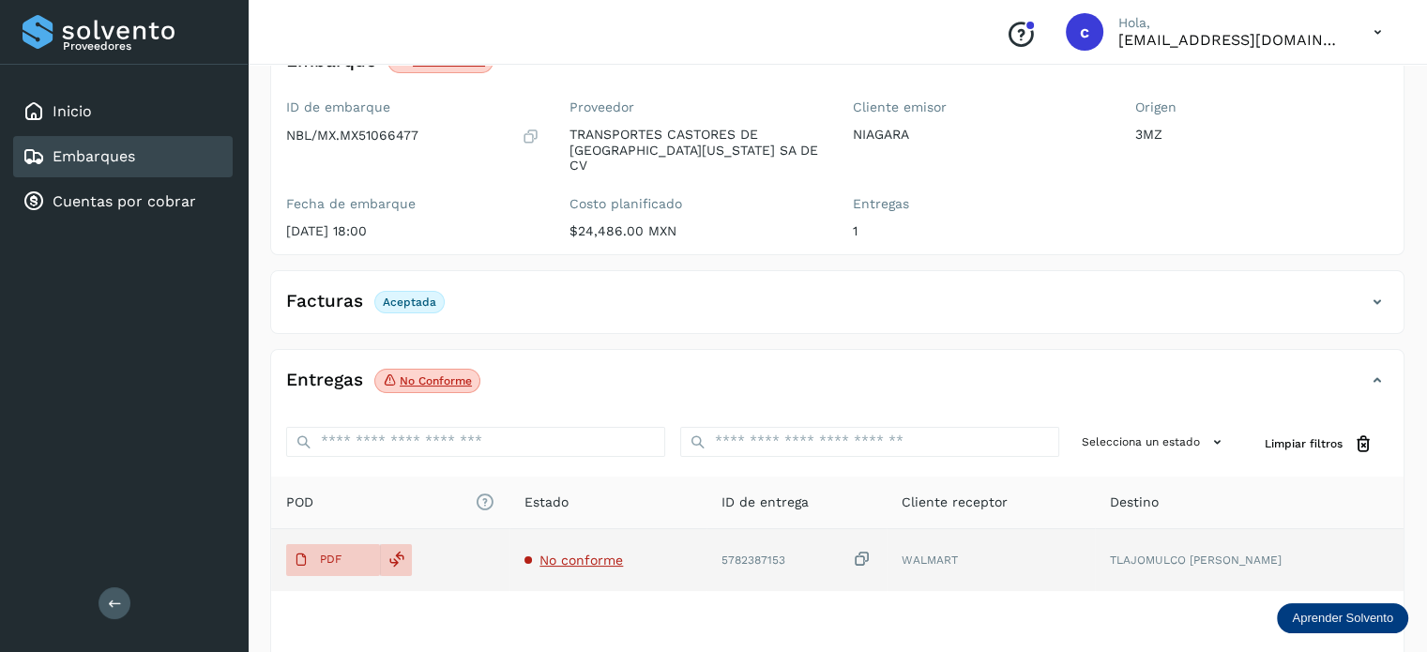
scroll to position [188, 0]
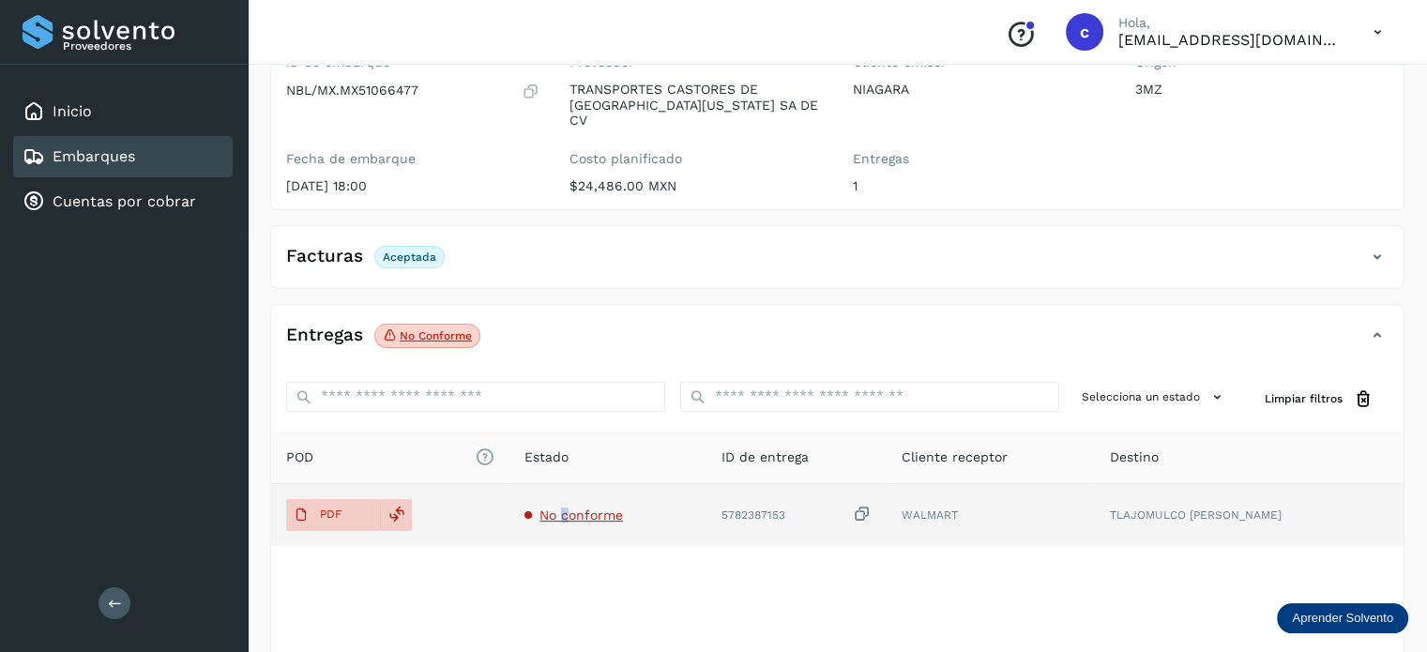
click at [706, 511] on td "No conforme" at bounding box center [795, 515] width 179 height 62
click at [570, 507] on span "No conforme" at bounding box center [580, 514] width 83 height 15
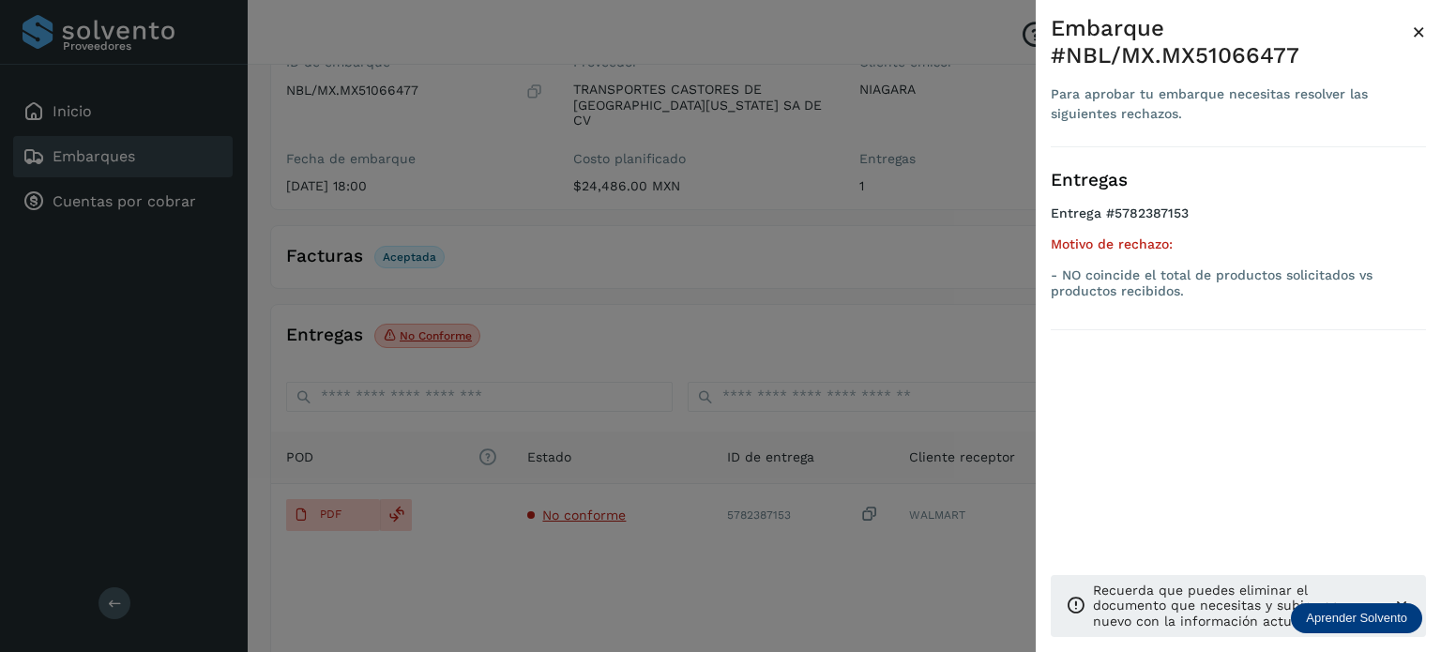
drag, startPoint x: 586, startPoint y: 319, endPoint x: 573, endPoint y: 314, distance: 13.9
click at [585, 319] on div at bounding box center [720, 326] width 1441 height 652
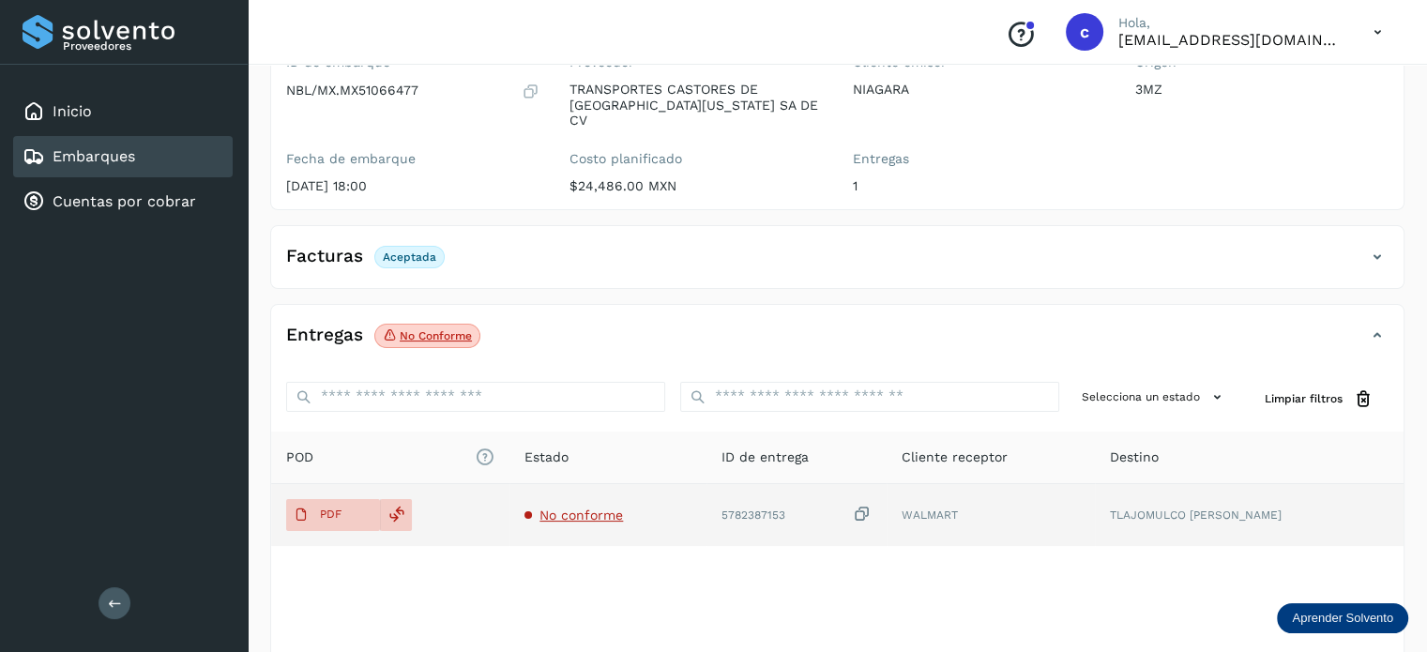
click at [577, 507] on span "No conforme" at bounding box center [580, 514] width 83 height 15
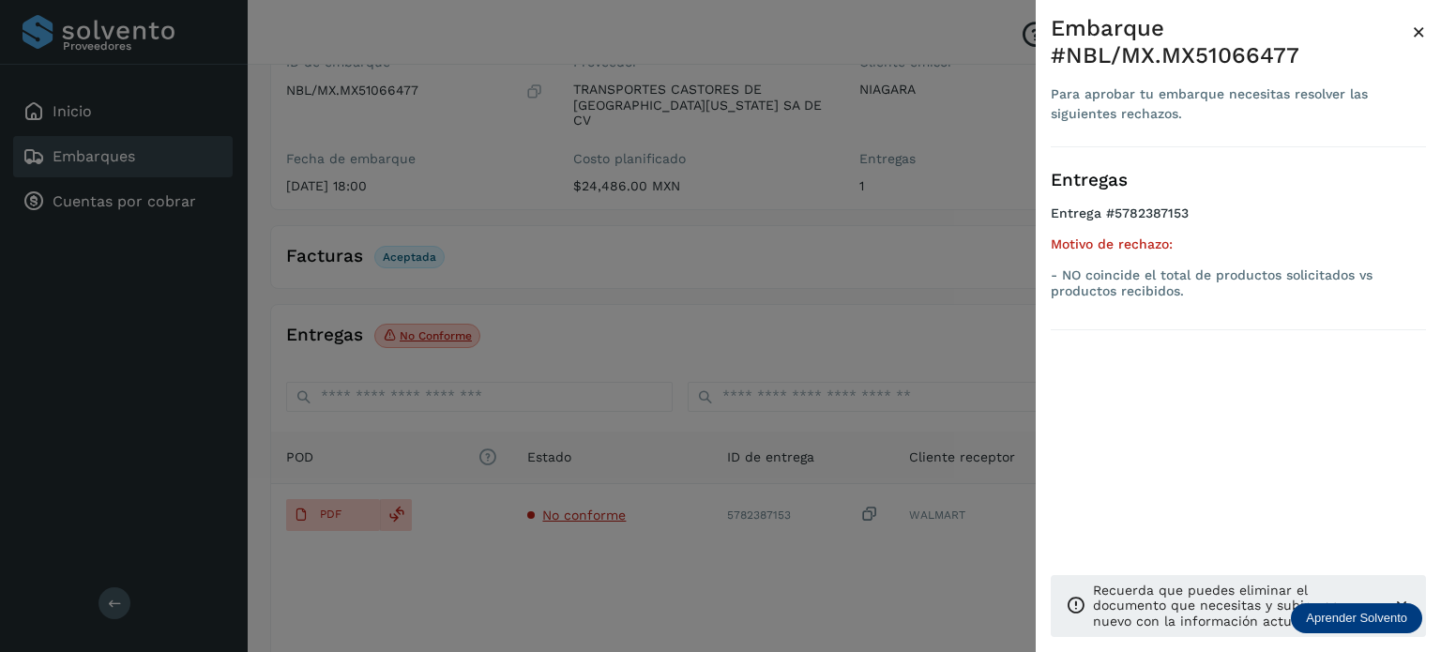
click at [553, 568] on div at bounding box center [720, 326] width 1441 height 652
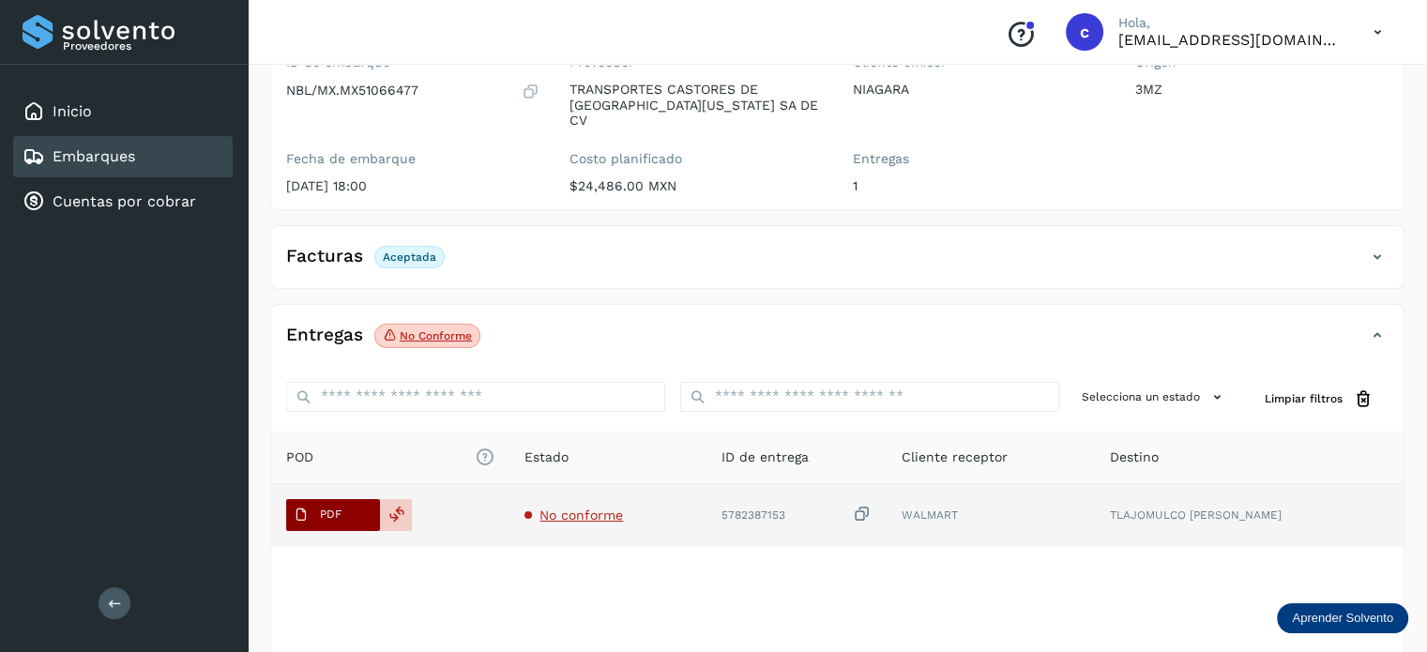
click at [328, 507] on p "PDF" at bounding box center [331, 513] width 22 height 13
click at [337, 507] on p "PDF" at bounding box center [331, 513] width 22 height 13
click at [398, 506] on icon at bounding box center [396, 514] width 17 height 17
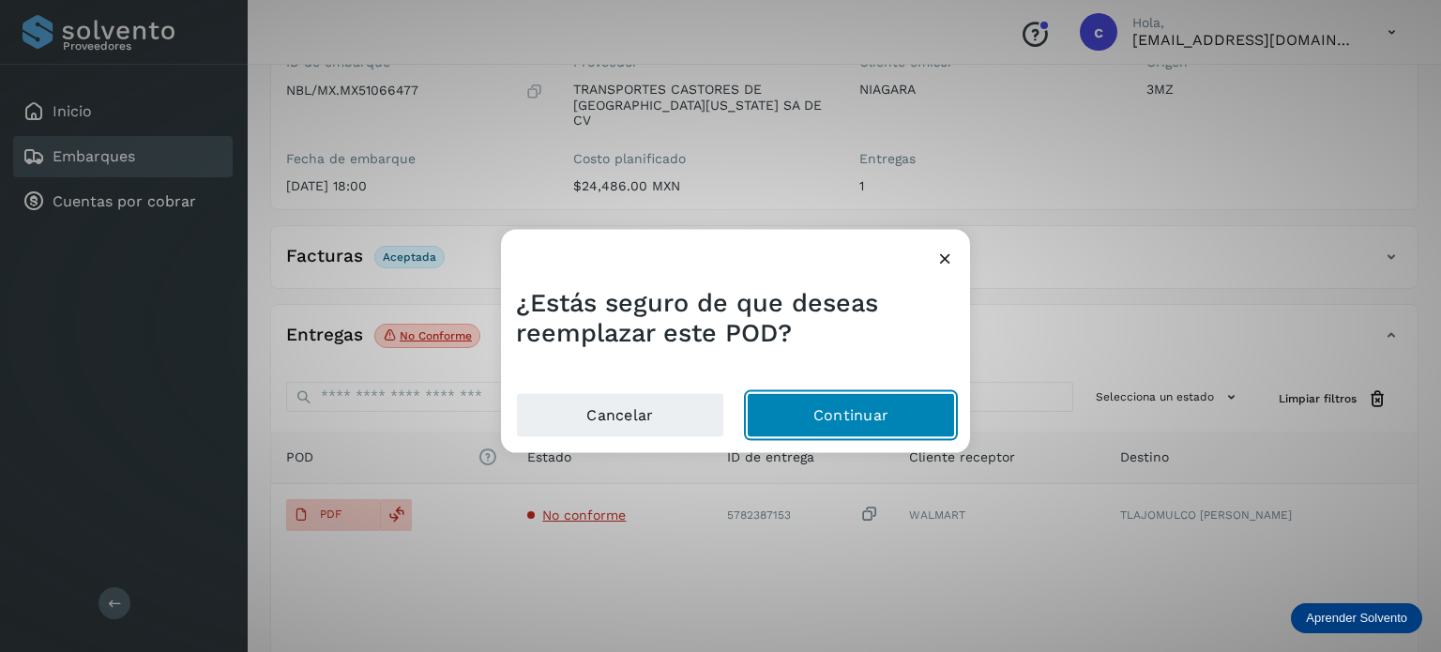
click at [825, 402] on button "Continuar" at bounding box center [851, 415] width 208 height 45
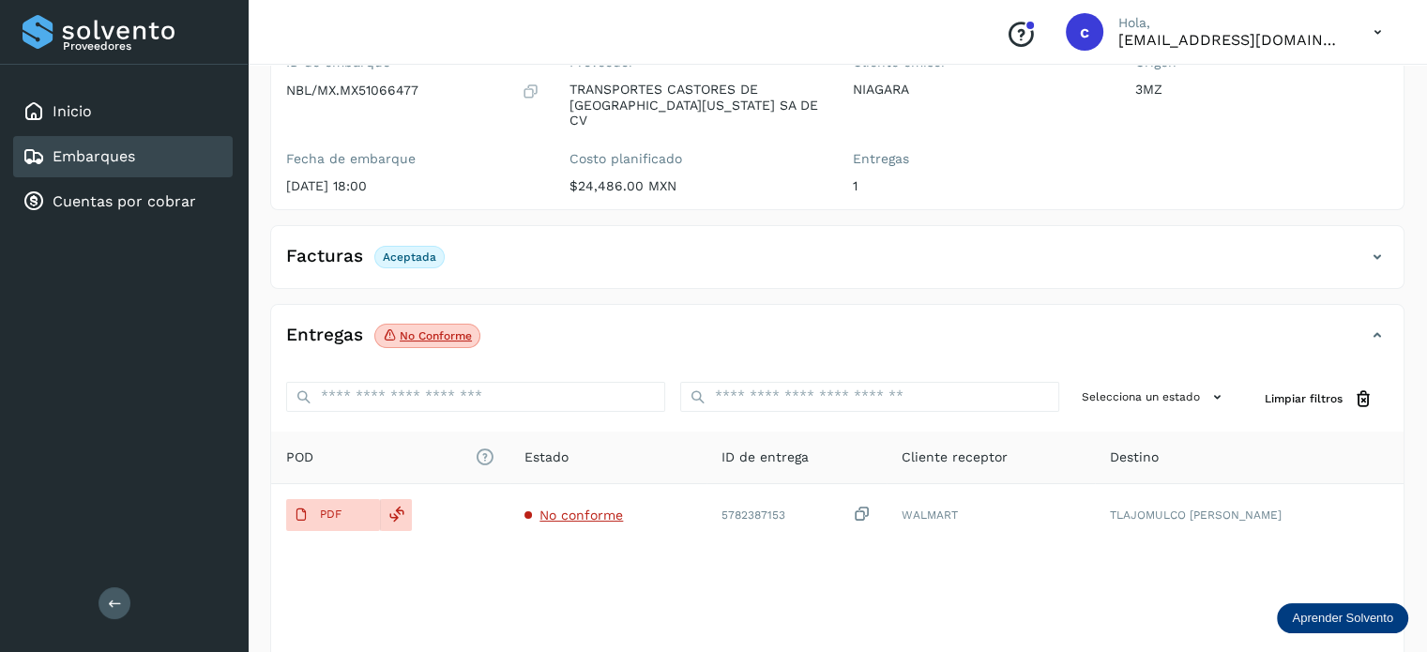
click at [1264, 153] on div "Origen 3MZ" at bounding box center [1261, 128] width 283 height 162
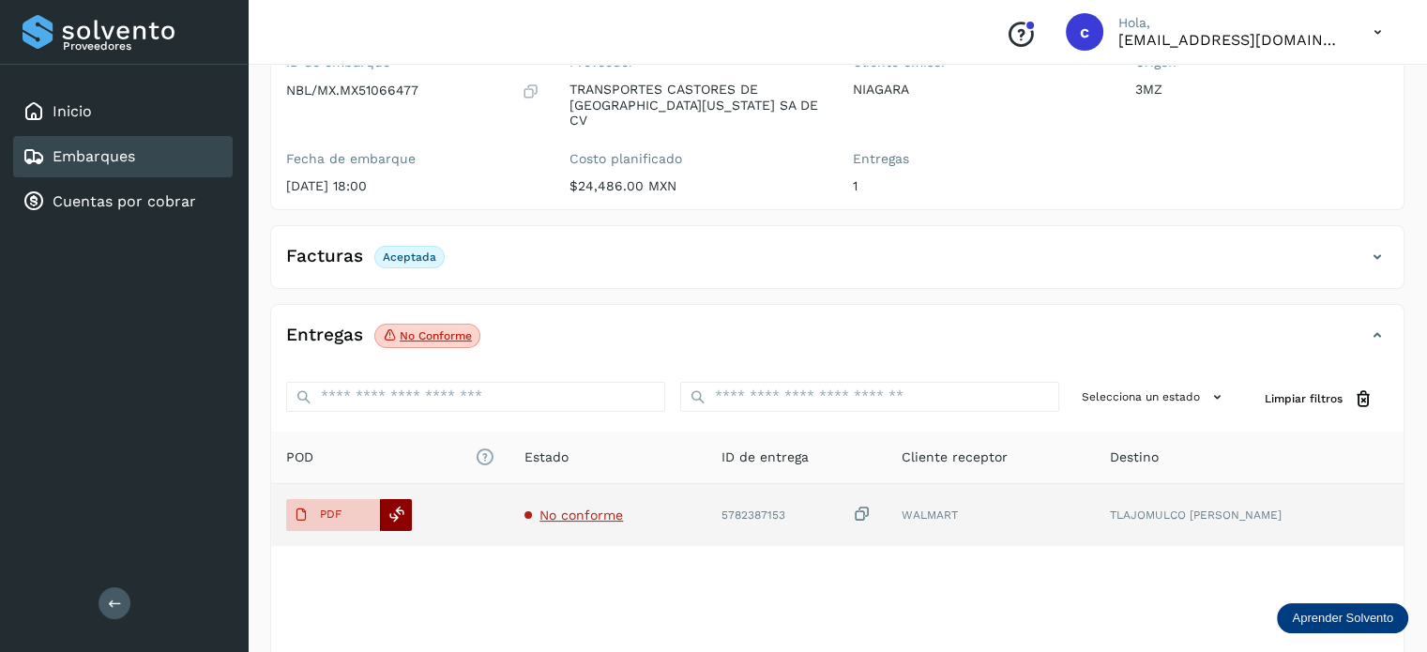
click at [405, 501] on div at bounding box center [396, 515] width 32 height 32
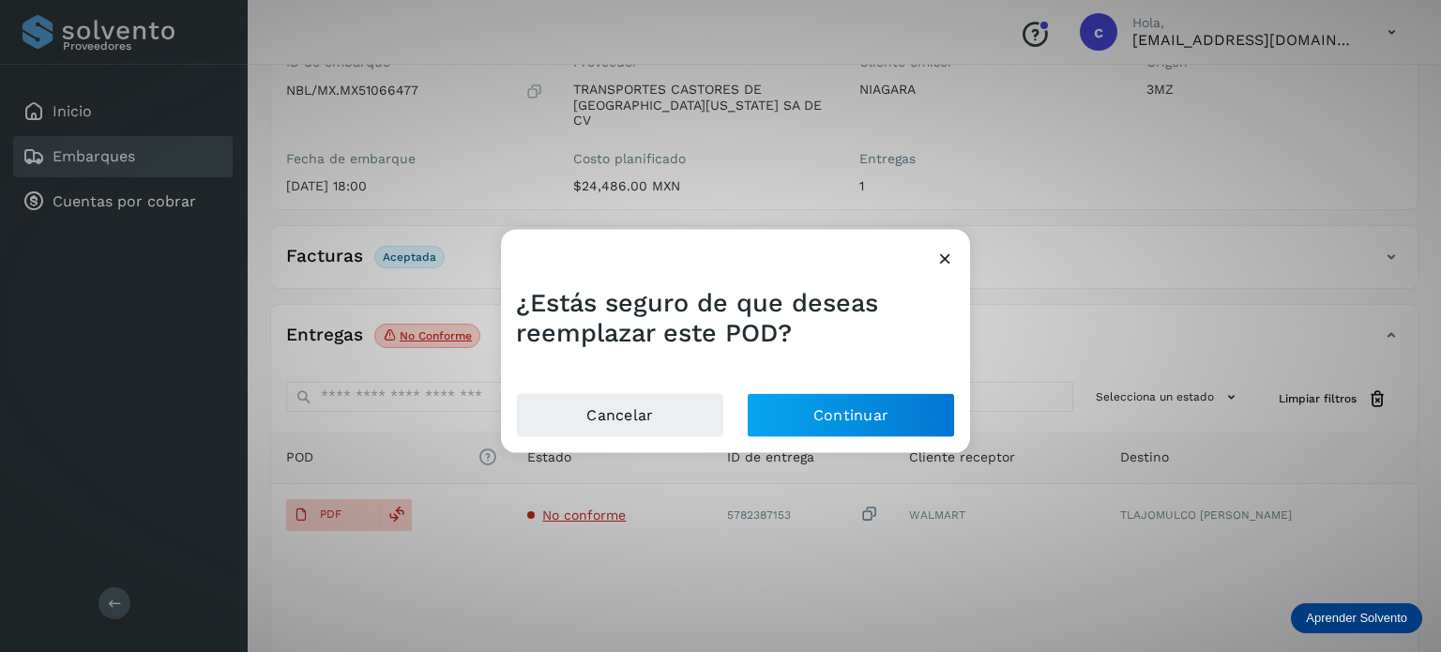
click at [943, 257] on icon at bounding box center [945, 258] width 20 height 20
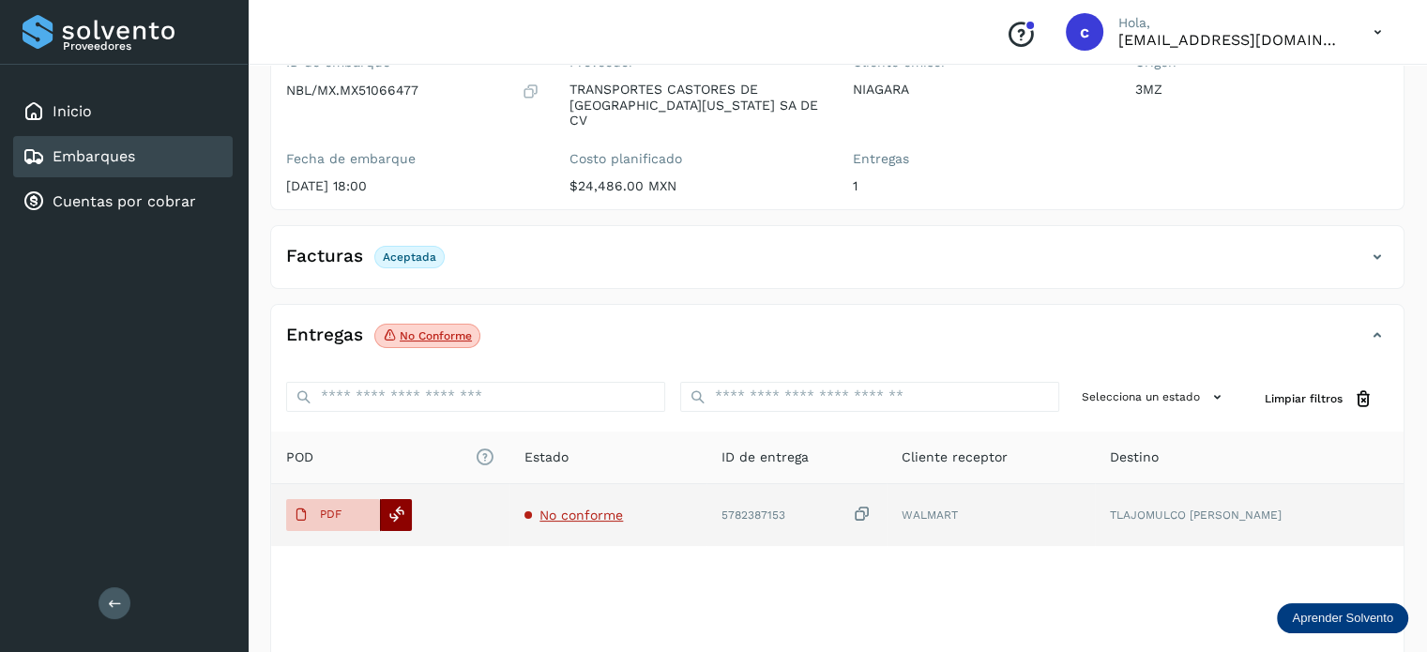
click at [399, 510] on div at bounding box center [396, 515] width 32 height 32
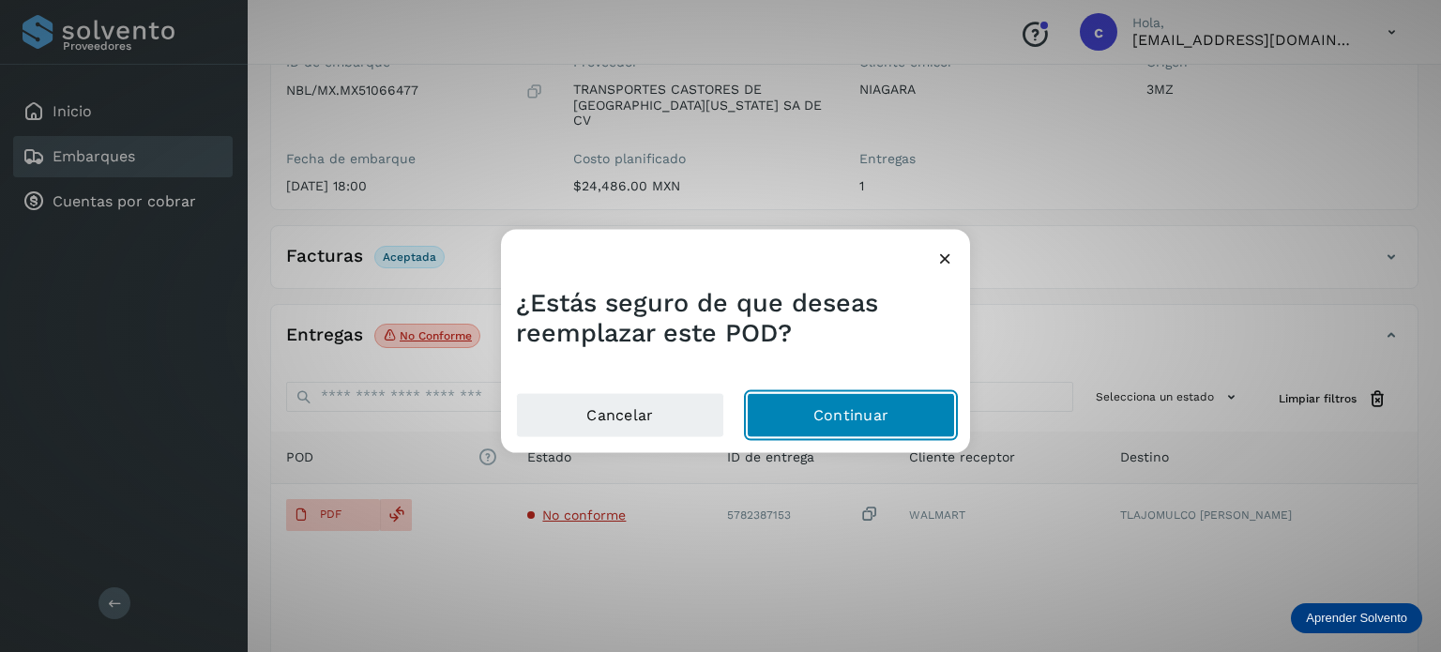
click at [820, 410] on button "Continuar" at bounding box center [851, 415] width 208 height 45
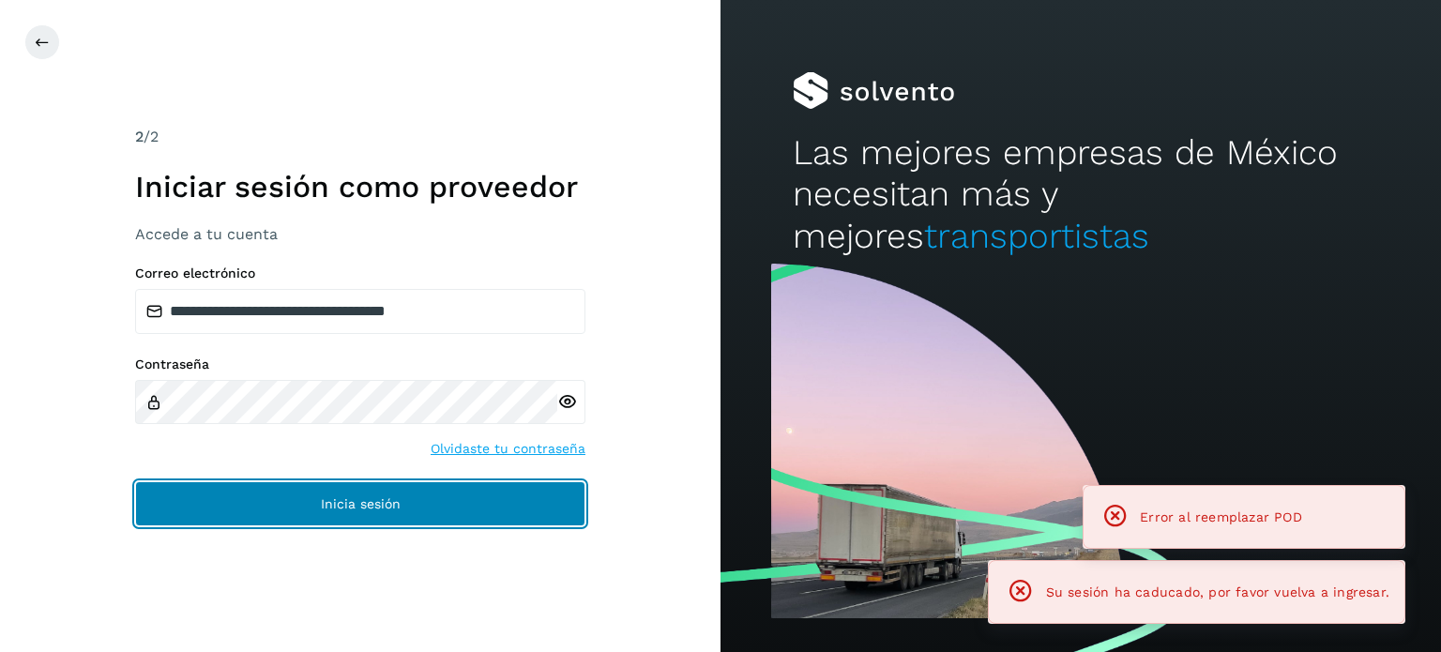
click at [495, 502] on button "Inicia sesión" at bounding box center [360, 503] width 450 height 45
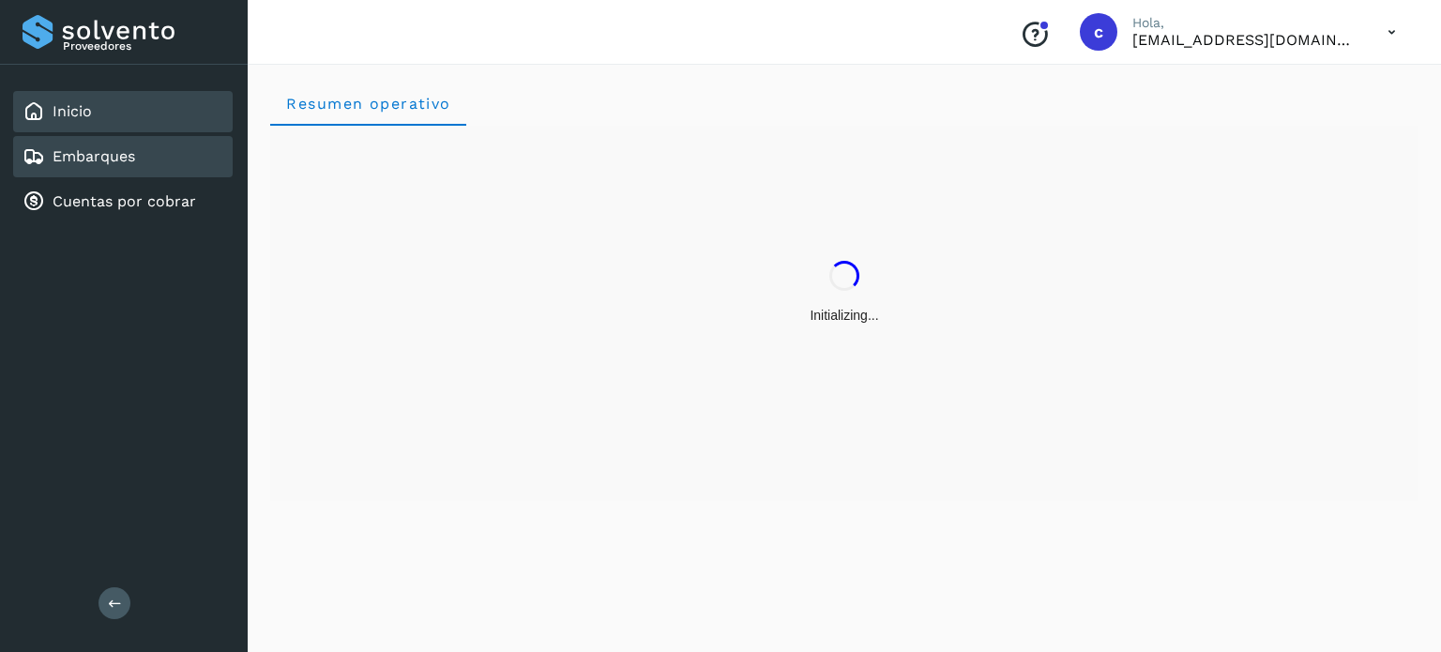
click at [122, 148] on link "Embarques" at bounding box center [94, 156] width 83 height 18
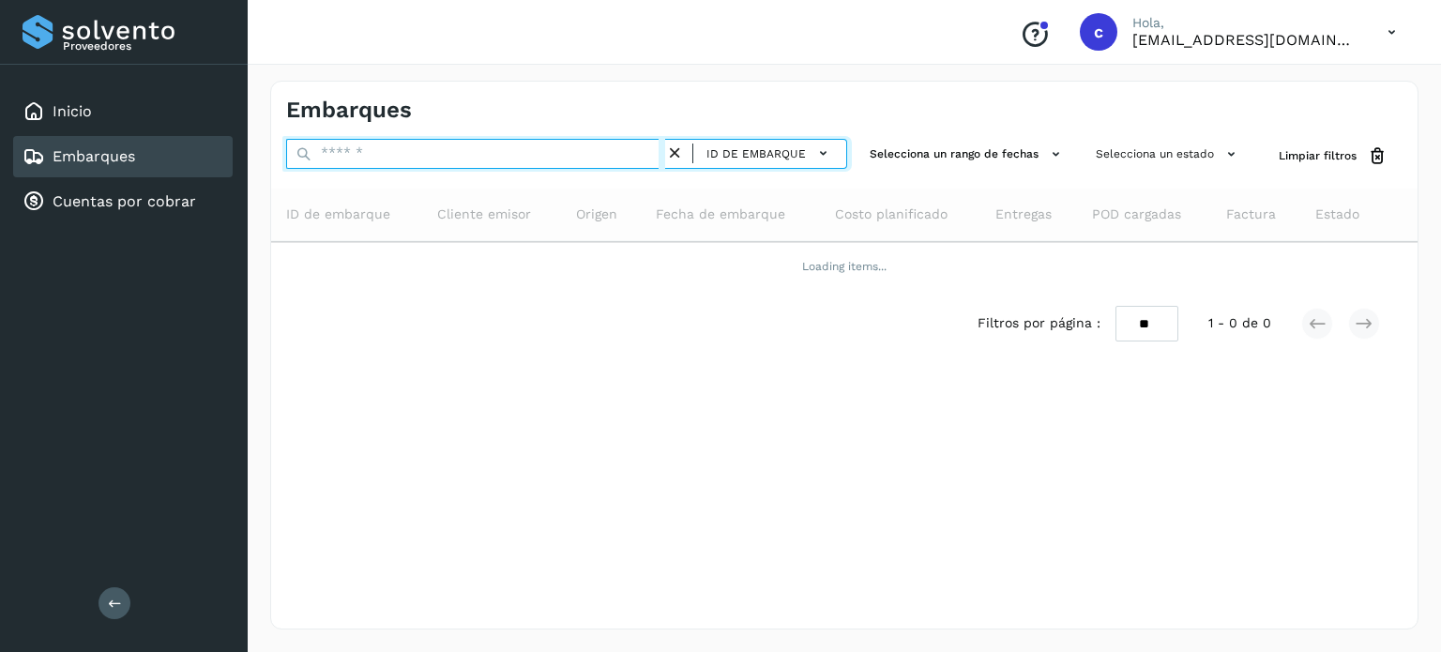
click at [400, 160] on input "text" at bounding box center [475, 154] width 379 height 30
type input "********"
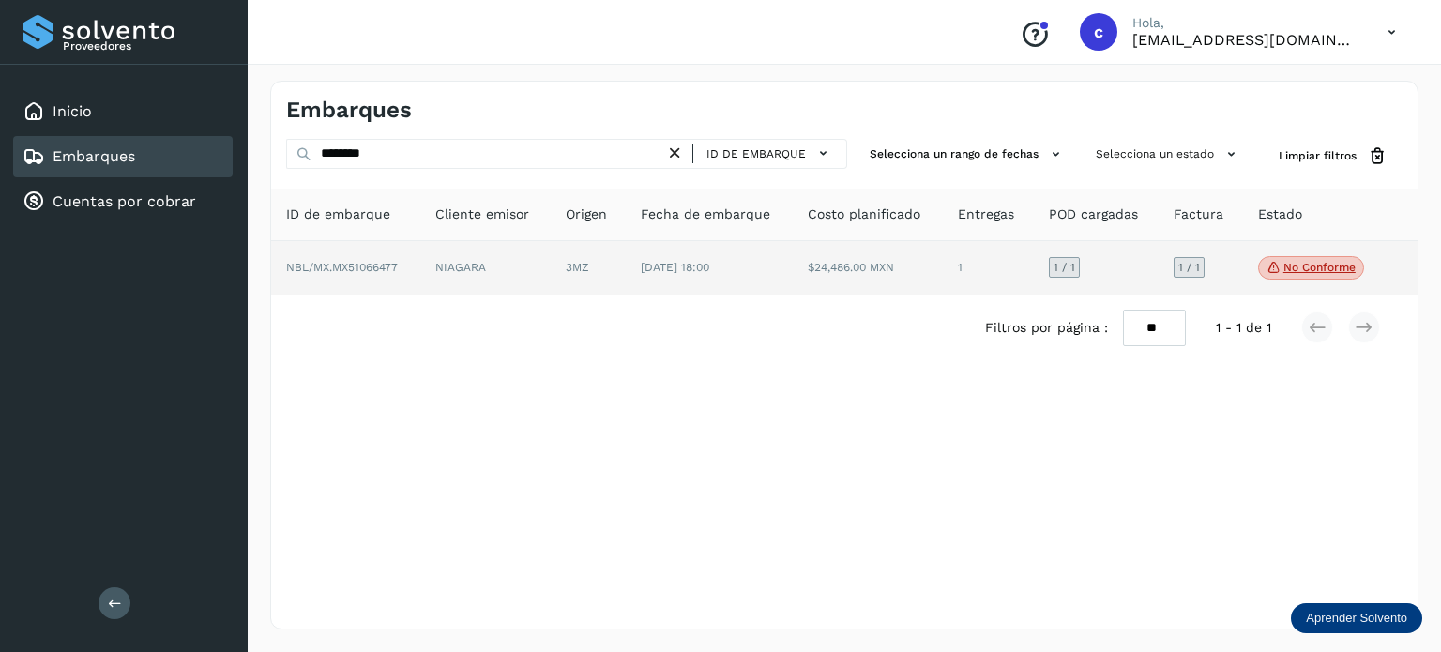
click at [551, 265] on td "NIAGARA" at bounding box center [588, 268] width 75 height 54
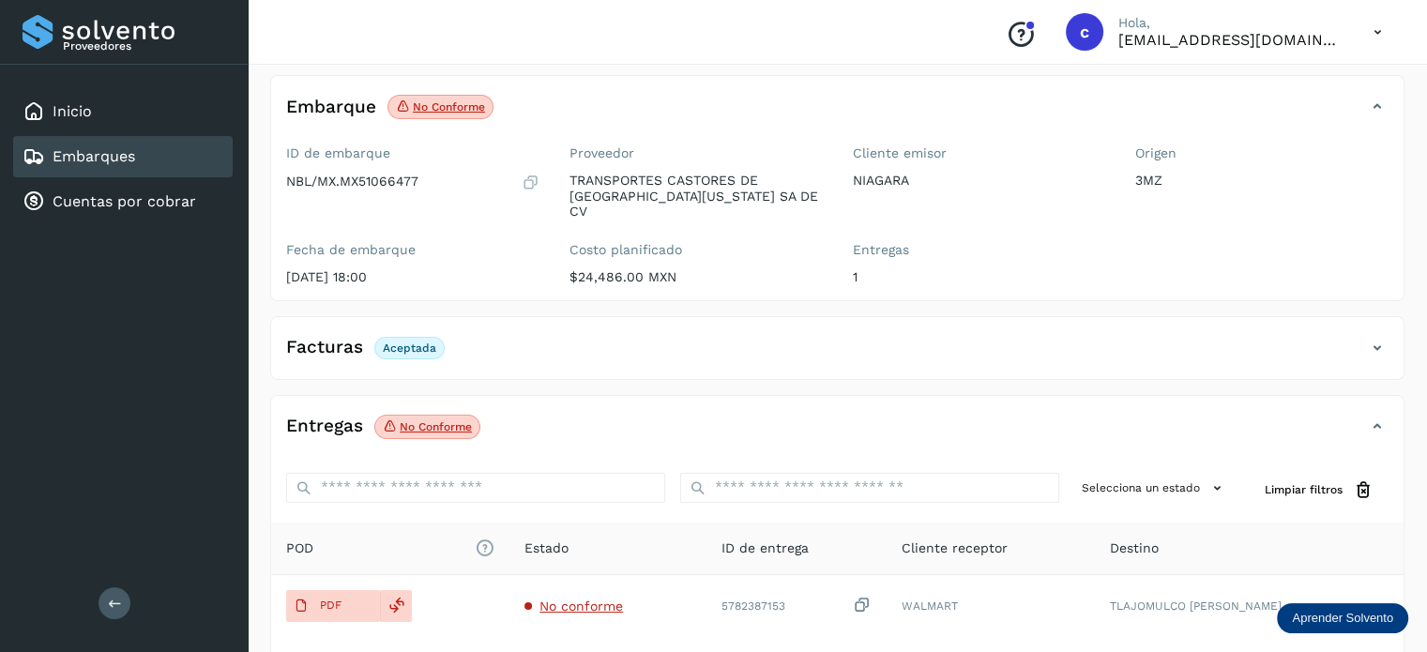
scroll to position [248, 0]
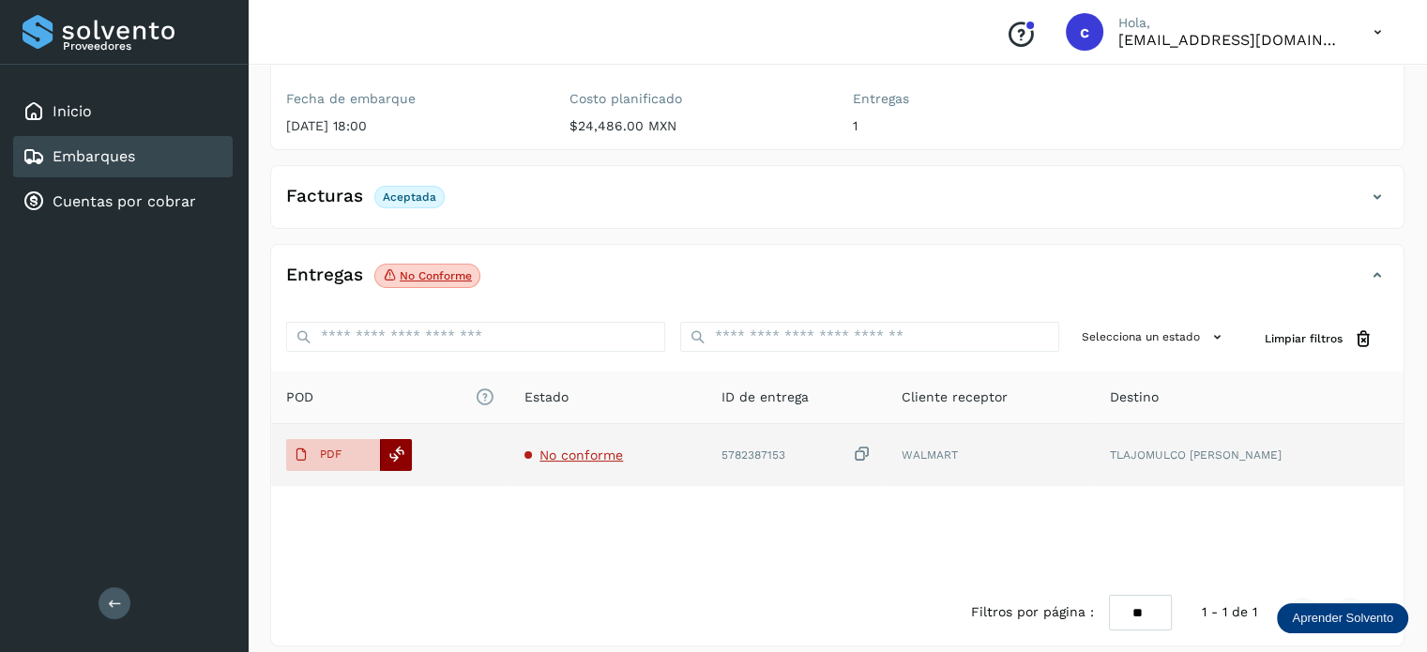
click at [397, 446] on icon at bounding box center [396, 454] width 17 height 17
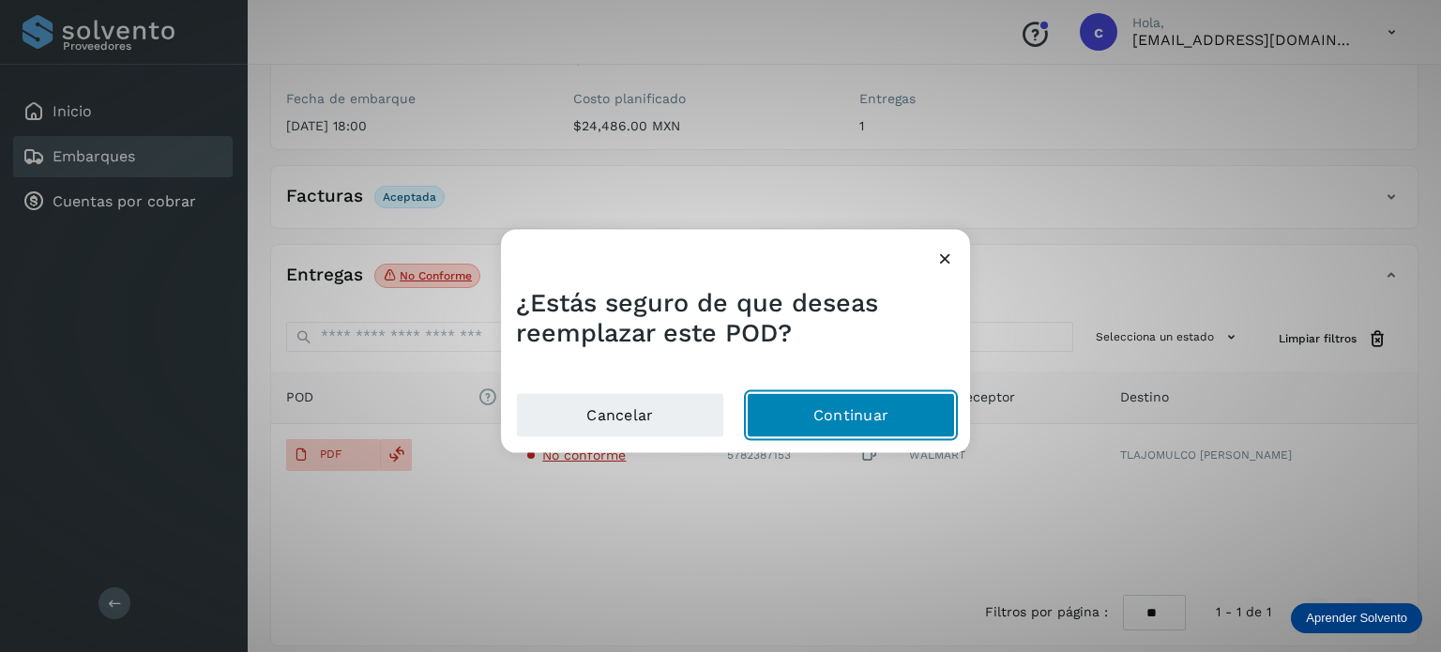
click at [818, 404] on button "Continuar" at bounding box center [851, 415] width 208 height 45
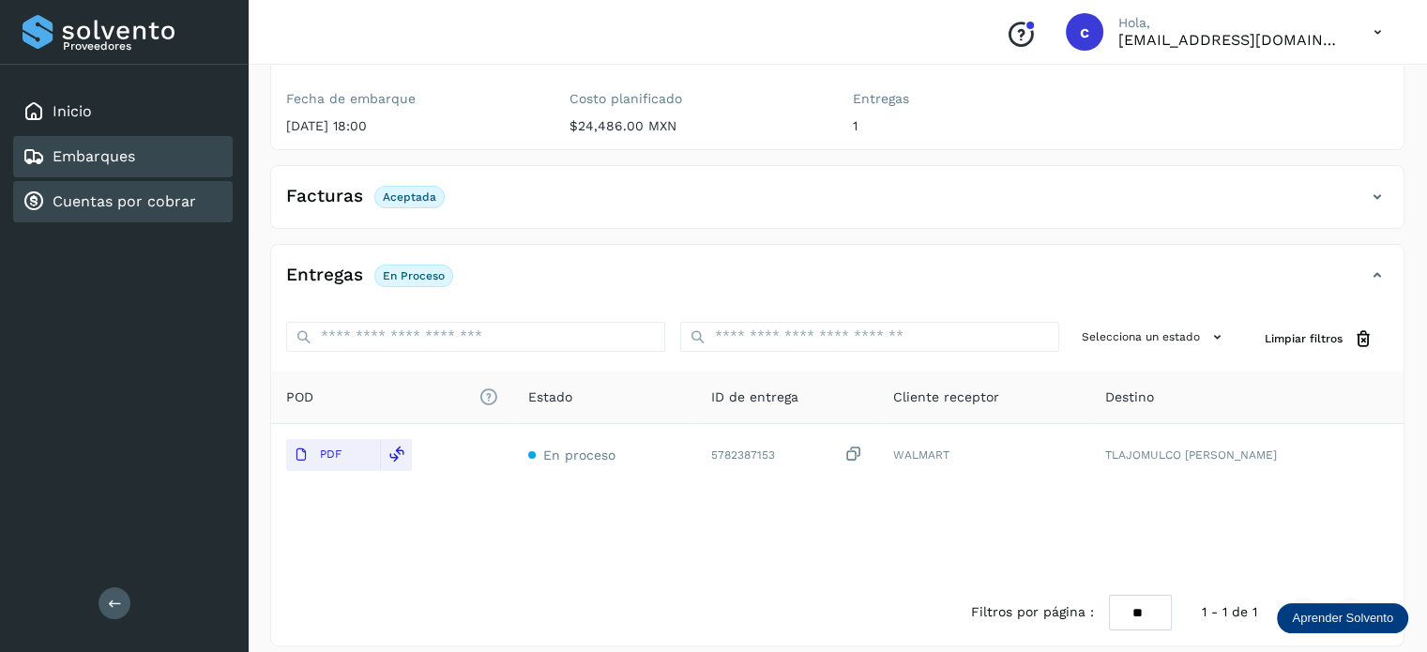
click at [126, 197] on link "Cuentas por cobrar" at bounding box center [125, 201] width 144 height 18
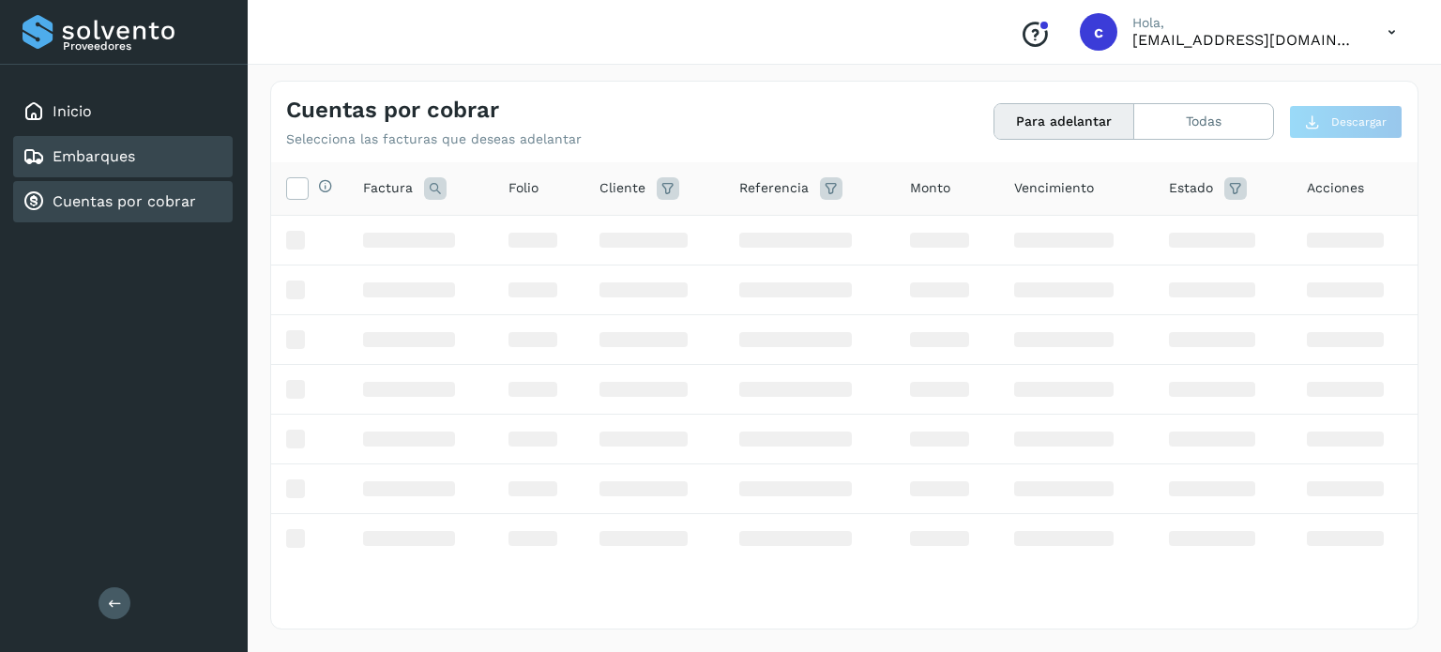
click at [143, 155] on div "Embarques" at bounding box center [122, 156] width 219 height 41
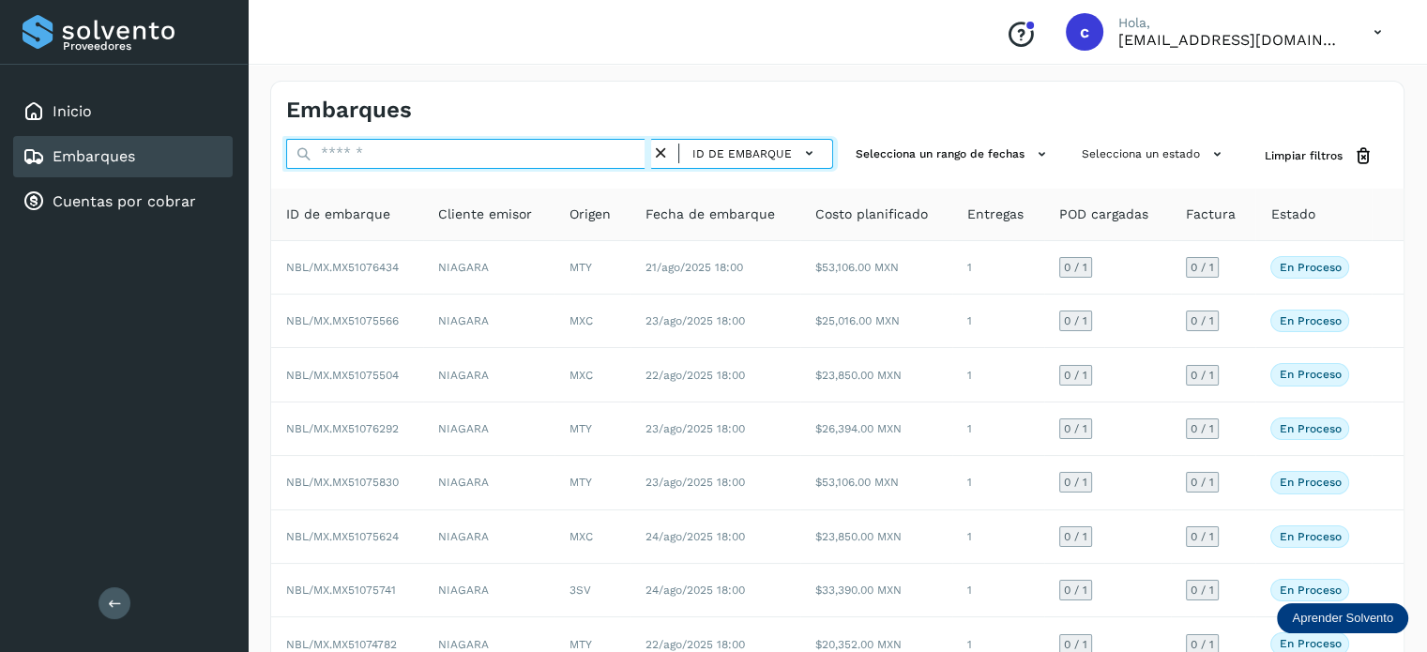
click at [381, 153] on input "text" at bounding box center [468, 154] width 365 height 30
paste input "**********"
type input "**********"
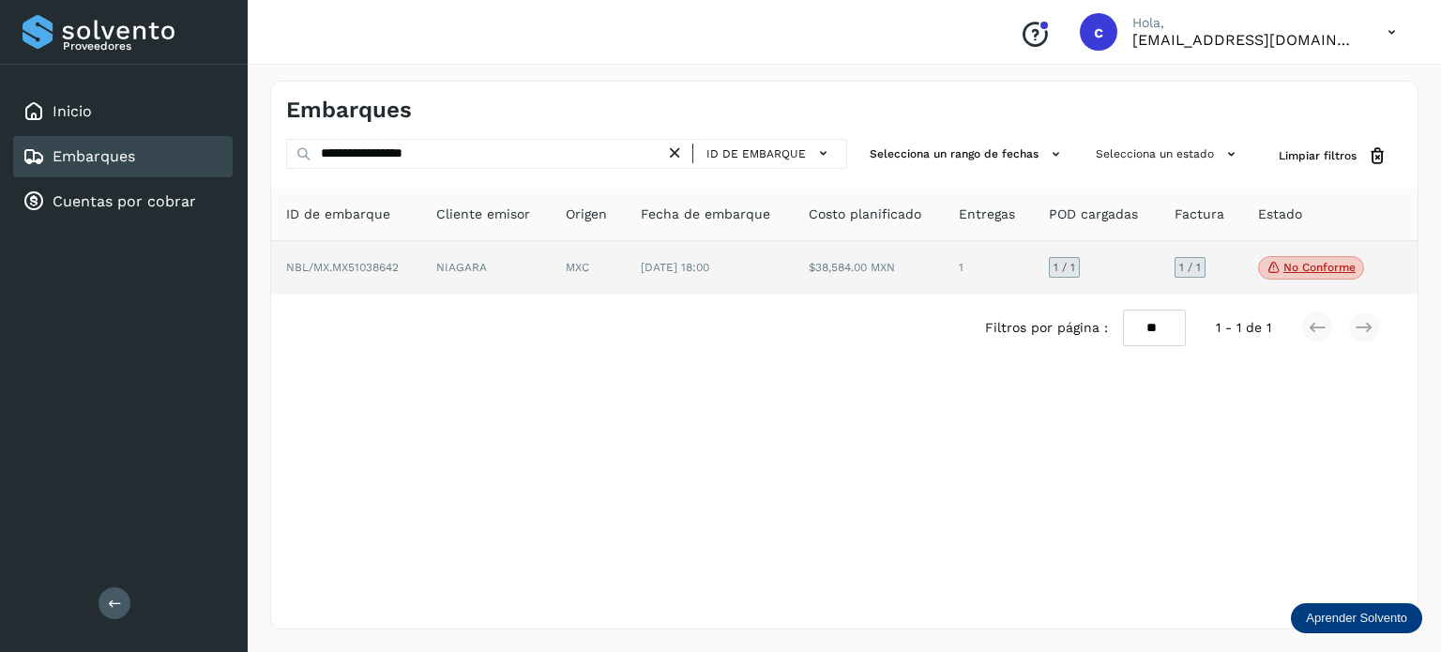
click at [551, 276] on td "NIAGARA" at bounding box center [588, 268] width 75 height 54
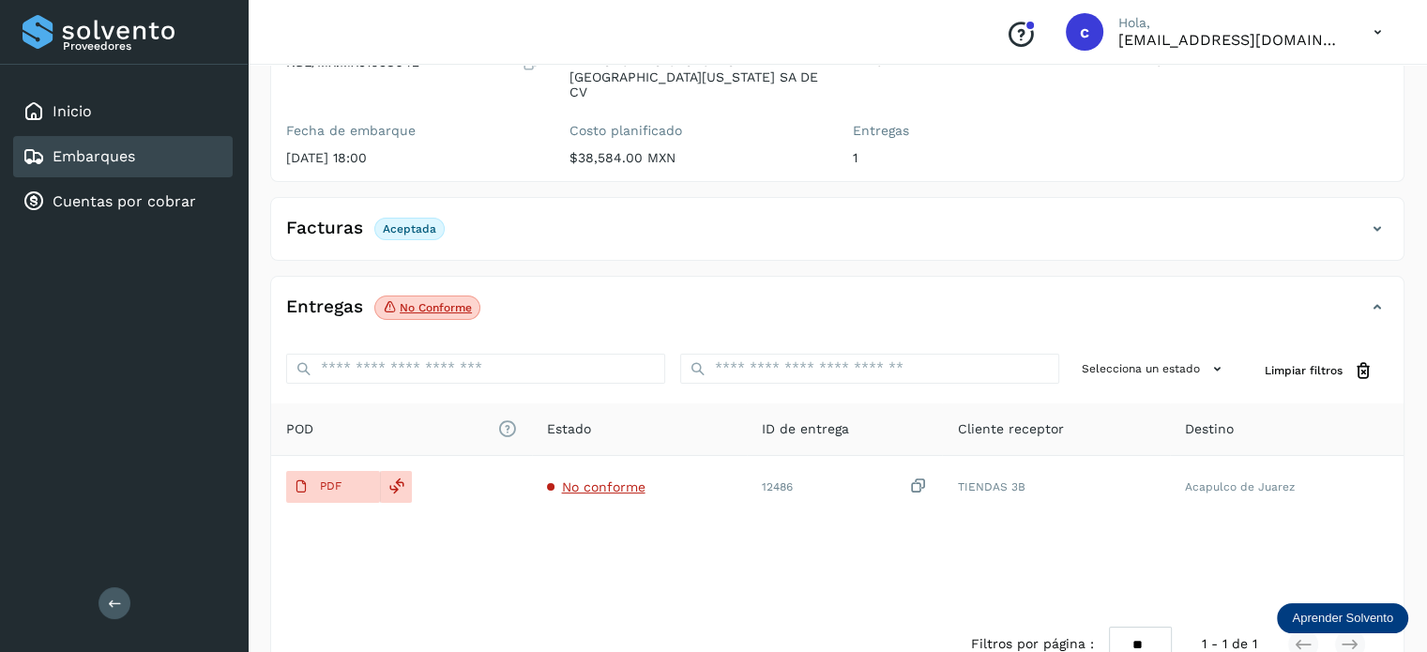
scroll to position [248, 0]
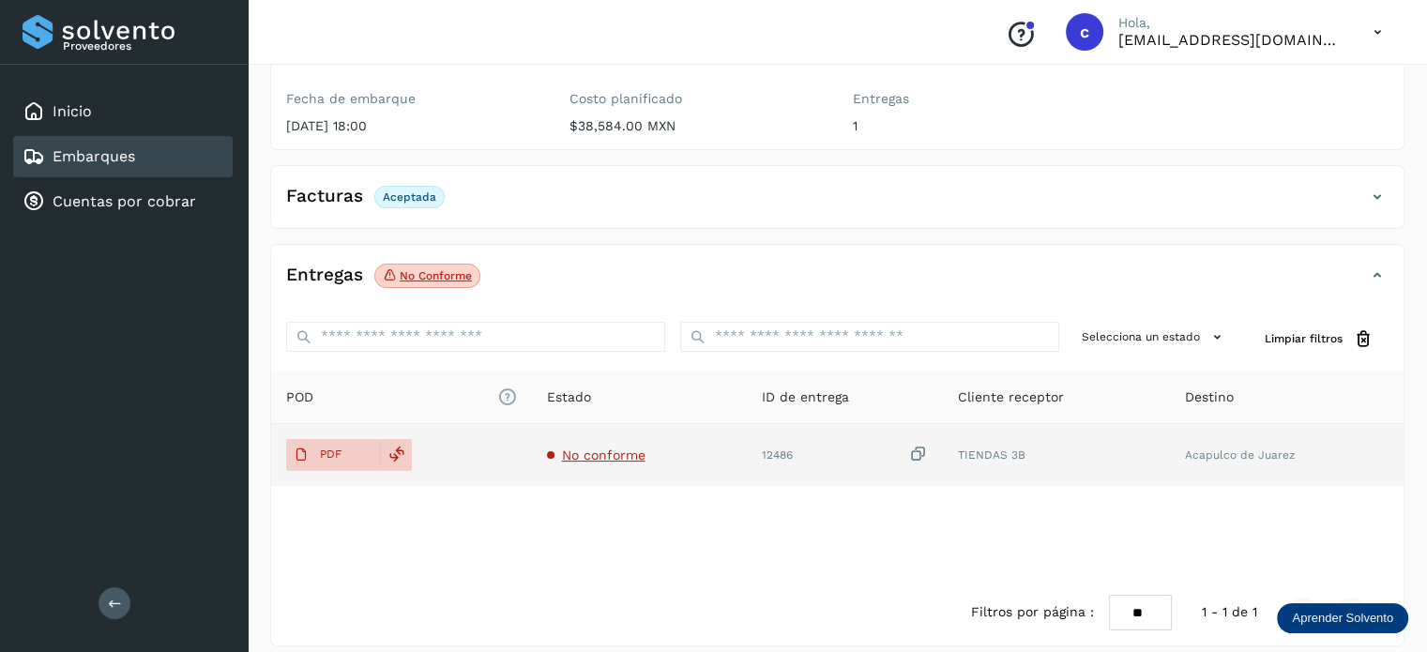
click at [600, 447] on span "No conforme" at bounding box center [603, 454] width 83 height 15
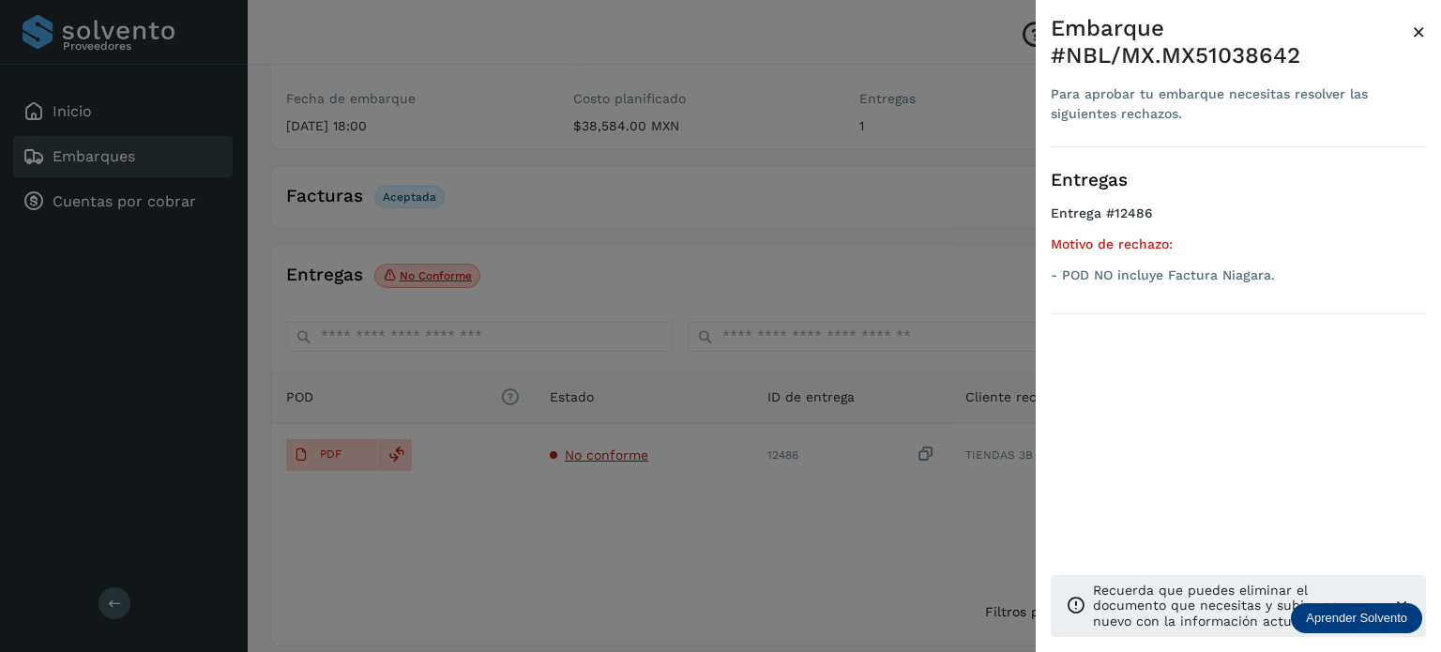
click at [1193, 284] on ul "Entrega #12486 Motivo de rechazo: - POD NO incluye Factura Niagara." at bounding box center [1238, 247] width 375 height 84
drag, startPoint x: 608, startPoint y: 574, endPoint x: 486, endPoint y: 528, distance: 130.3
click at [597, 575] on div at bounding box center [720, 326] width 1441 height 652
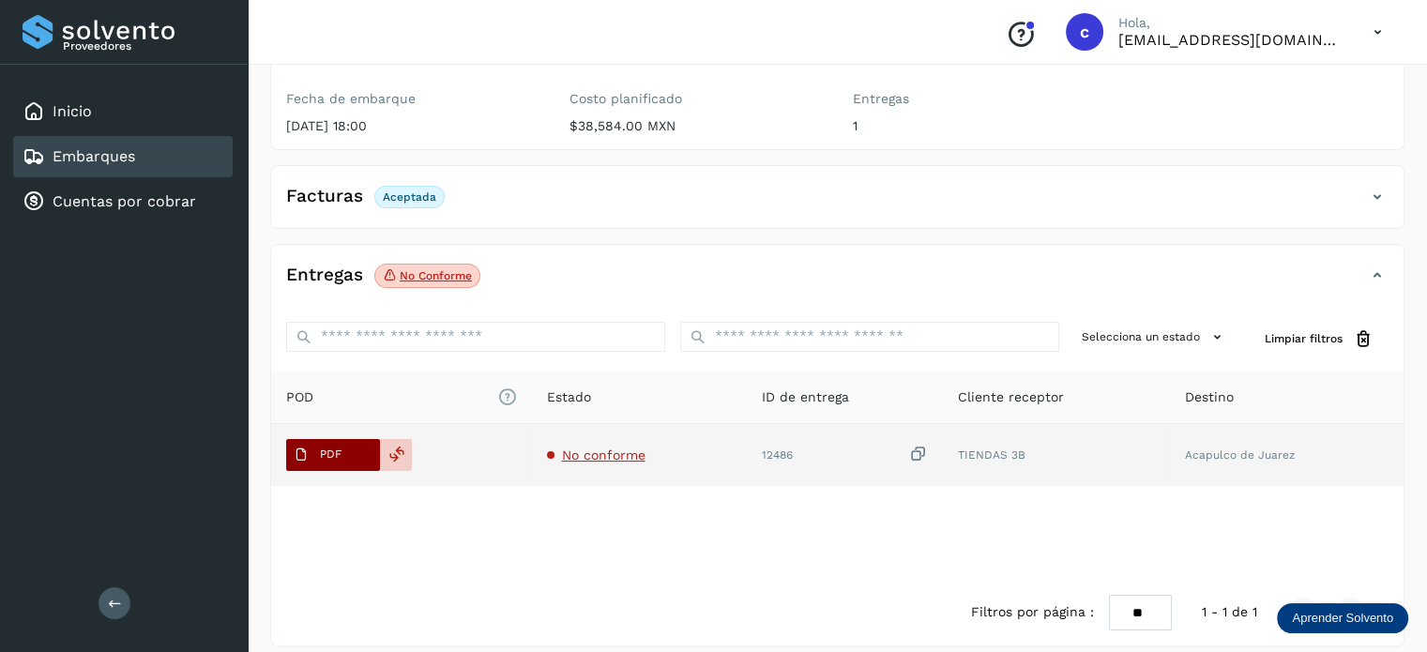
click at [333, 447] on p "PDF" at bounding box center [331, 453] width 22 height 13
click at [398, 446] on icon at bounding box center [396, 454] width 17 height 17
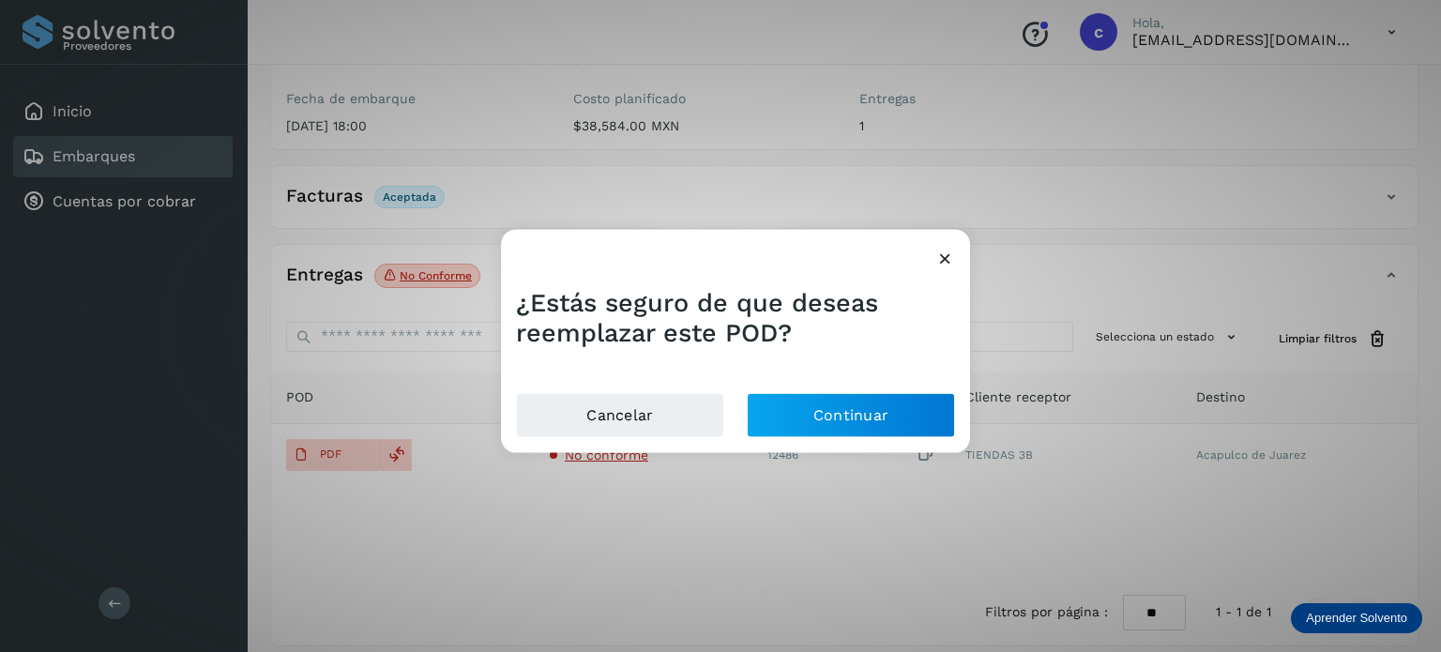
click at [946, 254] on icon at bounding box center [945, 258] width 20 height 20
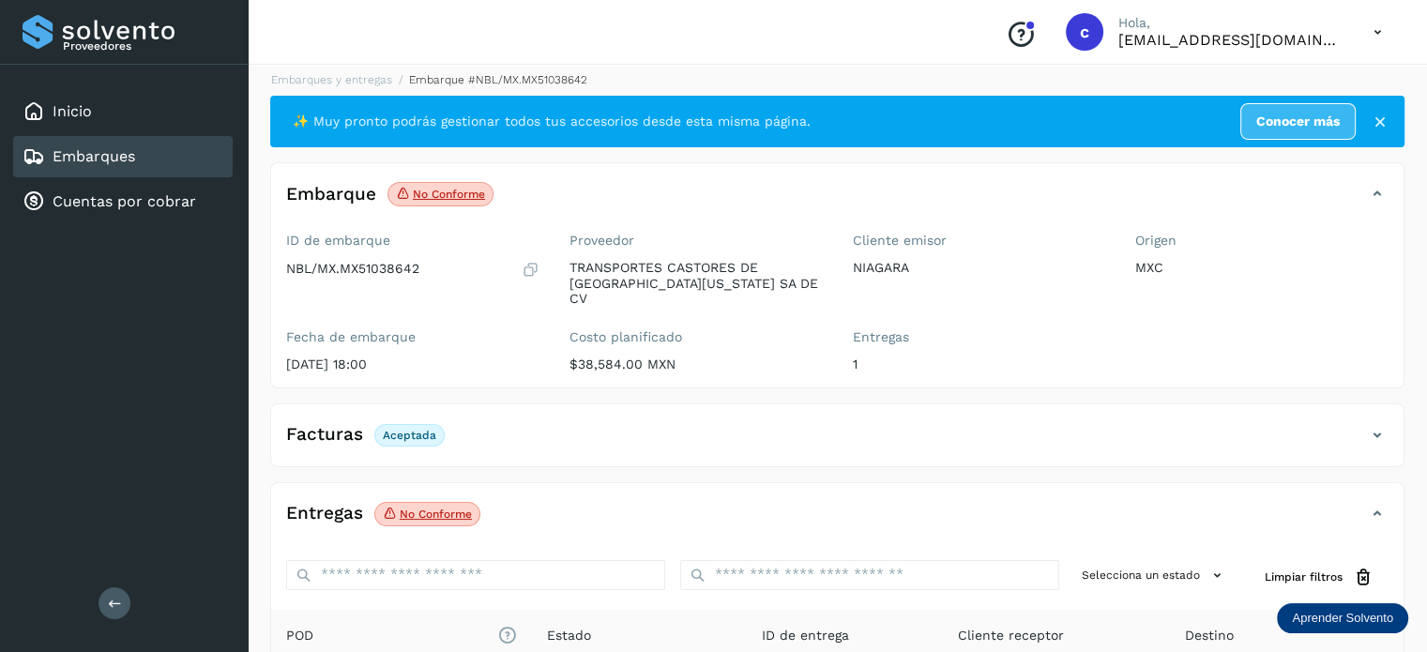
scroll to position [0, 0]
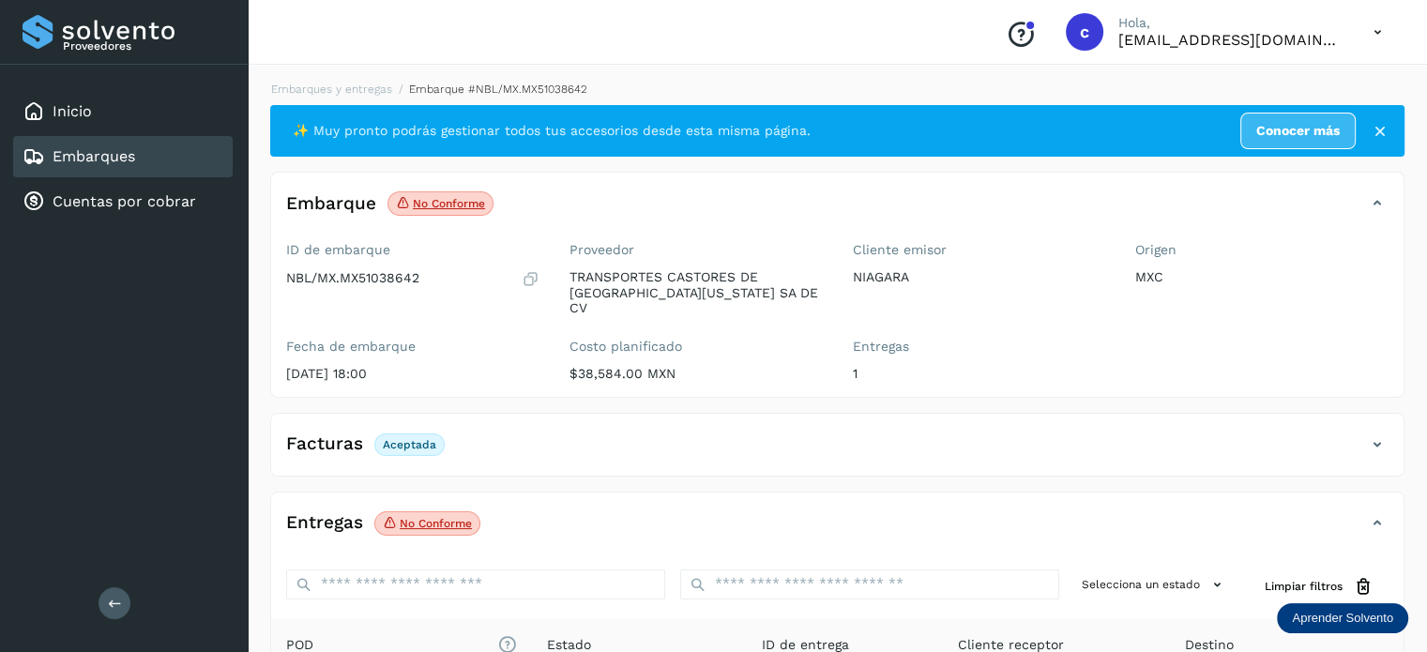
click at [177, 152] on div "Embarques" at bounding box center [122, 156] width 219 height 41
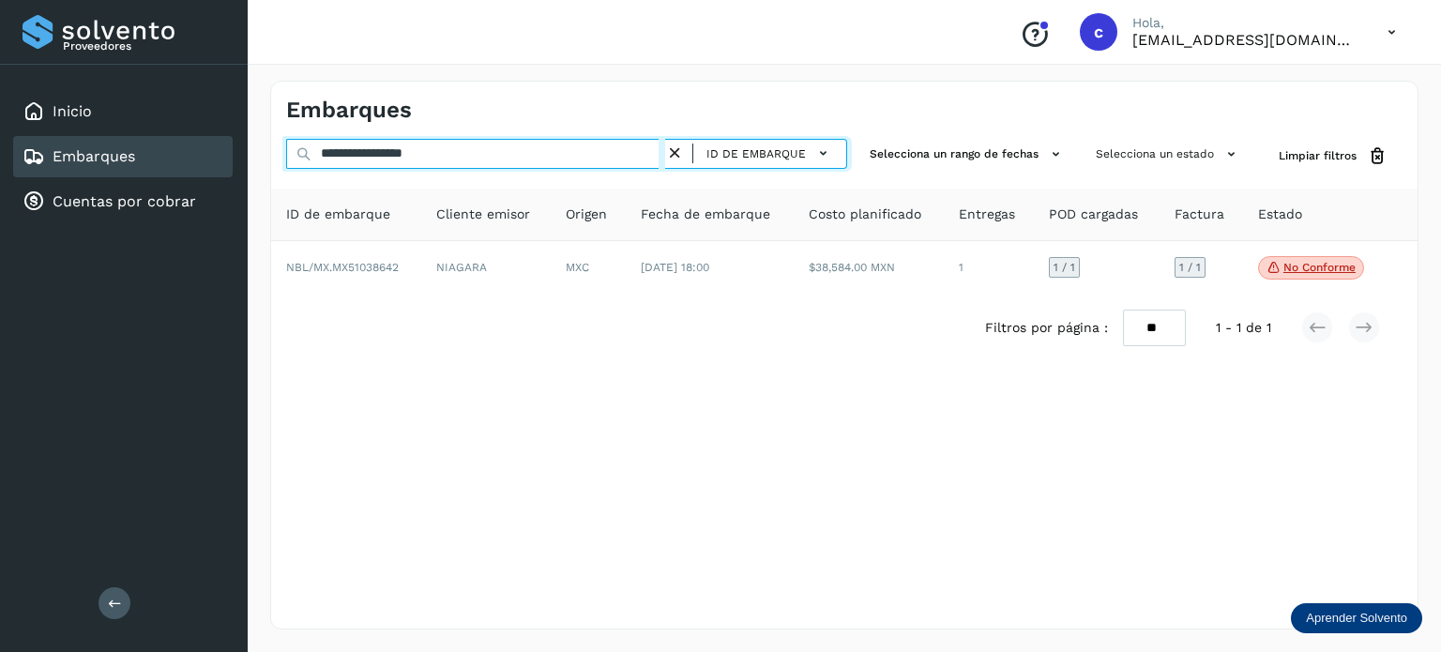
drag, startPoint x: 494, startPoint y: 155, endPoint x: 270, endPoint y: 145, distance: 224.4
click at [274, 151] on div "**********" at bounding box center [844, 156] width 1146 height 35
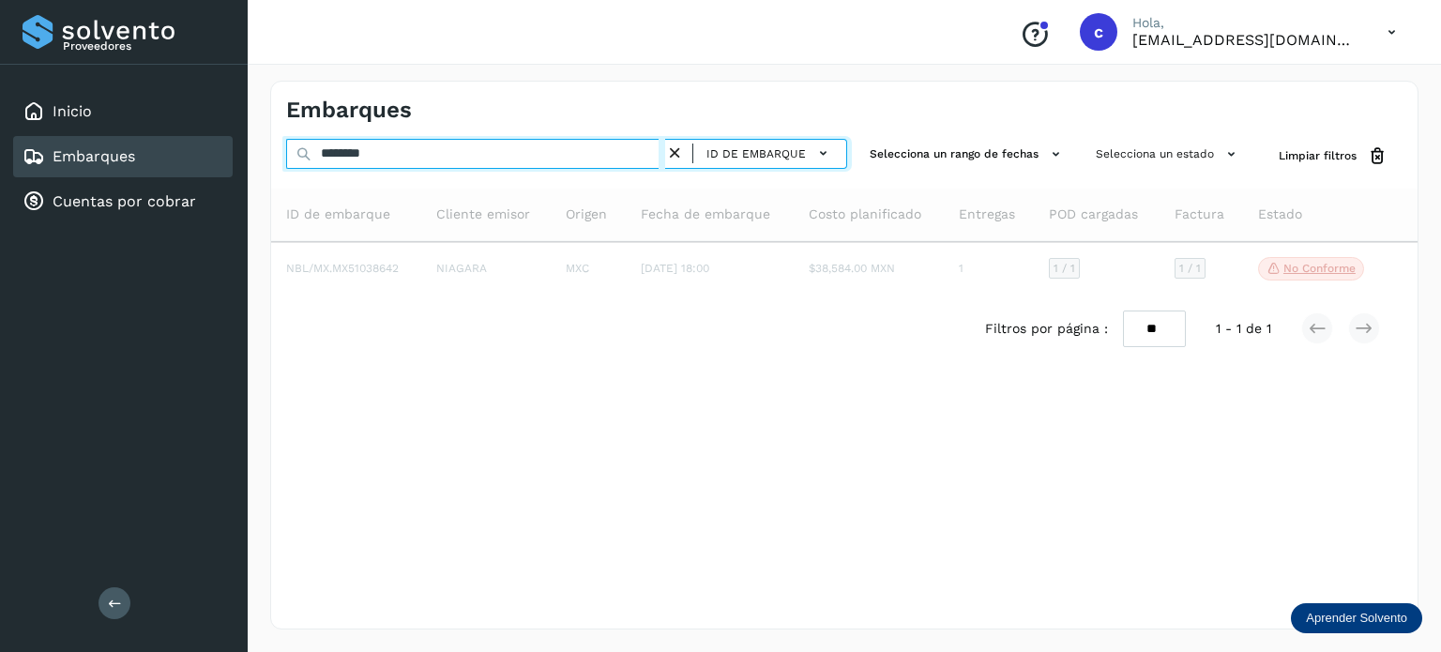
type input "********"
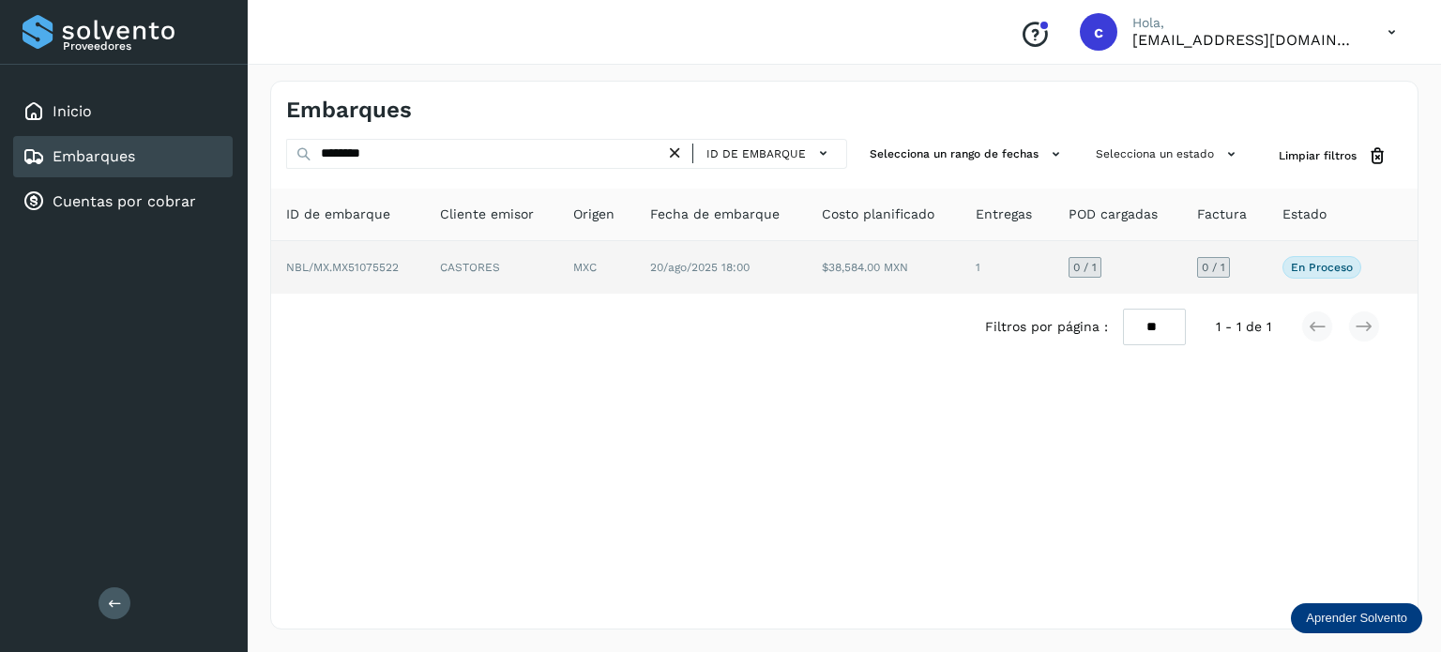
click at [635, 273] on td "MXC" at bounding box center [721, 267] width 172 height 53
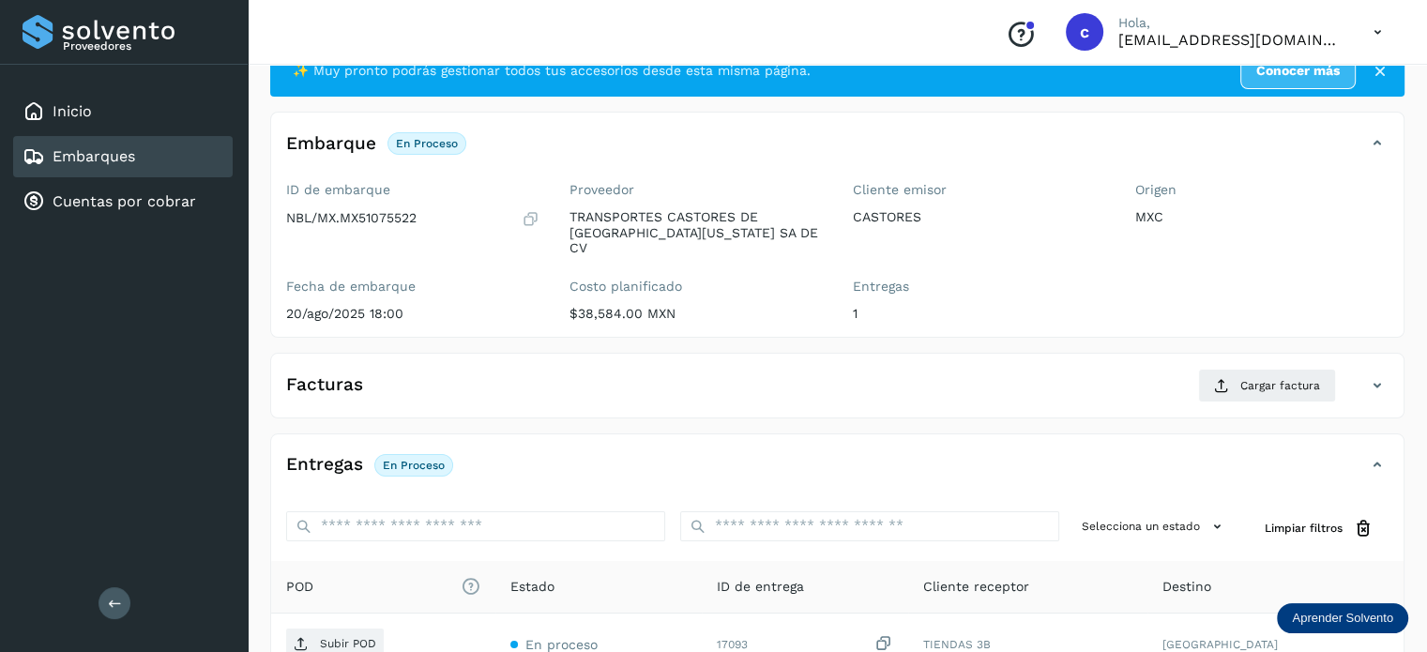
scroll to position [94, 0]
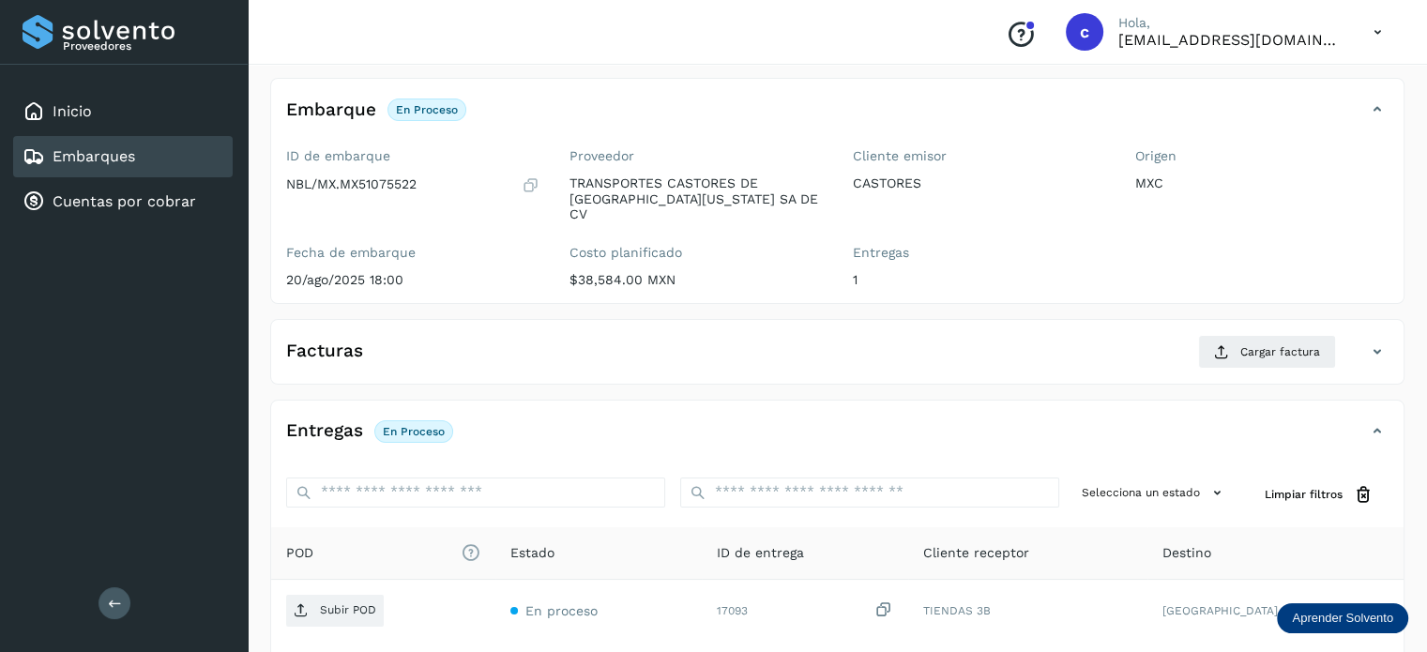
click at [151, 154] on div "Embarques" at bounding box center [122, 156] width 219 height 41
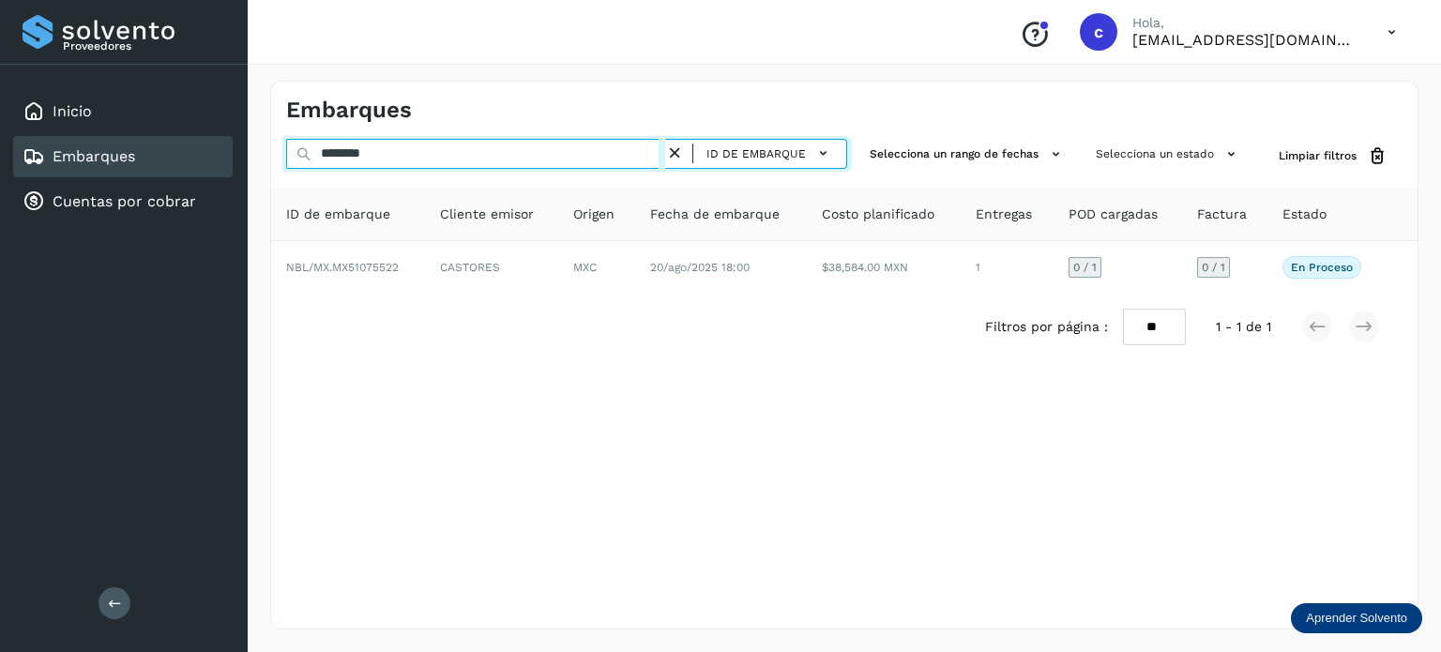
drag, startPoint x: 398, startPoint y: 154, endPoint x: 240, endPoint y: 134, distance: 158.8
click at [244, 137] on div "Proveedores Inicio Embarques Cuentas por cobrar Salir Conoce nuestros beneficio…" at bounding box center [720, 326] width 1441 height 652
drag, startPoint x: 373, startPoint y: 147, endPoint x: 191, endPoint y: 179, distance: 184.7
click at [187, 180] on div "Proveedores Inicio Embarques Cuentas por cobrar Salir Conoce nuestros beneficio…" at bounding box center [720, 326] width 1441 height 652
type input "*"
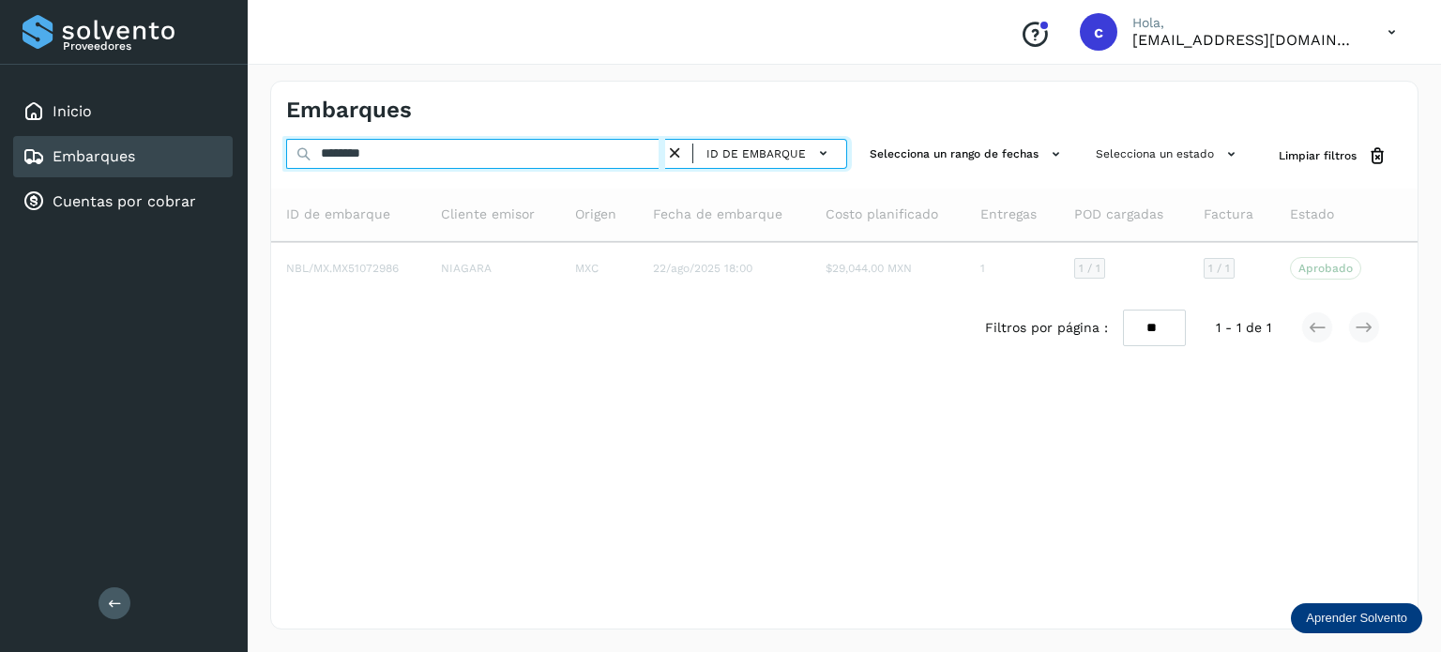
type input "********"
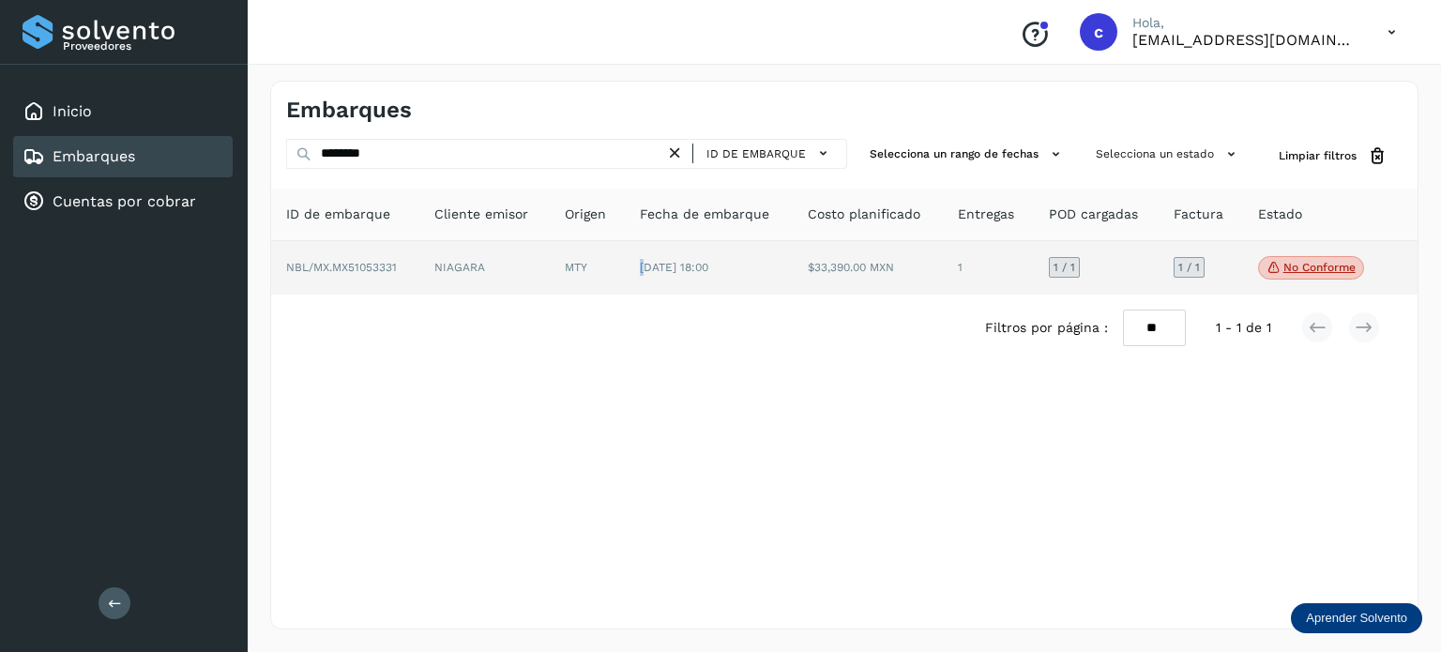
click at [793, 254] on td "[DATE] 18:00" at bounding box center [868, 268] width 150 height 54
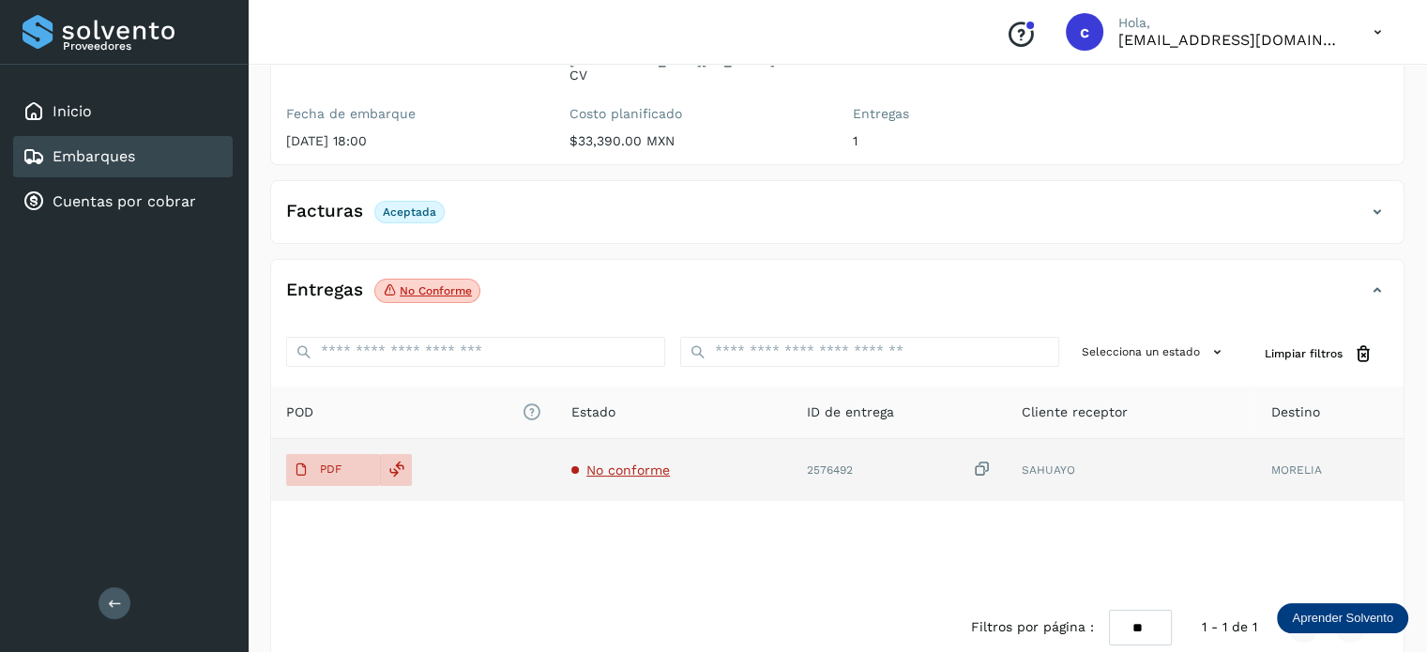
scroll to position [248, 0]
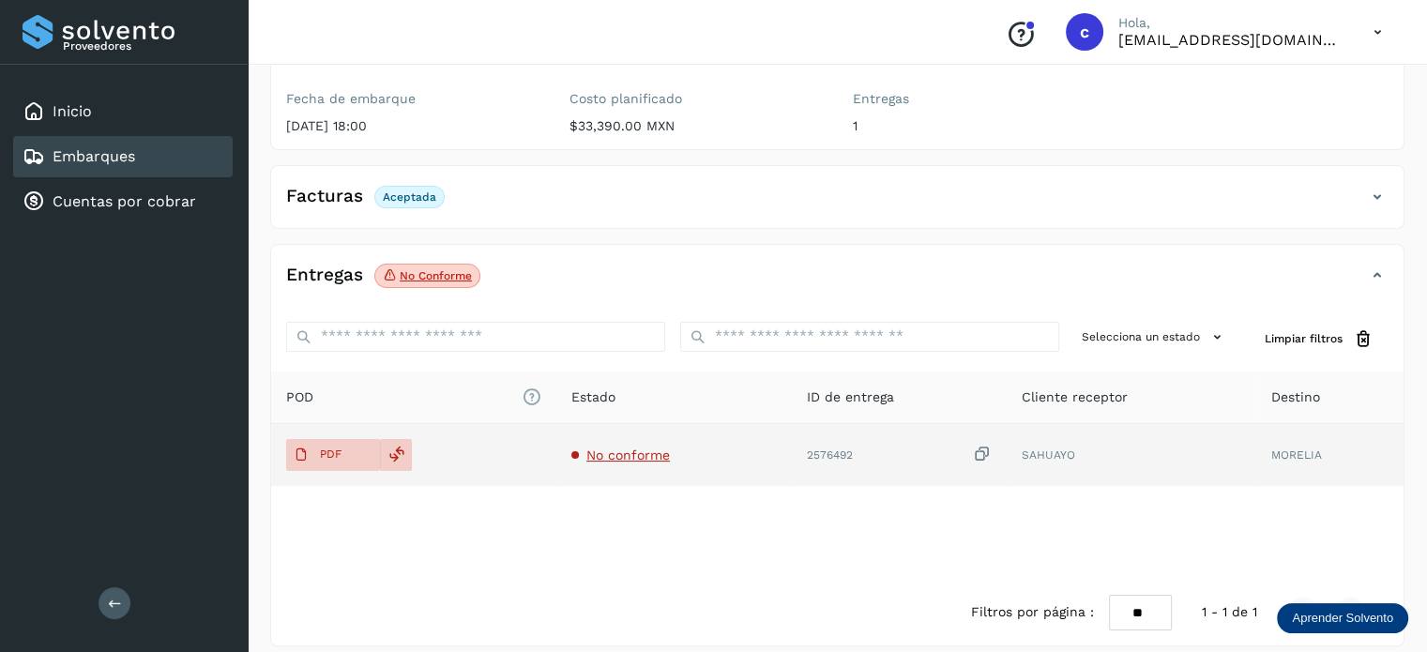
click at [609, 447] on span "No conforme" at bounding box center [627, 454] width 83 height 15
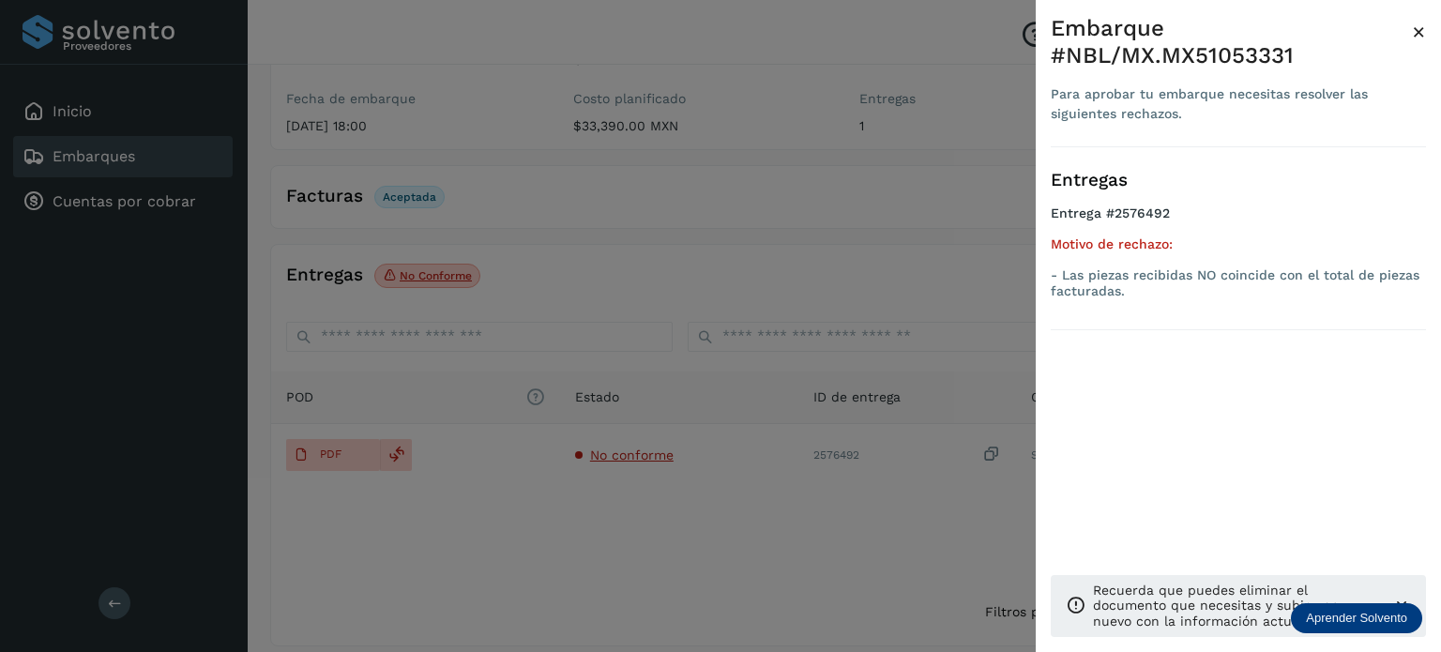
drag, startPoint x: 613, startPoint y: 253, endPoint x: 118, endPoint y: 150, distance: 505.9
click at [602, 254] on div at bounding box center [720, 326] width 1441 height 652
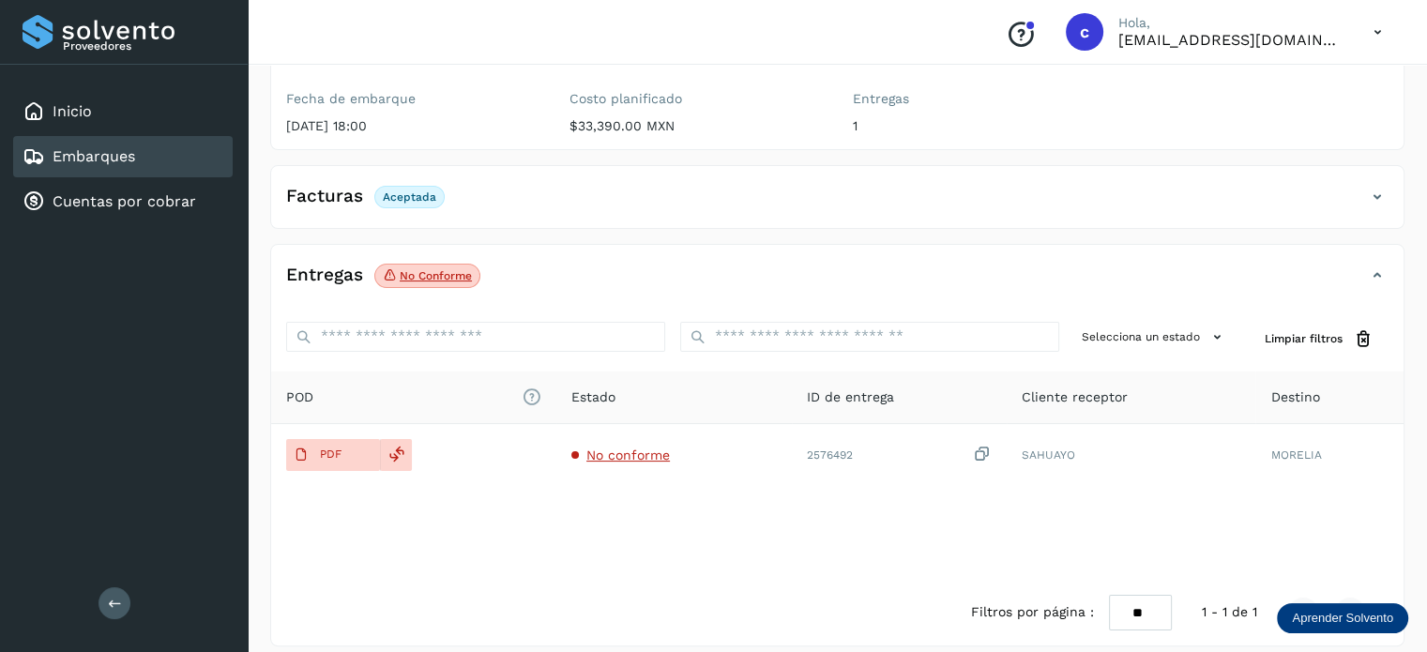
click at [126, 155] on link "Embarques" at bounding box center [94, 156] width 83 height 18
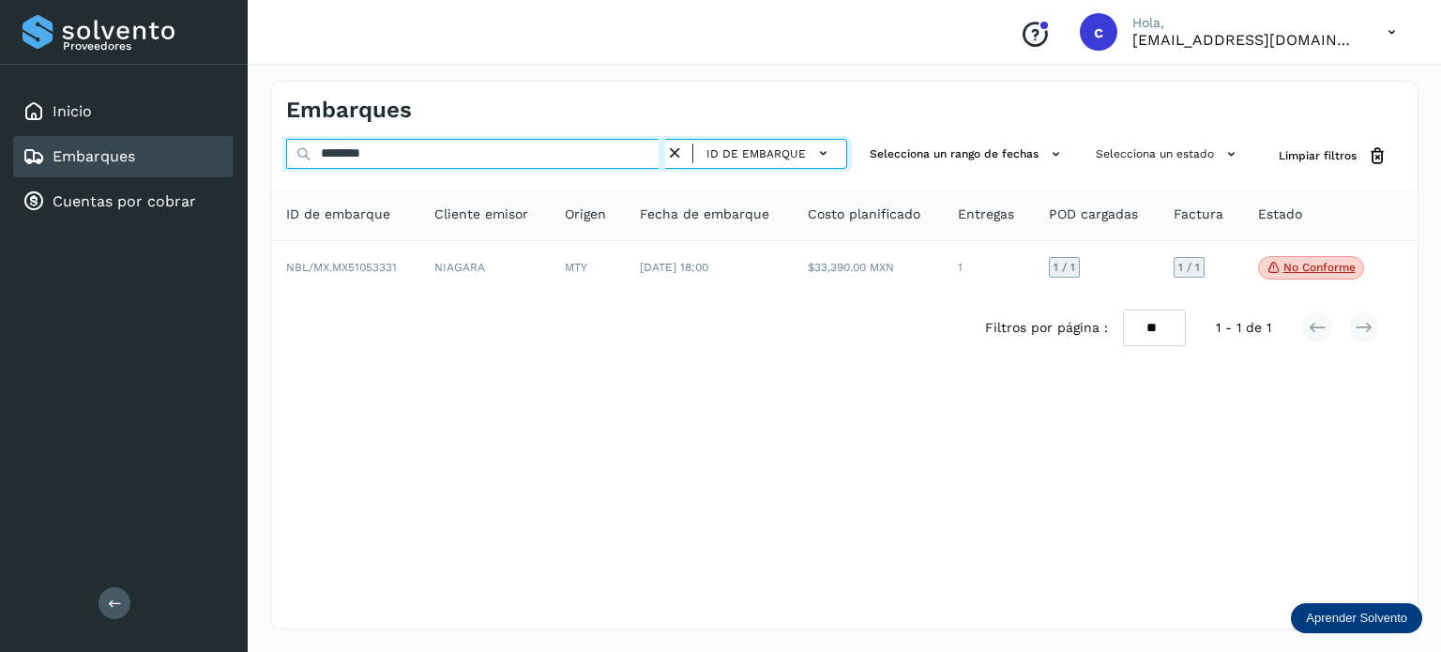
drag, startPoint x: 362, startPoint y: 157, endPoint x: 231, endPoint y: 159, distance: 131.3
click at [233, 159] on div "Proveedores Inicio Embarques Cuentas por cobrar Salir Conoce nuestros beneficio…" at bounding box center [720, 326] width 1441 height 652
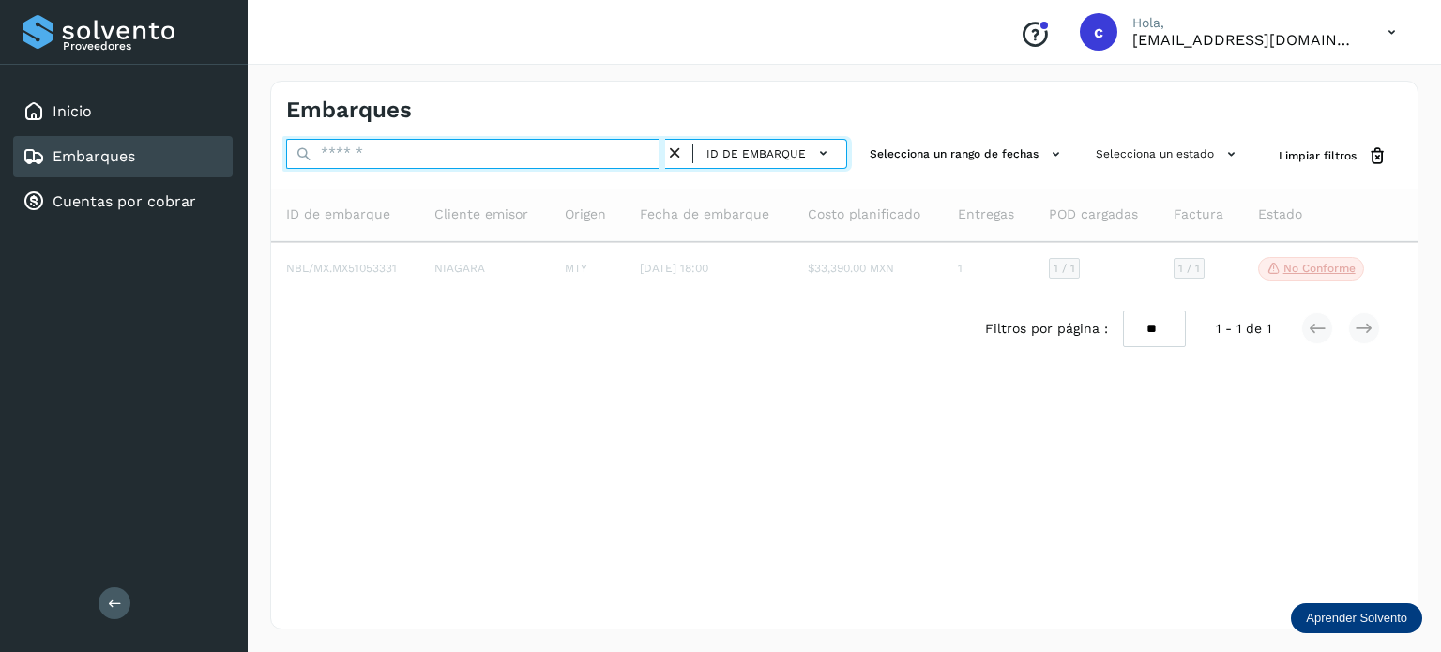
click at [336, 157] on input "text" at bounding box center [475, 154] width 379 height 30
type input "********"
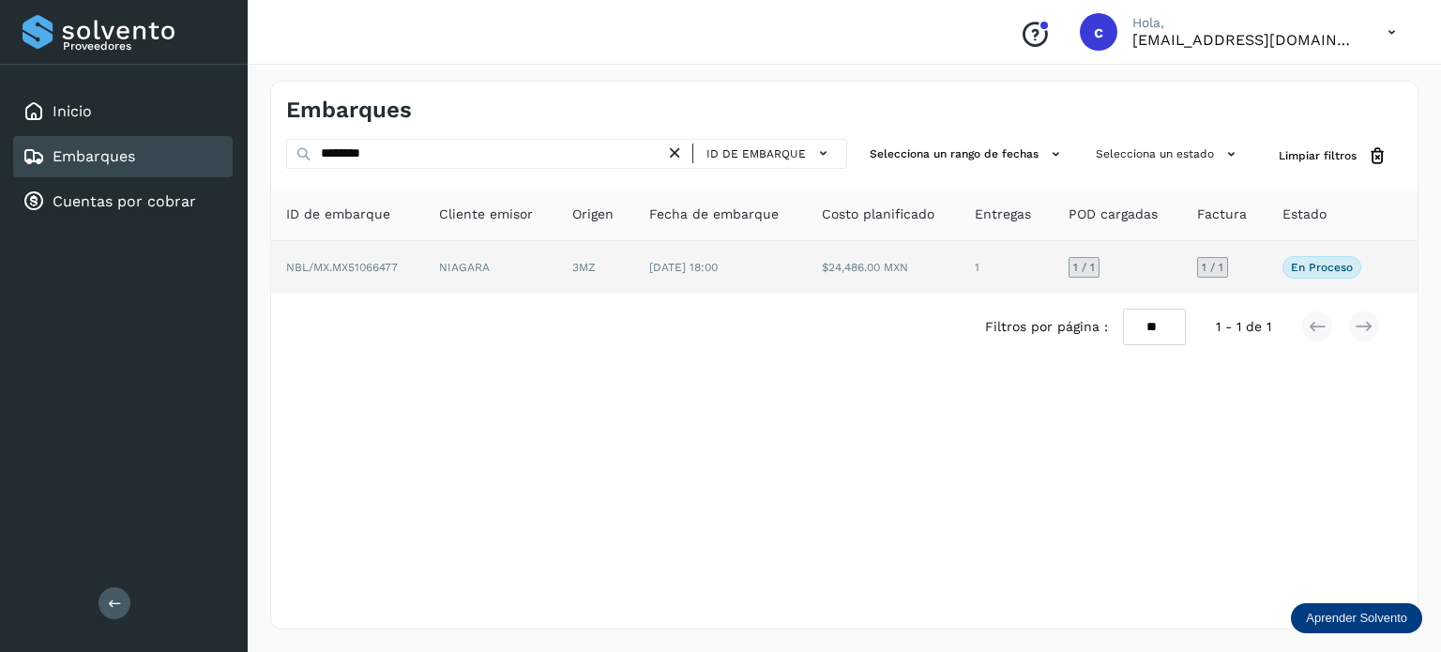
click at [807, 269] on td "[DATE] 18:00" at bounding box center [884, 267] width 154 height 53
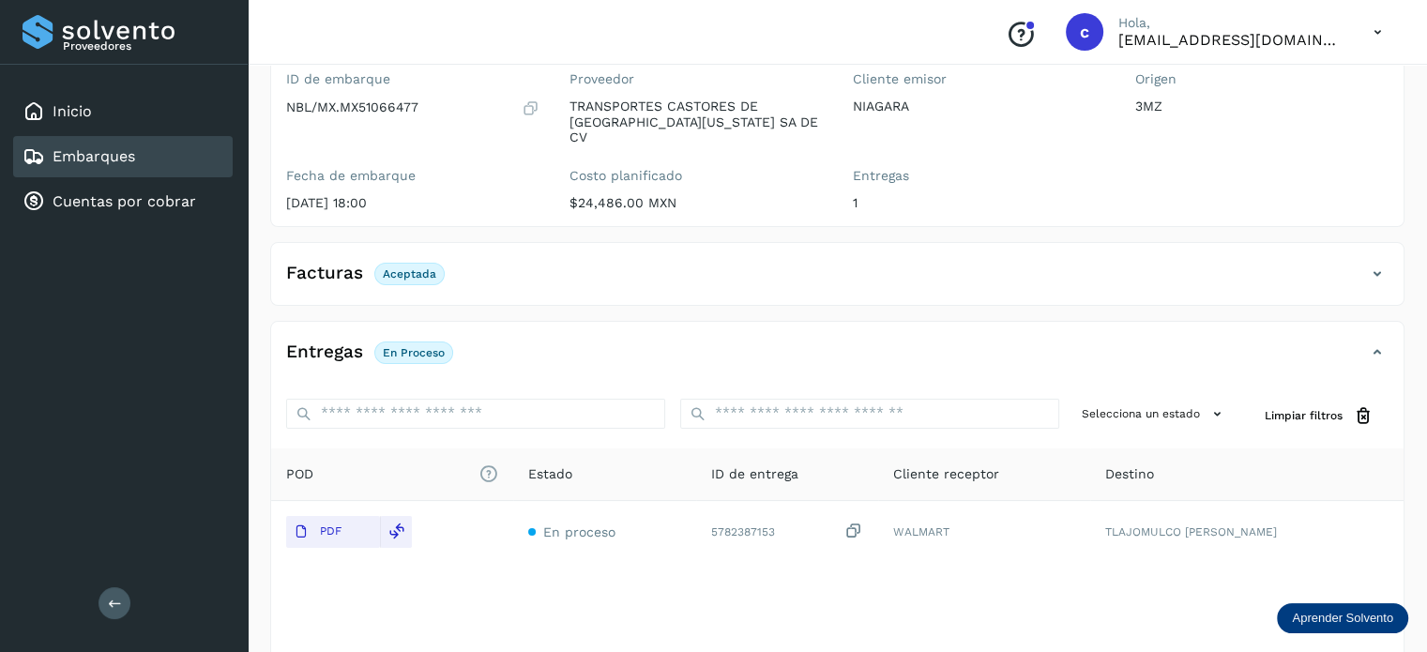
scroll to position [248, 0]
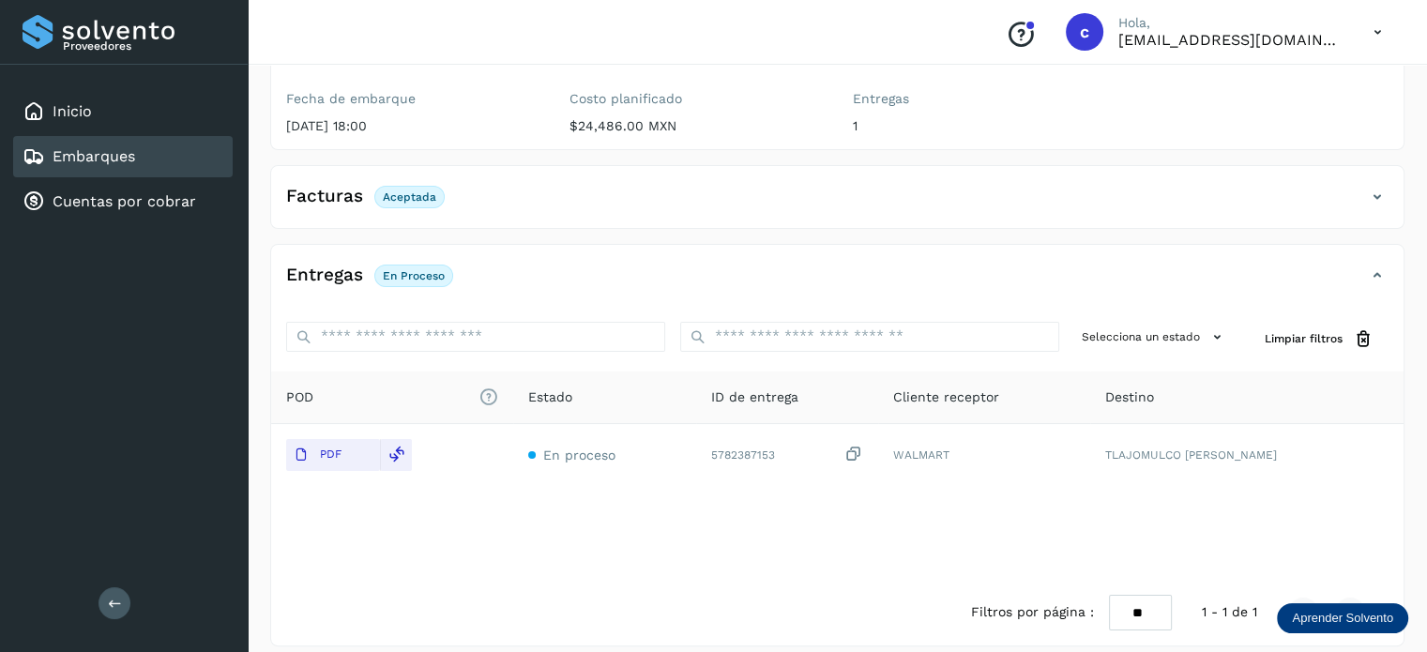
click at [143, 148] on div "Embarques" at bounding box center [122, 156] width 219 height 41
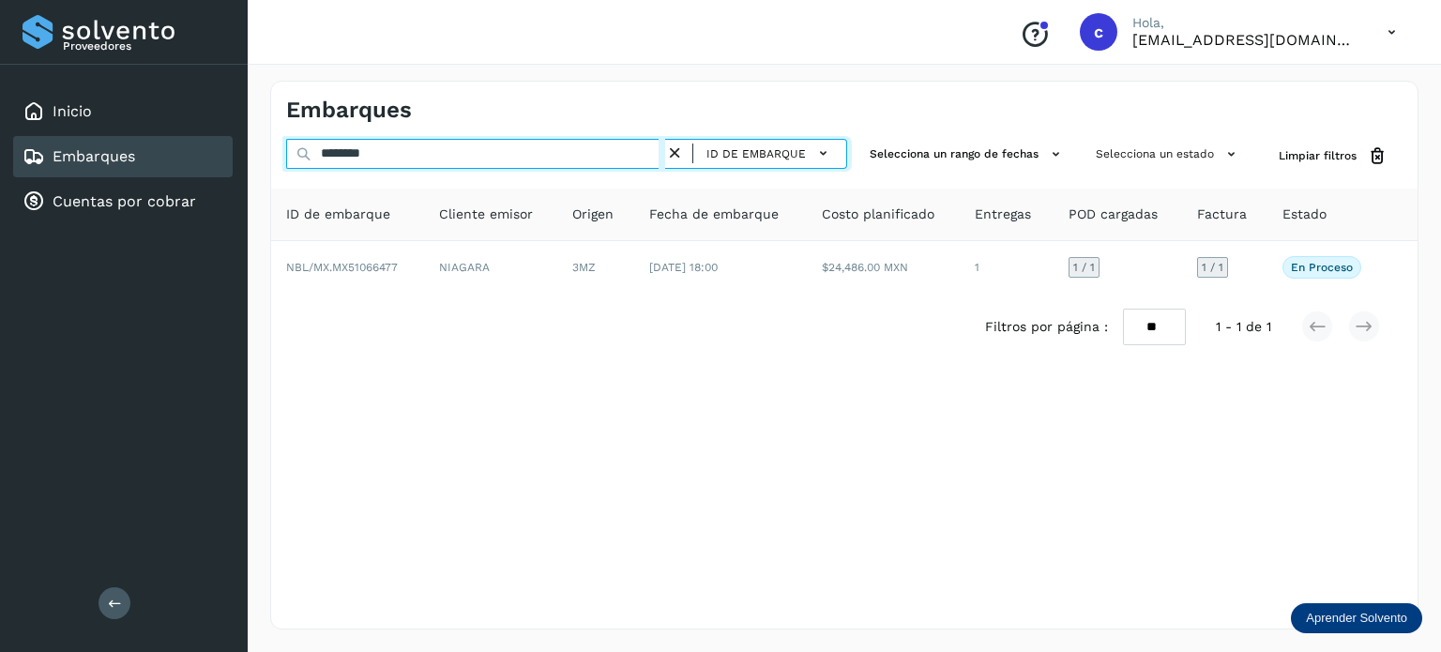
drag, startPoint x: 431, startPoint y: 147, endPoint x: 258, endPoint y: 153, distance: 172.7
click at [258, 153] on div "Embarques ******** ID de embarque Selecciona un rango de fechas Selecciona un e…" at bounding box center [844, 355] width 1193 height 594
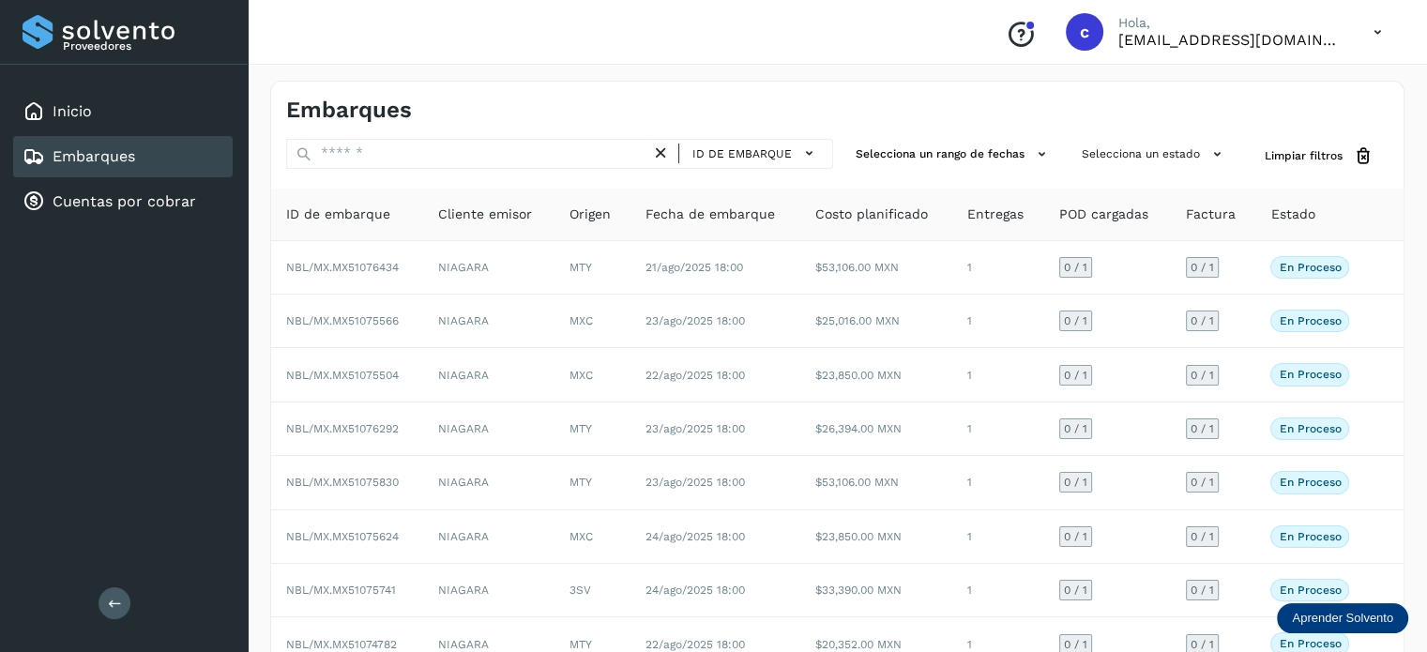
click at [169, 145] on div "Embarques" at bounding box center [122, 156] width 219 height 41
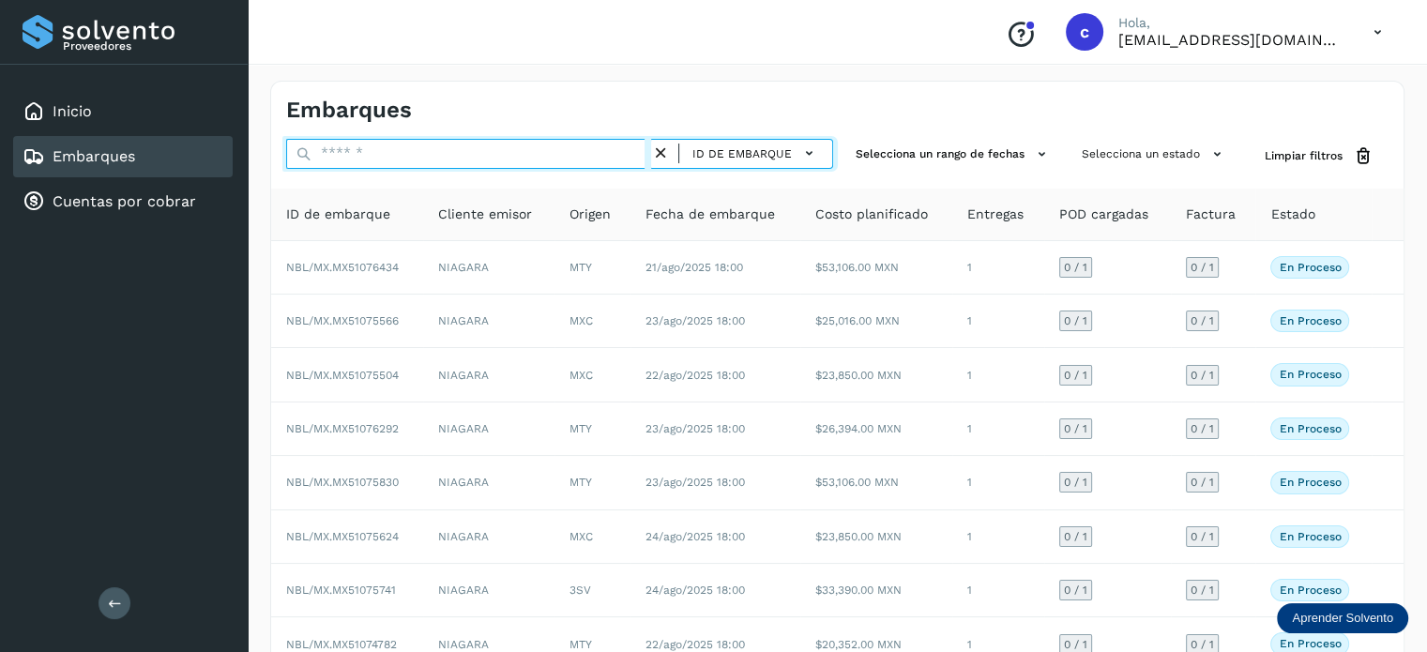
click at [368, 152] on input "text" at bounding box center [468, 154] width 365 height 30
type input "********"
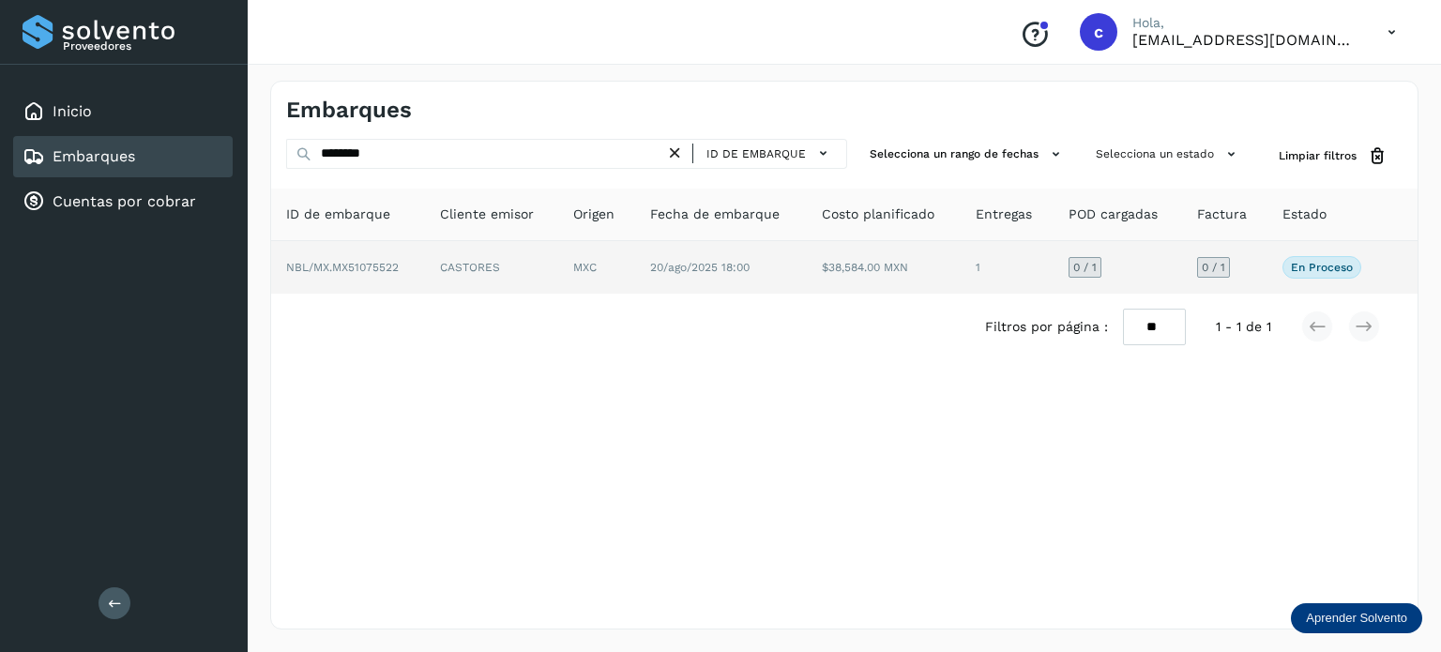
click at [807, 271] on td "20/ago/2025 18:00" at bounding box center [884, 267] width 154 height 53
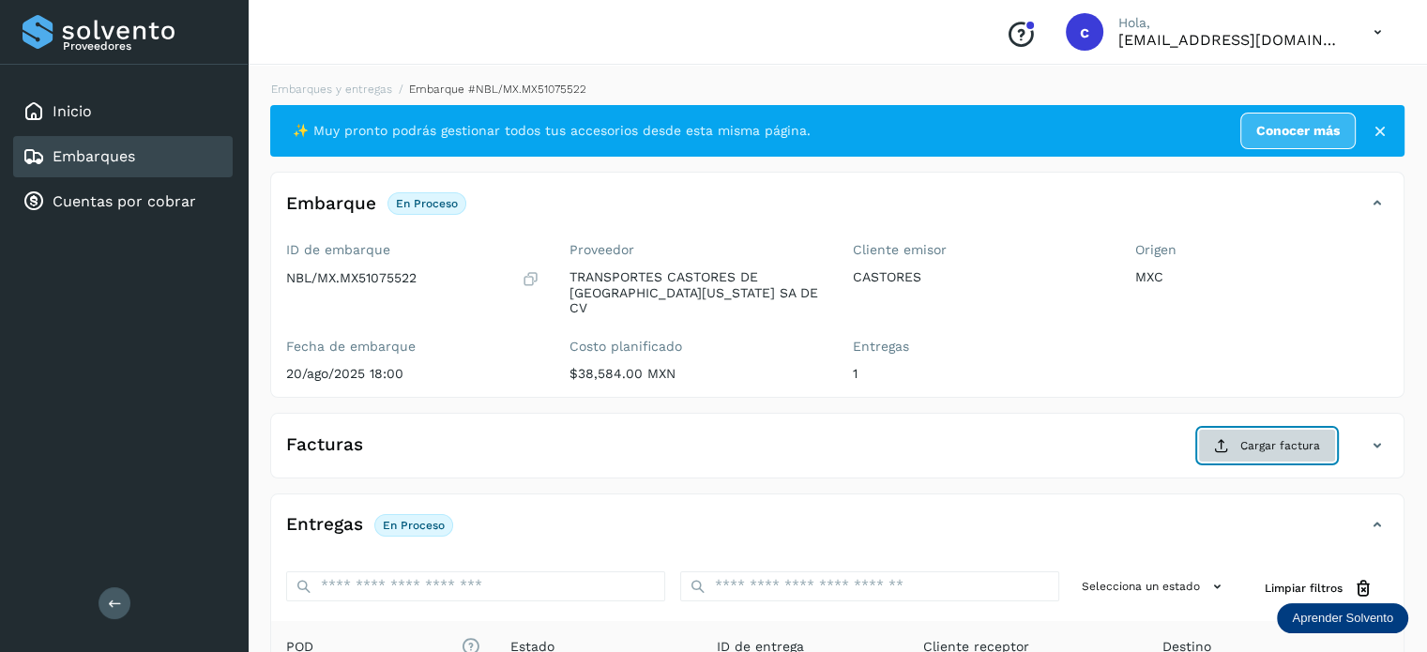
click at [1268, 437] on span "Cargar factura" at bounding box center [1280, 445] width 80 height 17
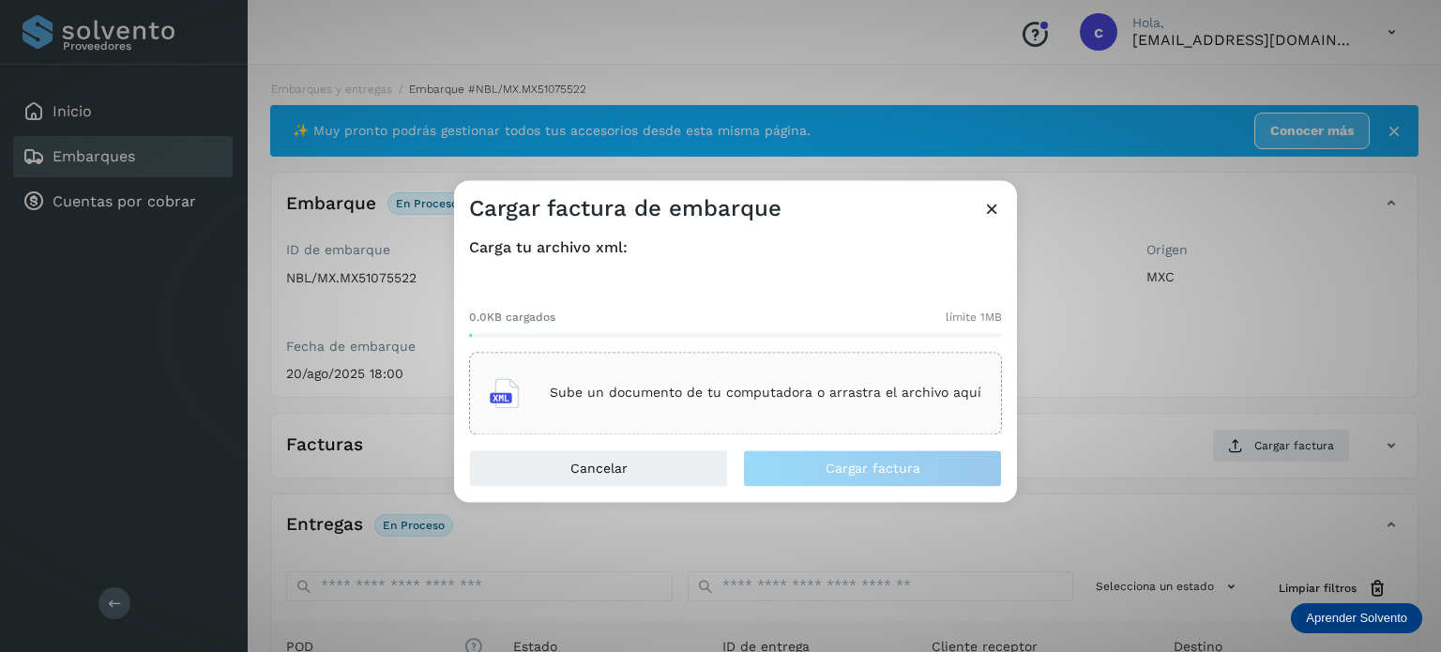
click at [728, 378] on div "Sube un documento de tu computadora o arrastra el archivo aquí" at bounding box center [736, 393] width 492 height 51
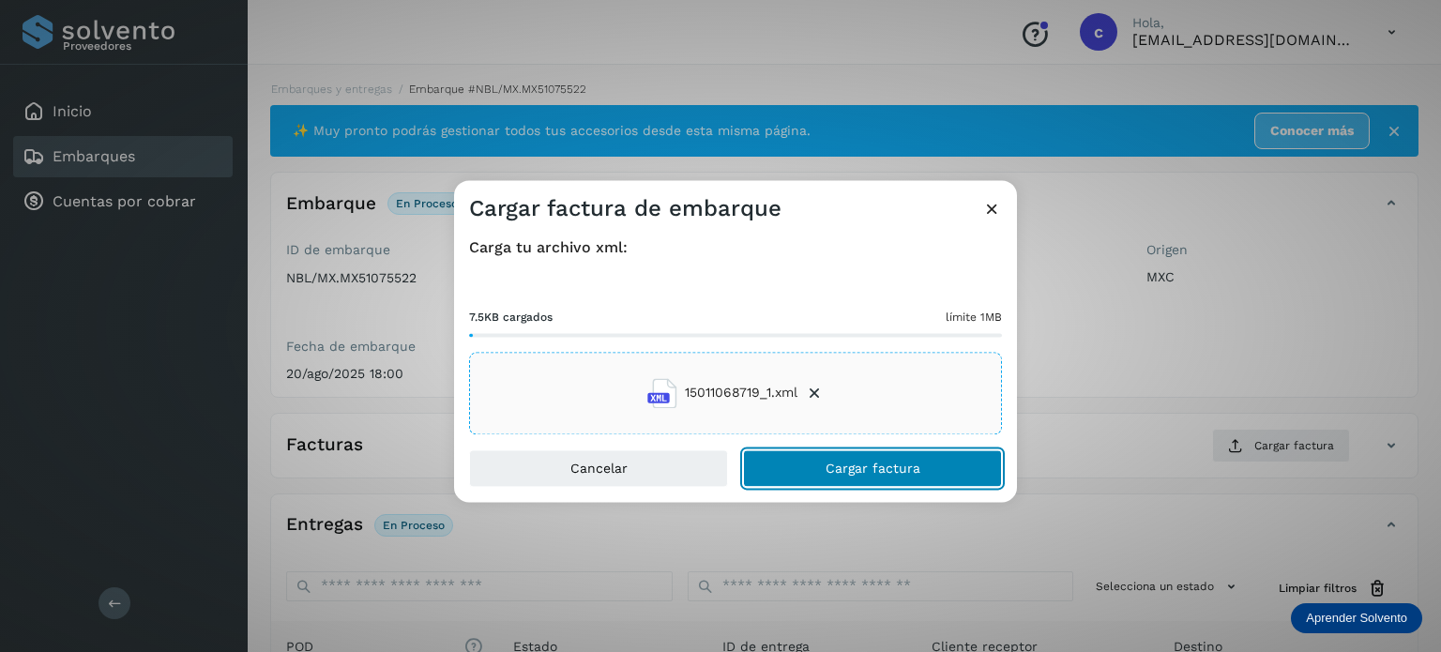
click at [858, 465] on span "Cargar factura" at bounding box center [872, 468] width 95 height 13
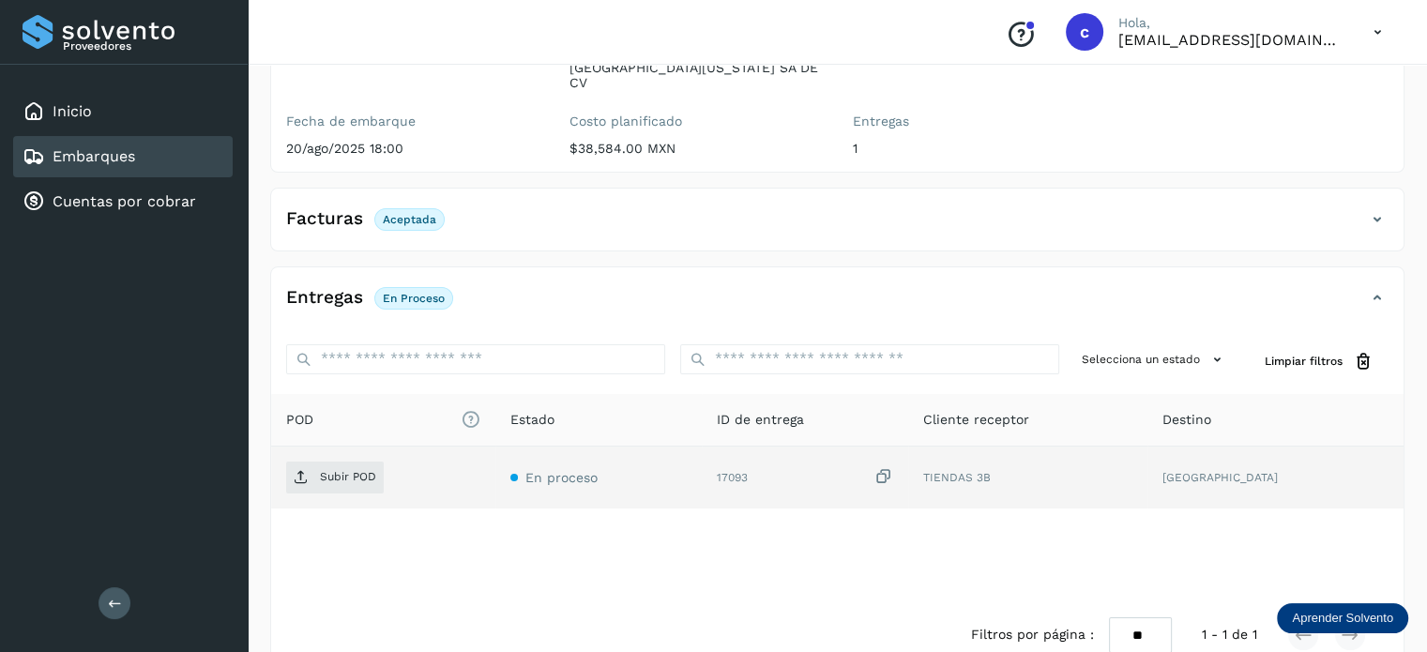
scroll to position [248, 0]
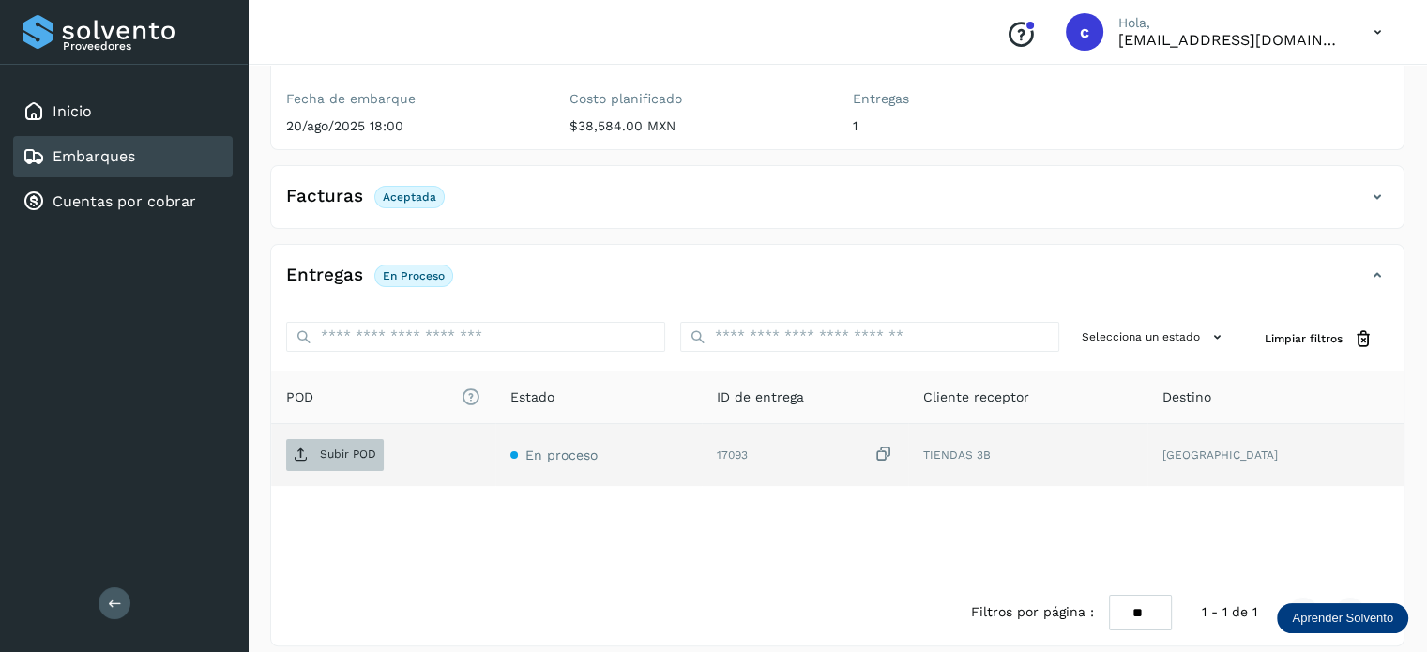
click at [353, 447] on p "Subir POD" at bounding box center [348, 453] width 56 height 13
